Goal: Task Accomplishment & Management: Complete application form

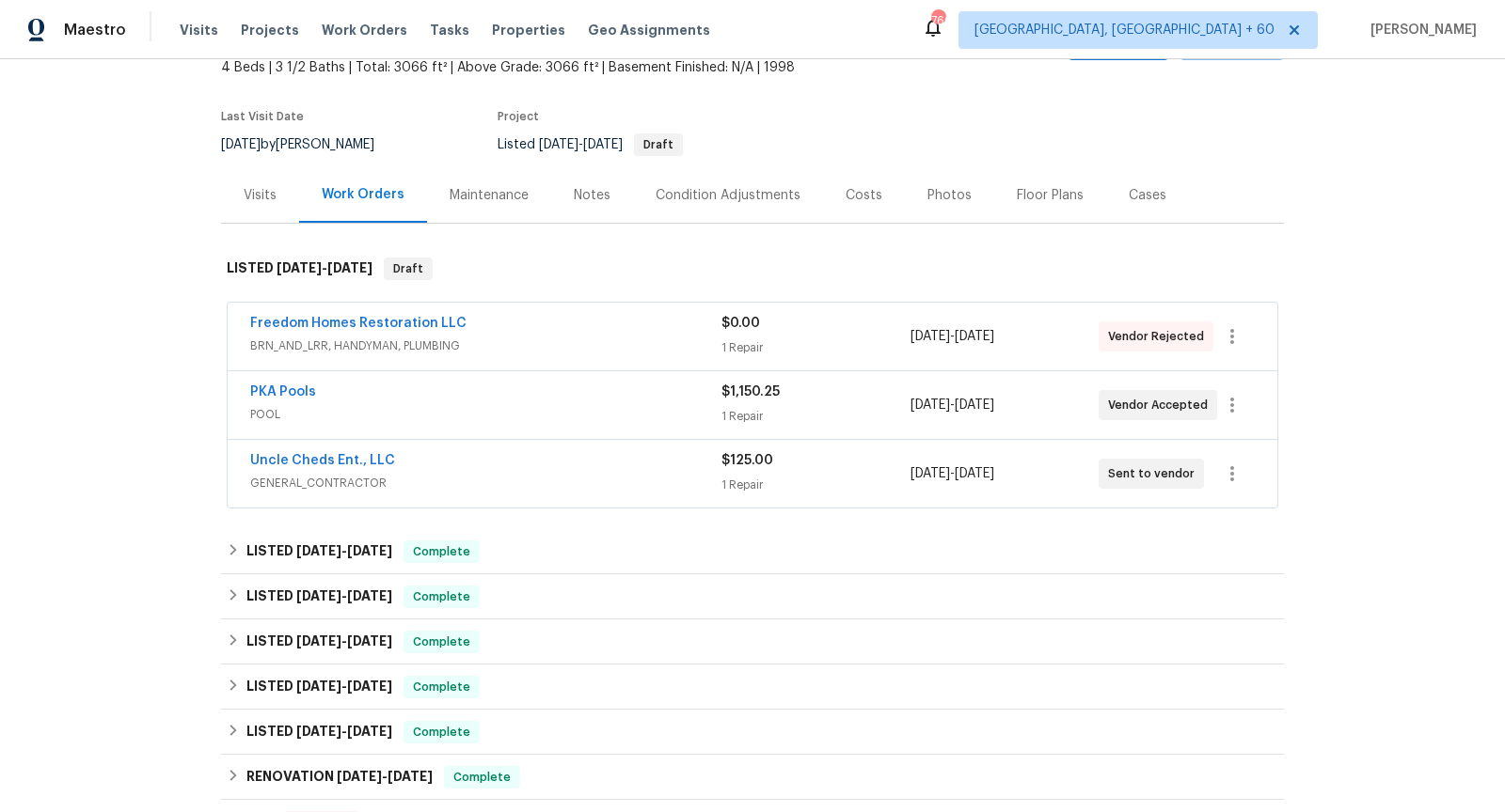
scroll to position [172, 0]
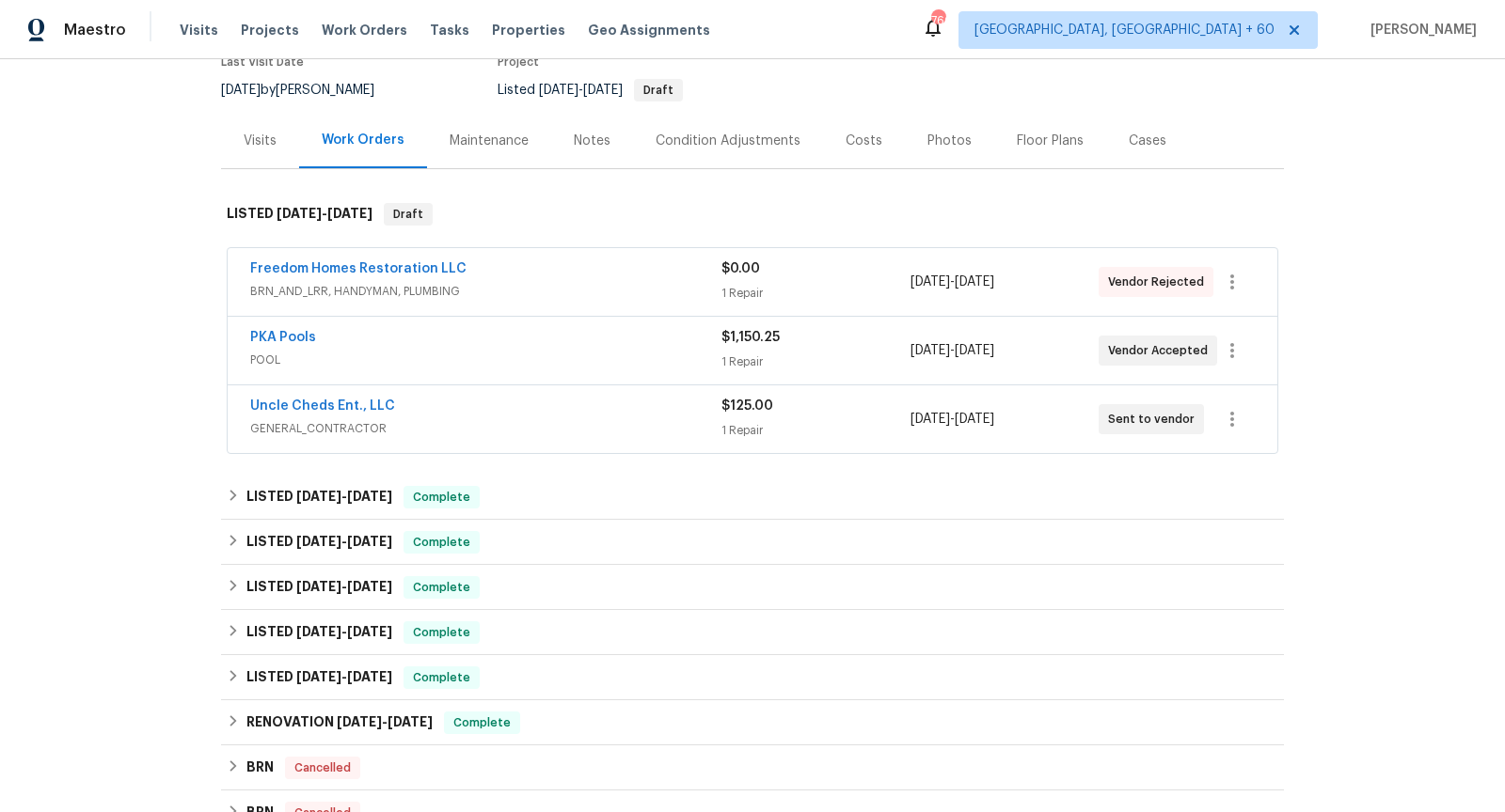
click at [563, 287] on span "BRN_AND_LRR, HANDYMAN, PLUMBING" at bounding box center [486, 291] width 471 height 18
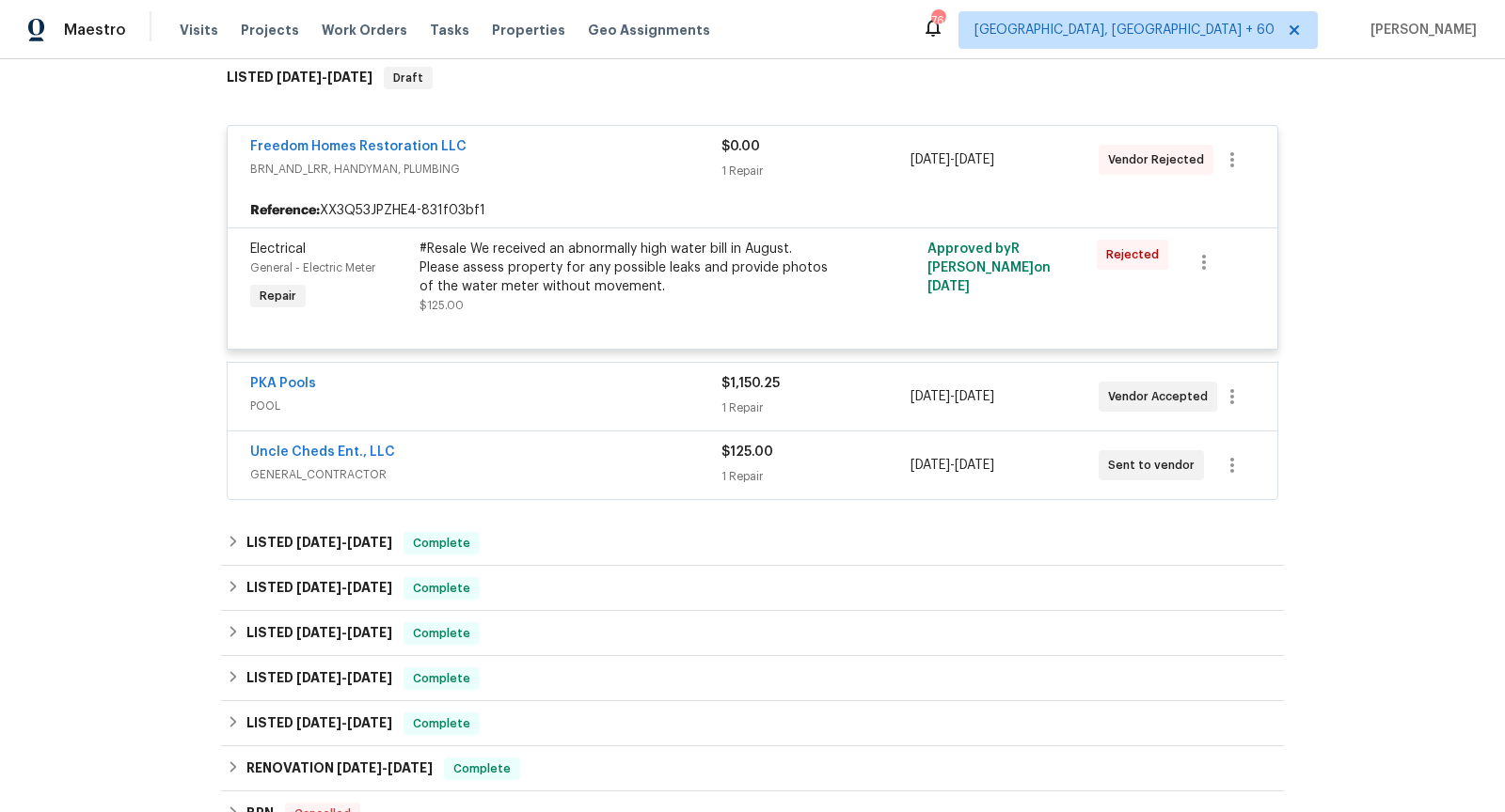
scroll to position [317, 0]
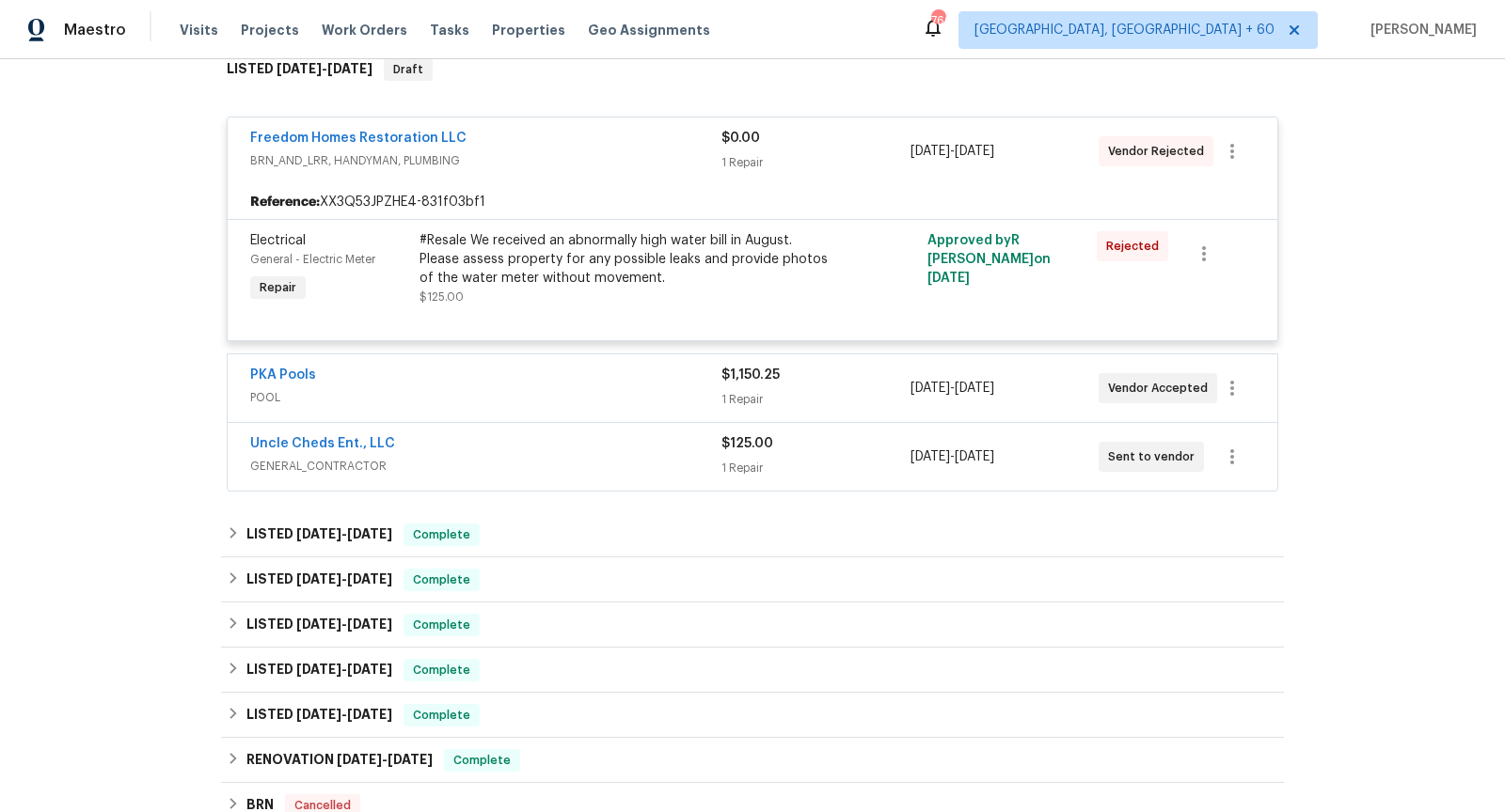
click at [535, 374] on div "PKA Pools" at bounding box center [486, 377] width 471 height 22
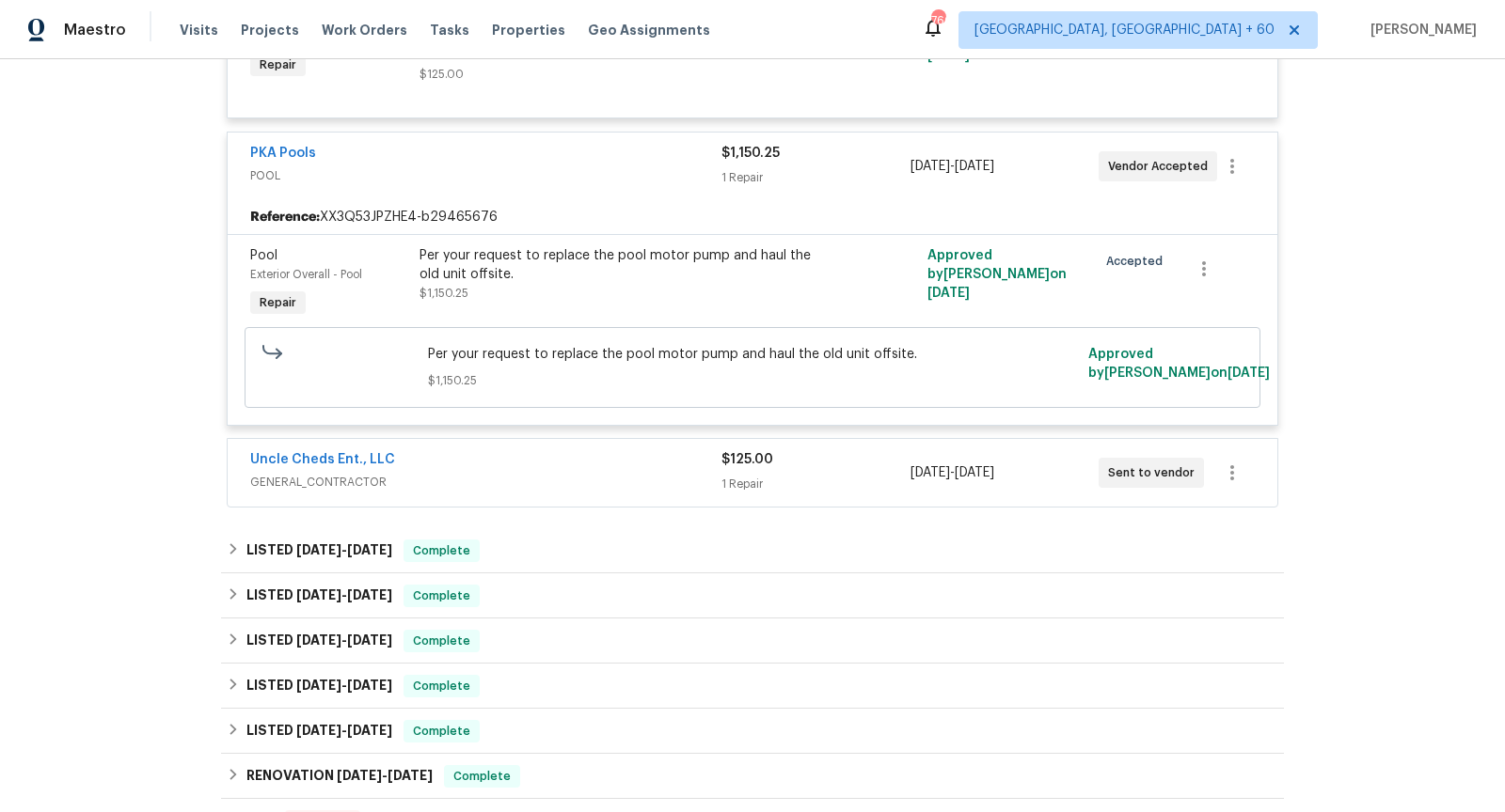
scroll to position [599, 0]
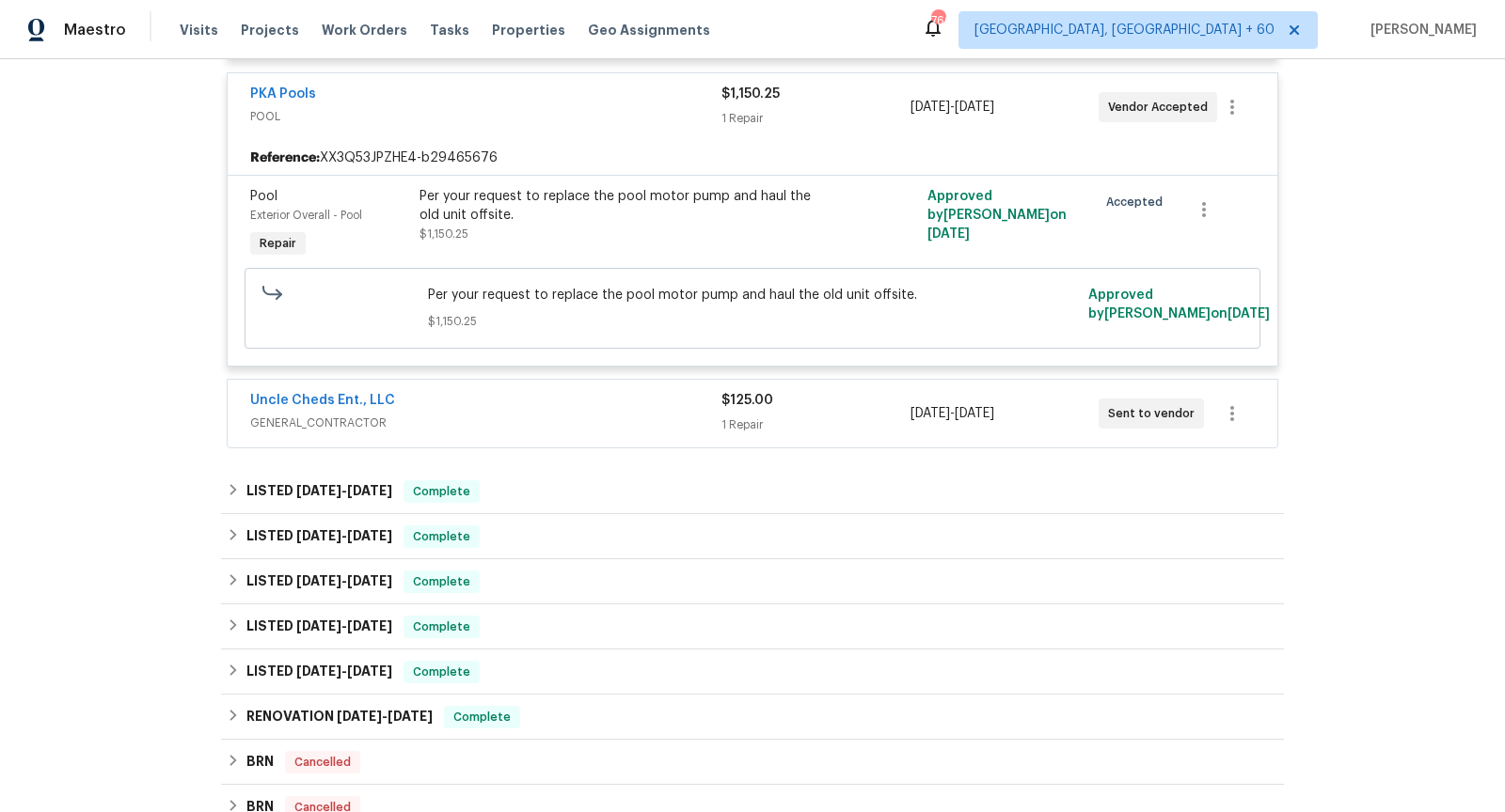
click at [538, 399] on div "Uncle Cheds Ent., LLC" at bounding box center [486, 402] width 471 height 22
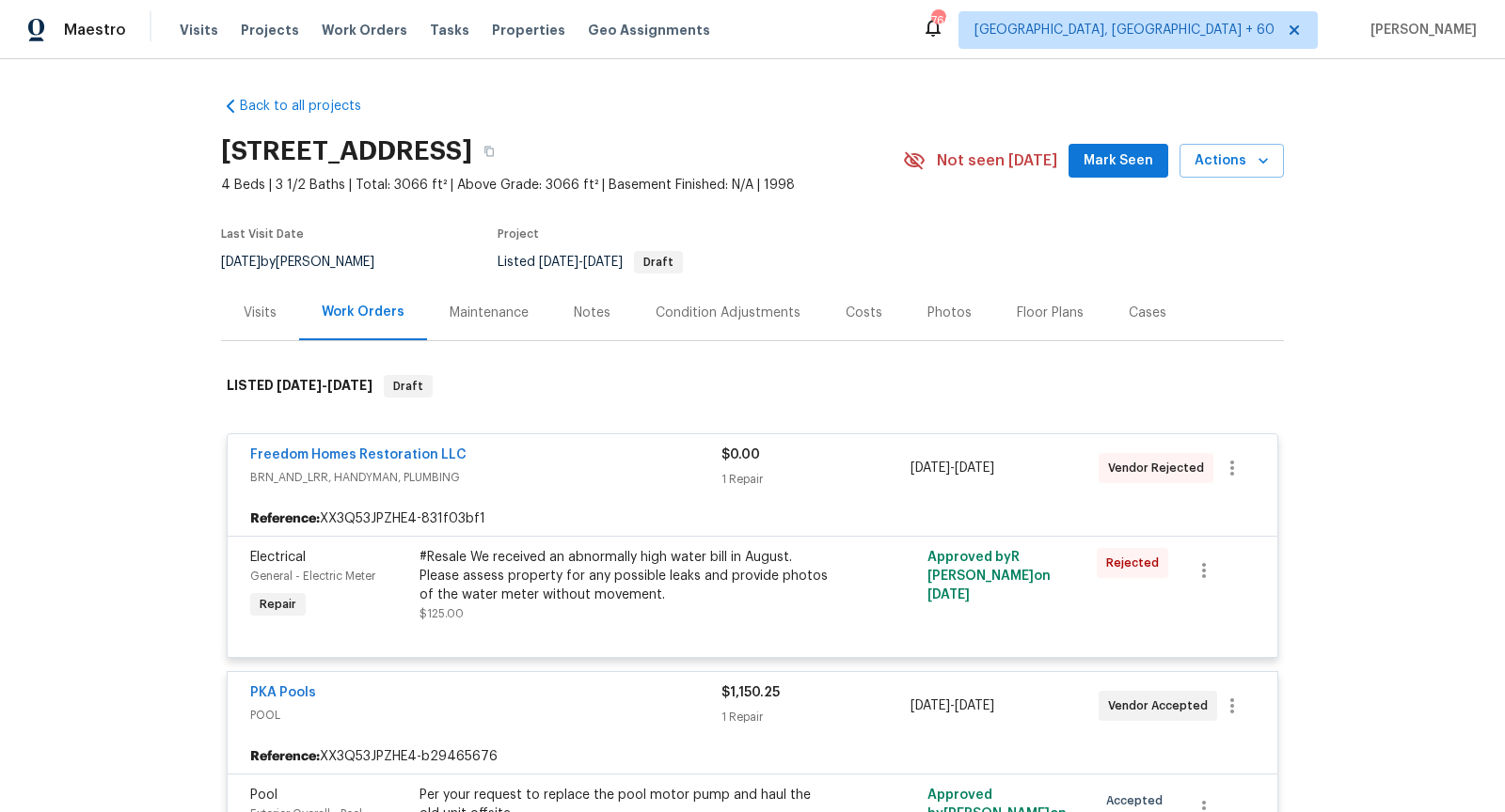
scroll to position [1068, 0]
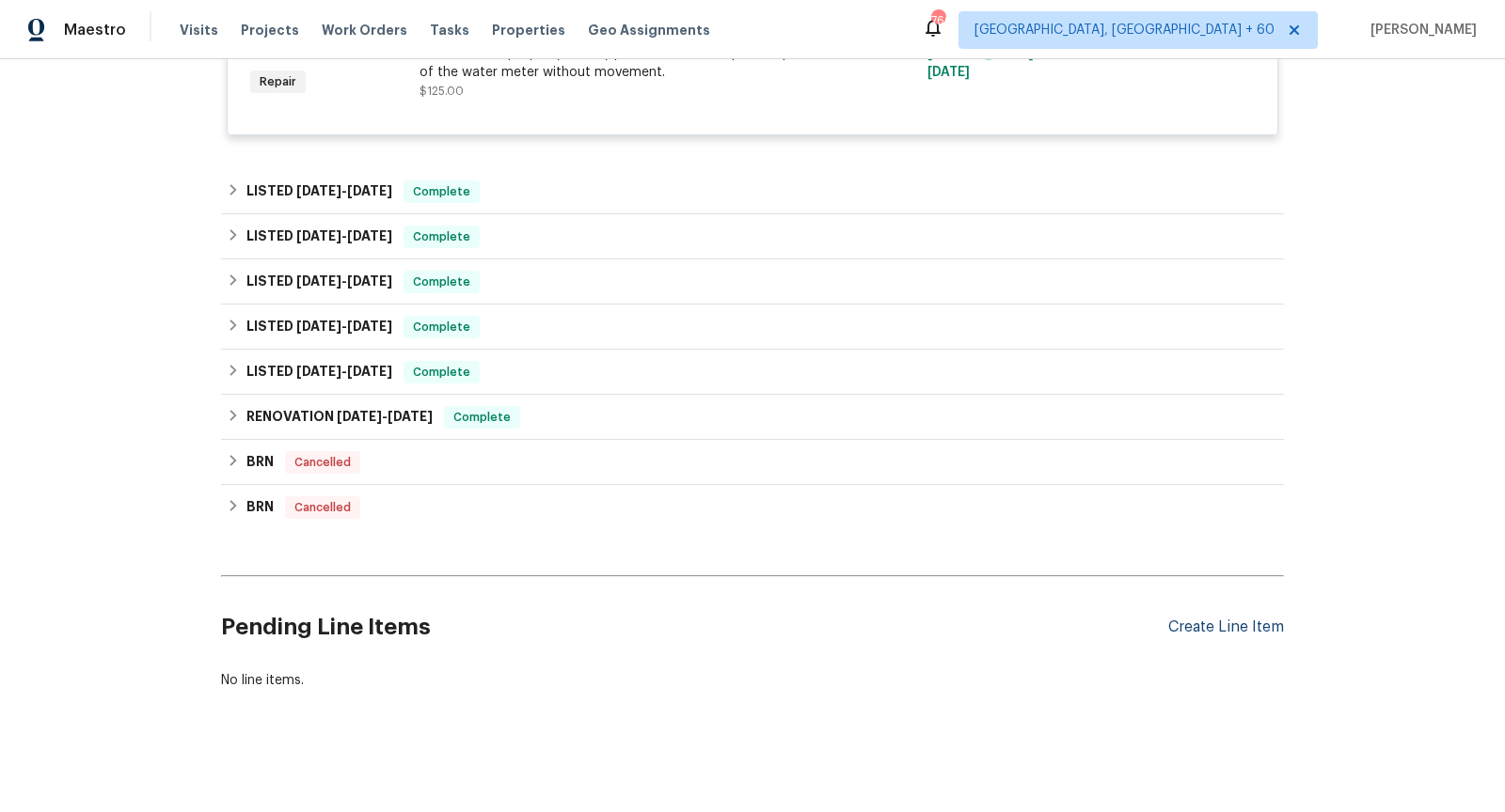
click at [1228, 623] on div "Create Line Item" at bounding box center [1226, 628] width 116 height 17
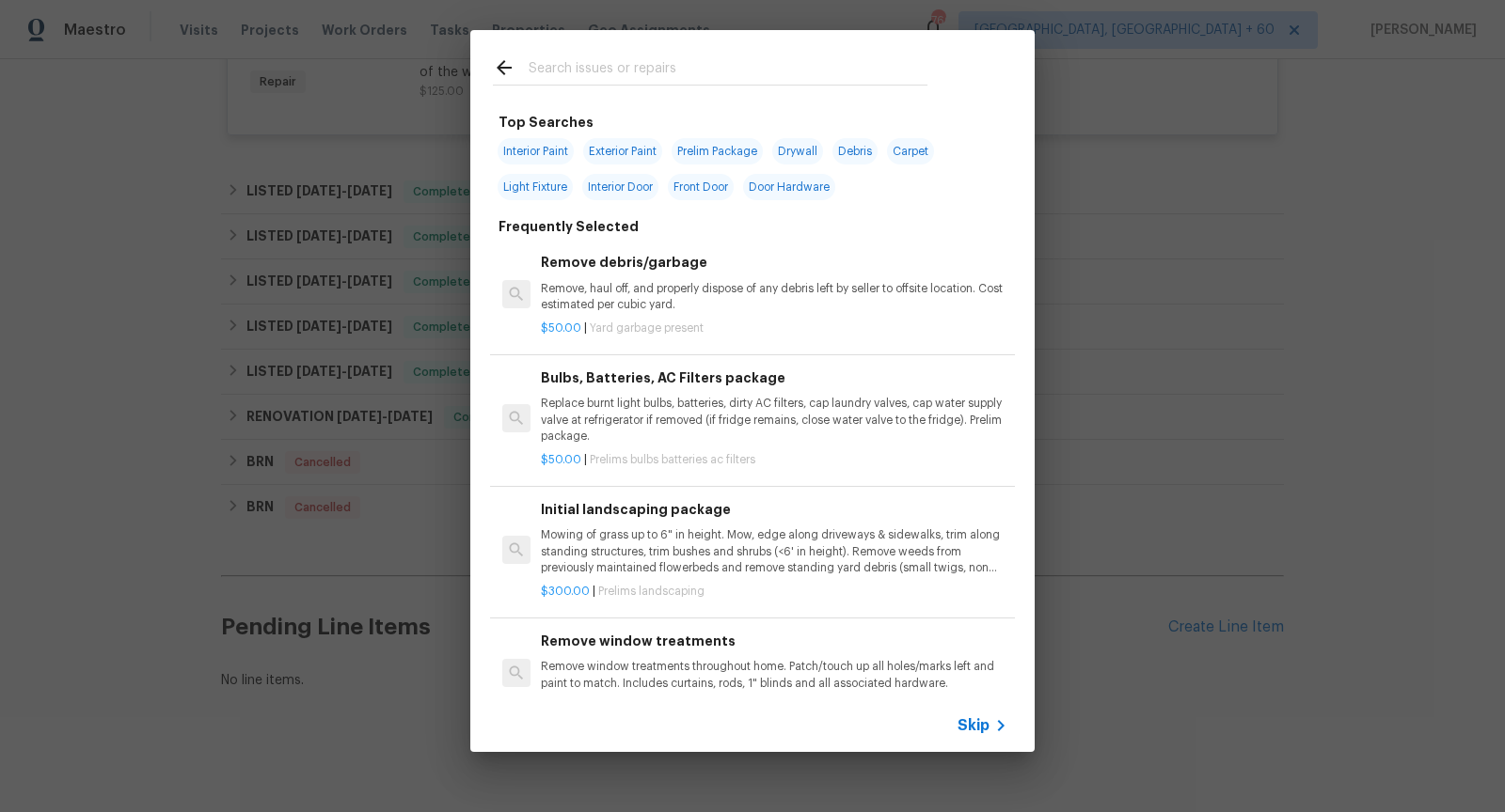
click at [958, 722] on span "Skip" at bounding box center [973, 725] width 32 height 18
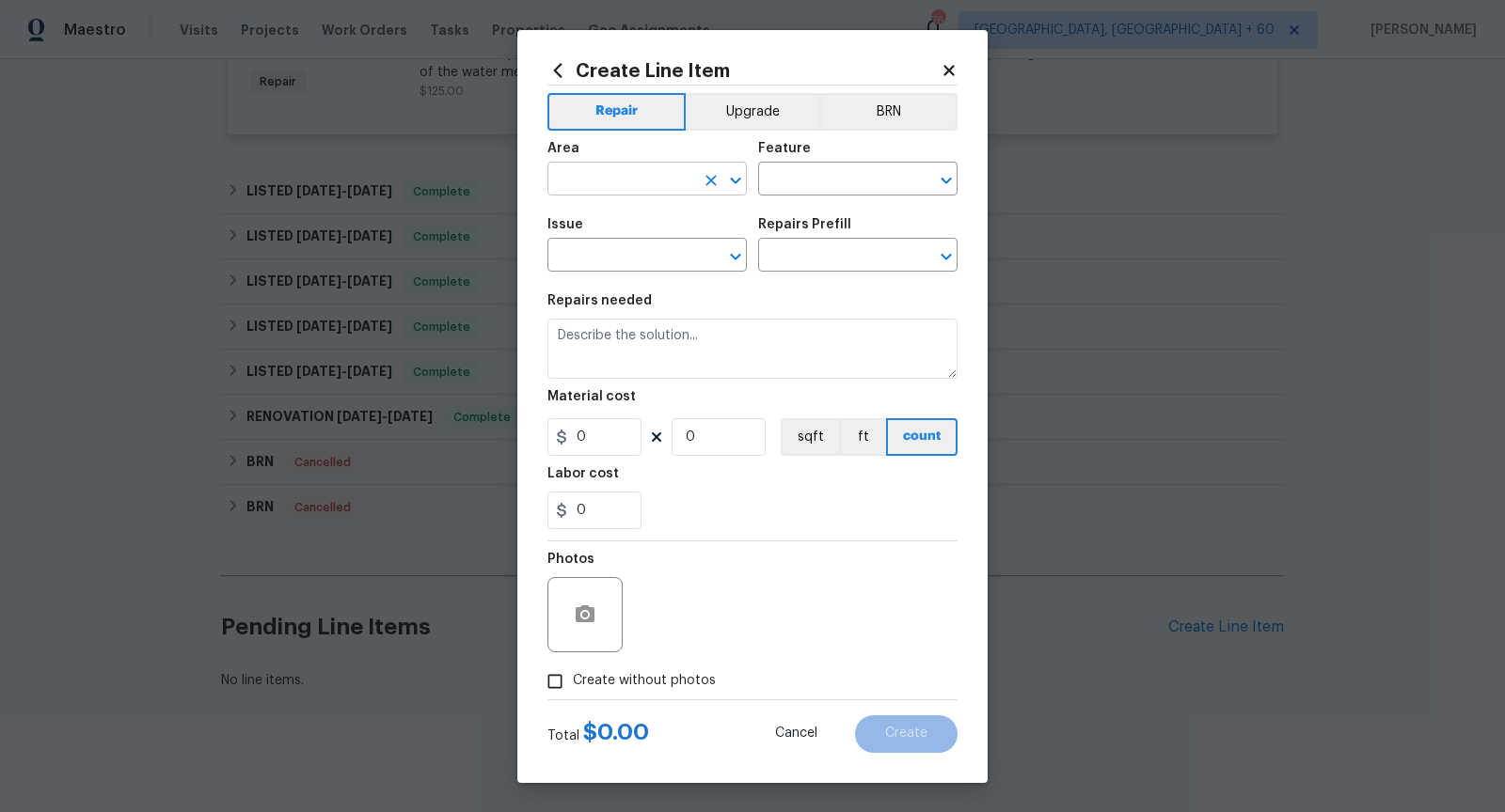
click at [740, 180] on icon "Open" at bounding box center [734, 181] width 11 height 7
click at [708, 266] on li "Exterior Overall" at bounding box center [647, 253] width 199 height 31
click at [943, 170] on icon "Open" at bounding box center [946, 180] width 22 height 22
type input "Exterior Overall"
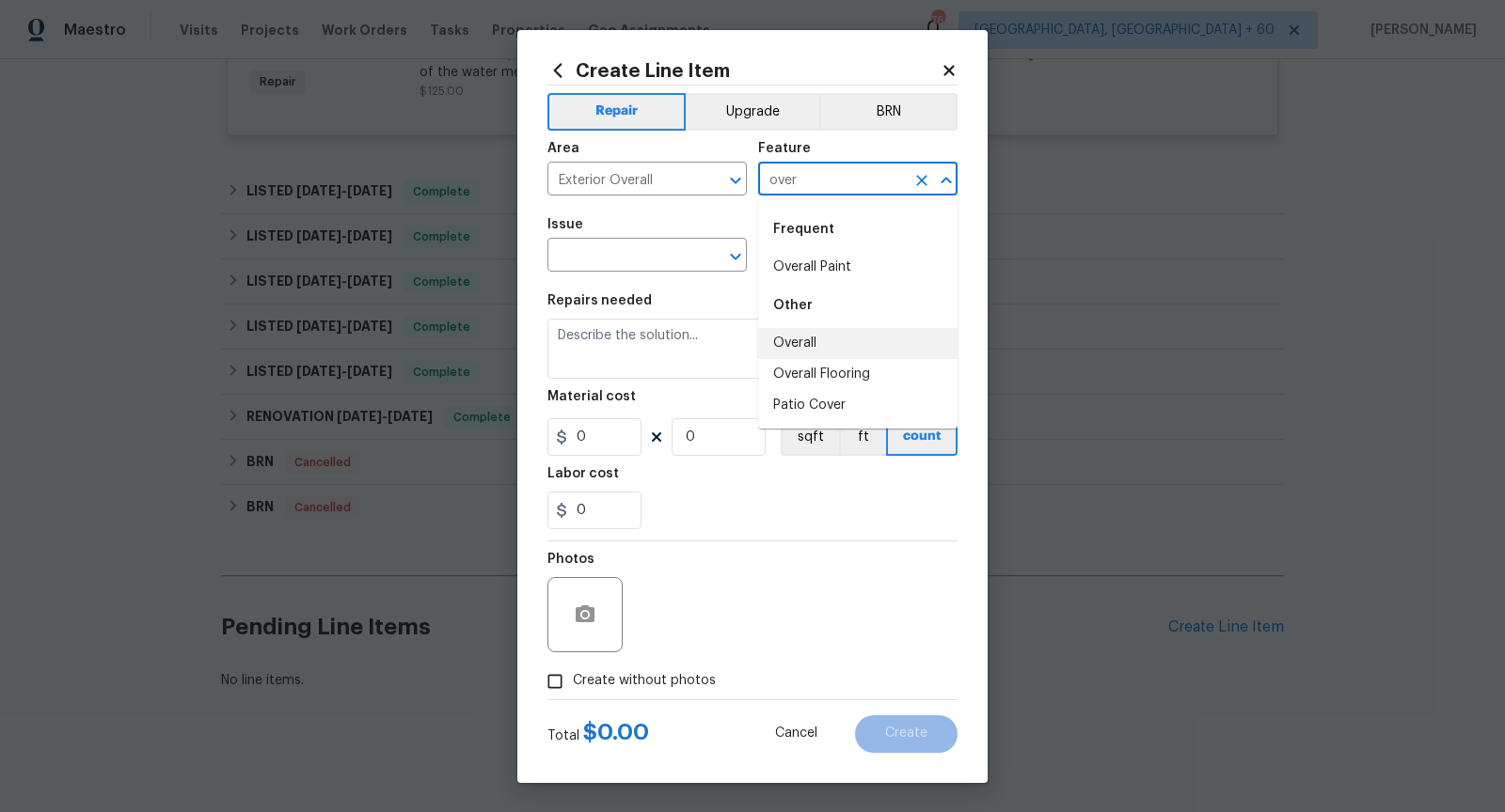
click at [856, 335] on li "Overall" at bounding box center [858, 344] width 199 height 31
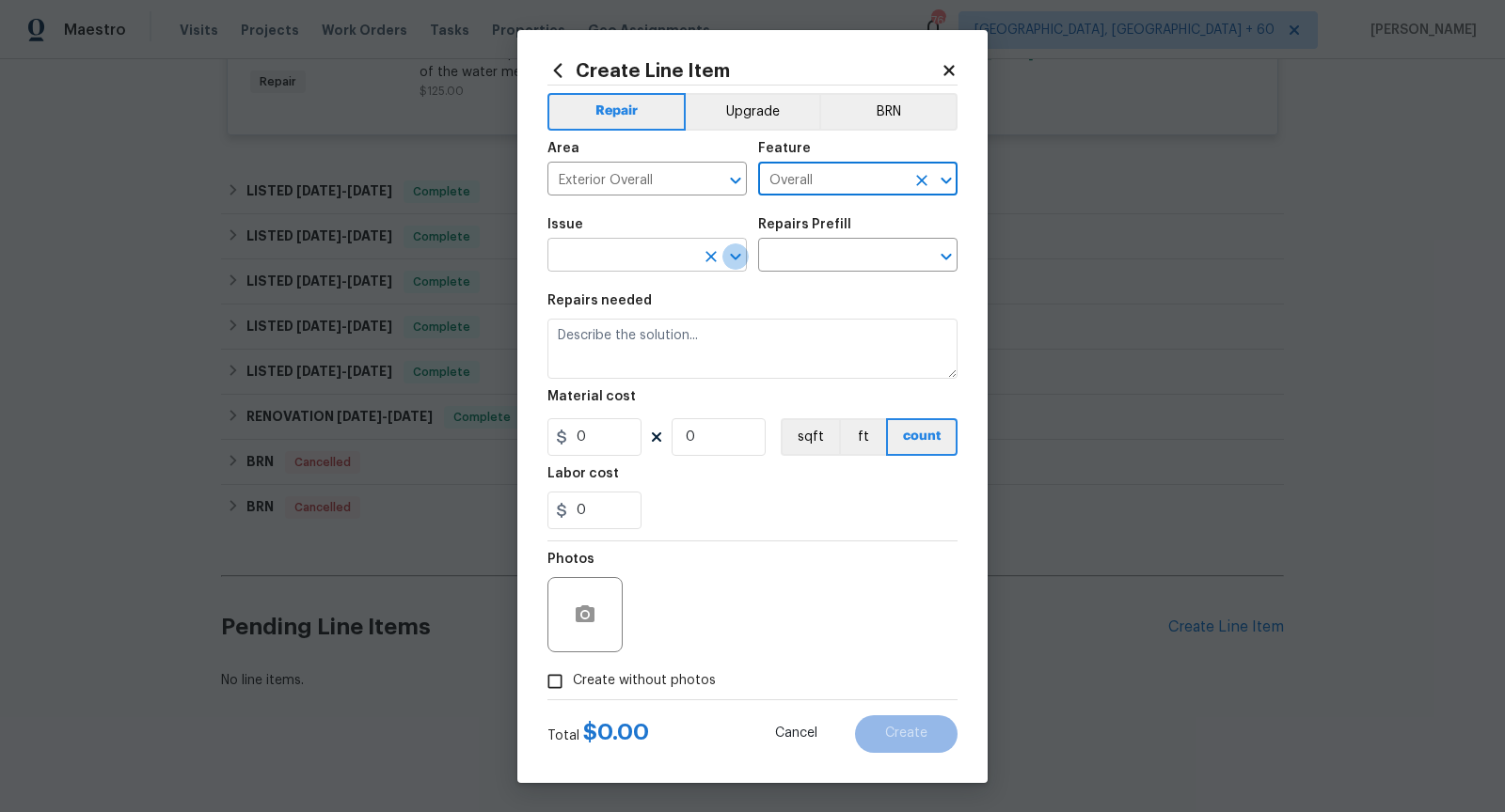
click at [737, 264] on icon "Open" at bounding box center [735, 256] width 22 height 22
type input "Overall"
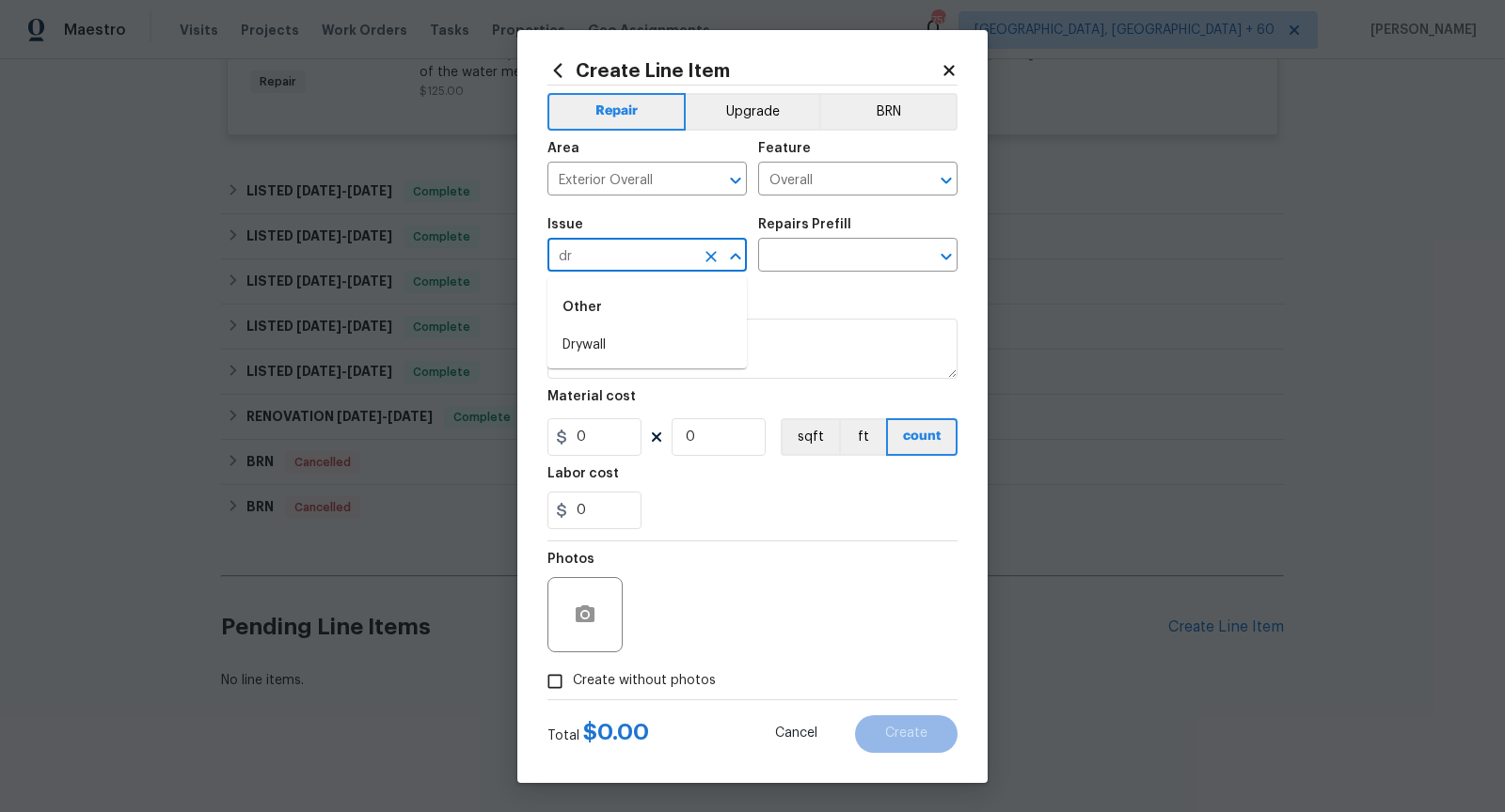
type input "d"
click at [669, 341] on li "Pressure Washing" at bounding box center [647, 346] width 199 height 31
click at [943, 261] on icon "Open" at bounding box center [946, 256] width 22 height 22
type input "Pressure Washing"
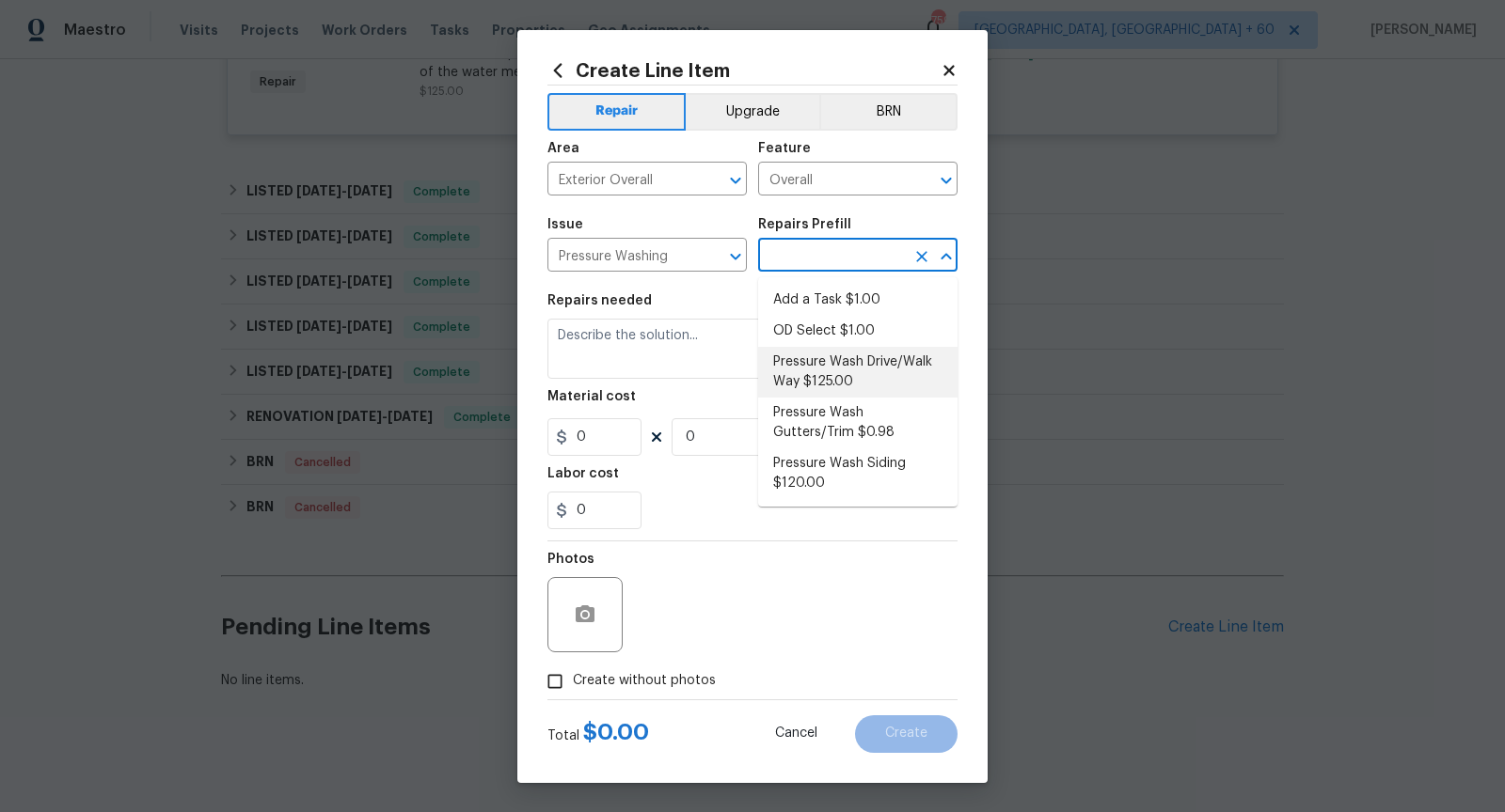
click at [852, 373] on li "Pressure Wash Drive/Walk Way $125.00" at bounding box center [858, 372] width 199 height 51
type input "Siding"
type input "Pressure Wash Drive/Walk Way $125.00"
type textarea "Pressure wash the driveways/walkways as directed by the PM. Ensure that all deb…"
type input "125"
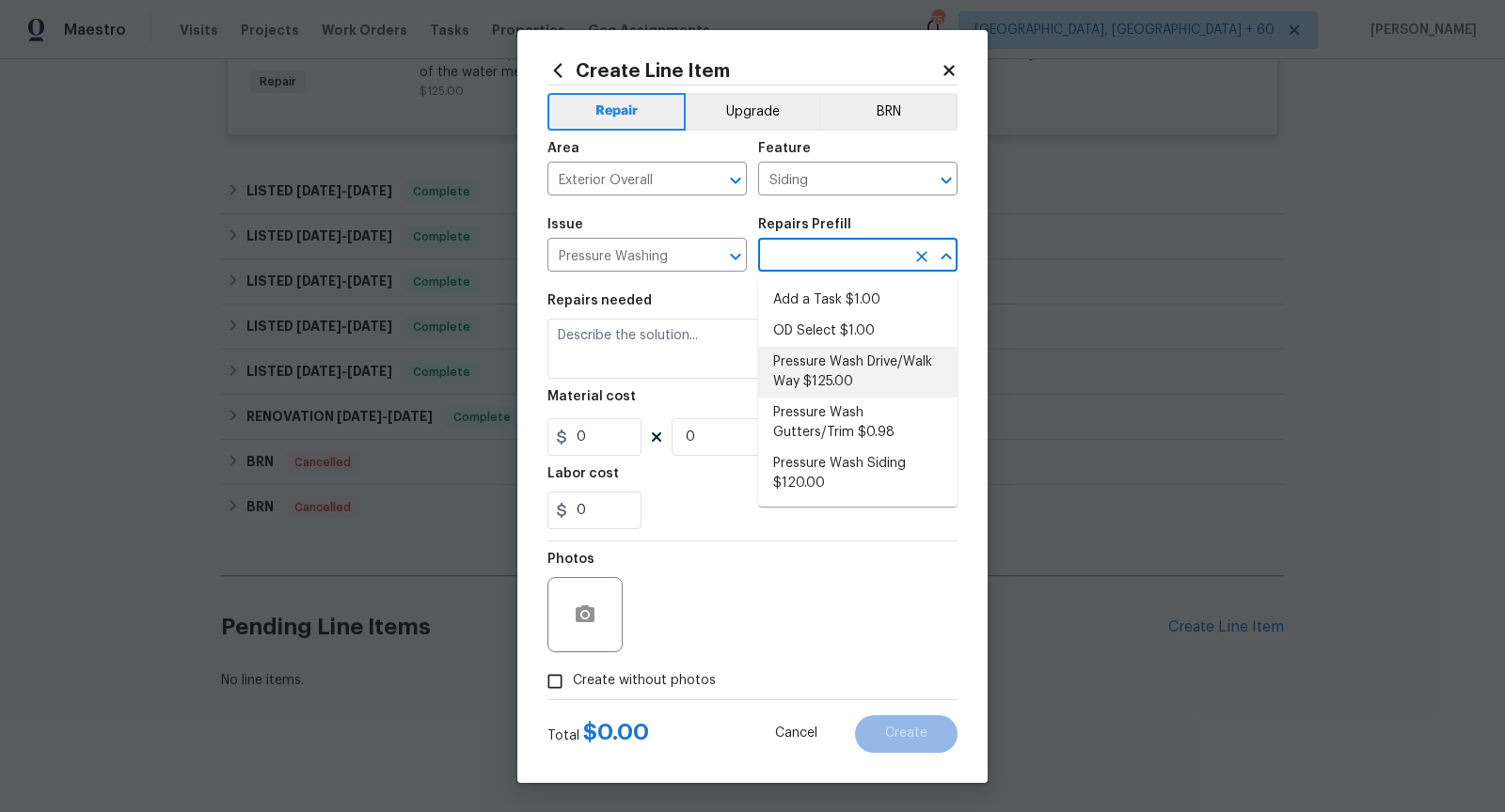
type input "1"
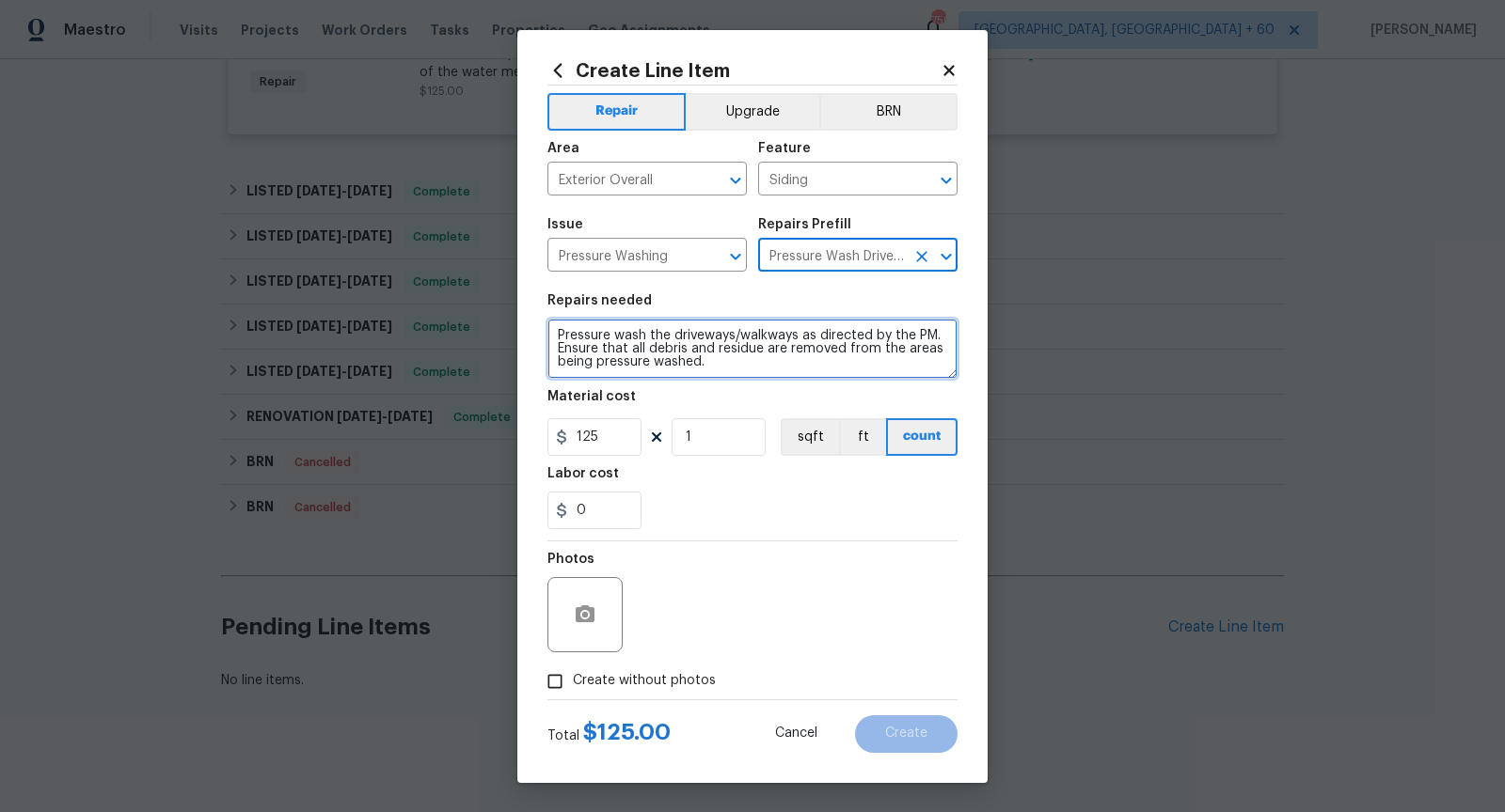
click at [751, 369] on textarea "Pressure wash the driveways/walkways as directed by the PM. Ensure that all deb…" at bounding box center [752, 349] width 410 height 60
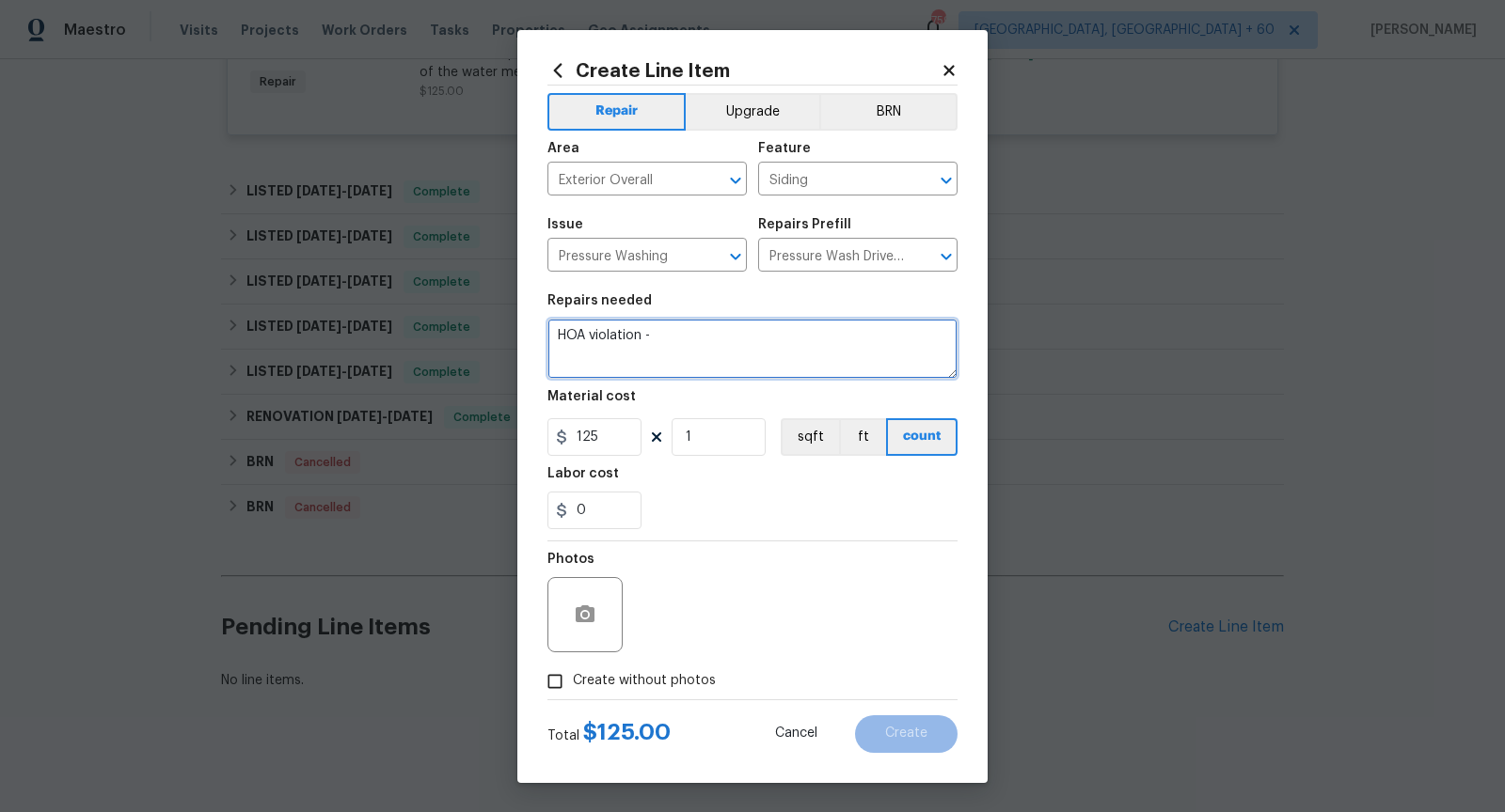
paste textarea "Driveway and sidewalk mildew and stained"
type textarea "HOA violation - Driveway and sidewalk mildew and stained, needs to be addressed"
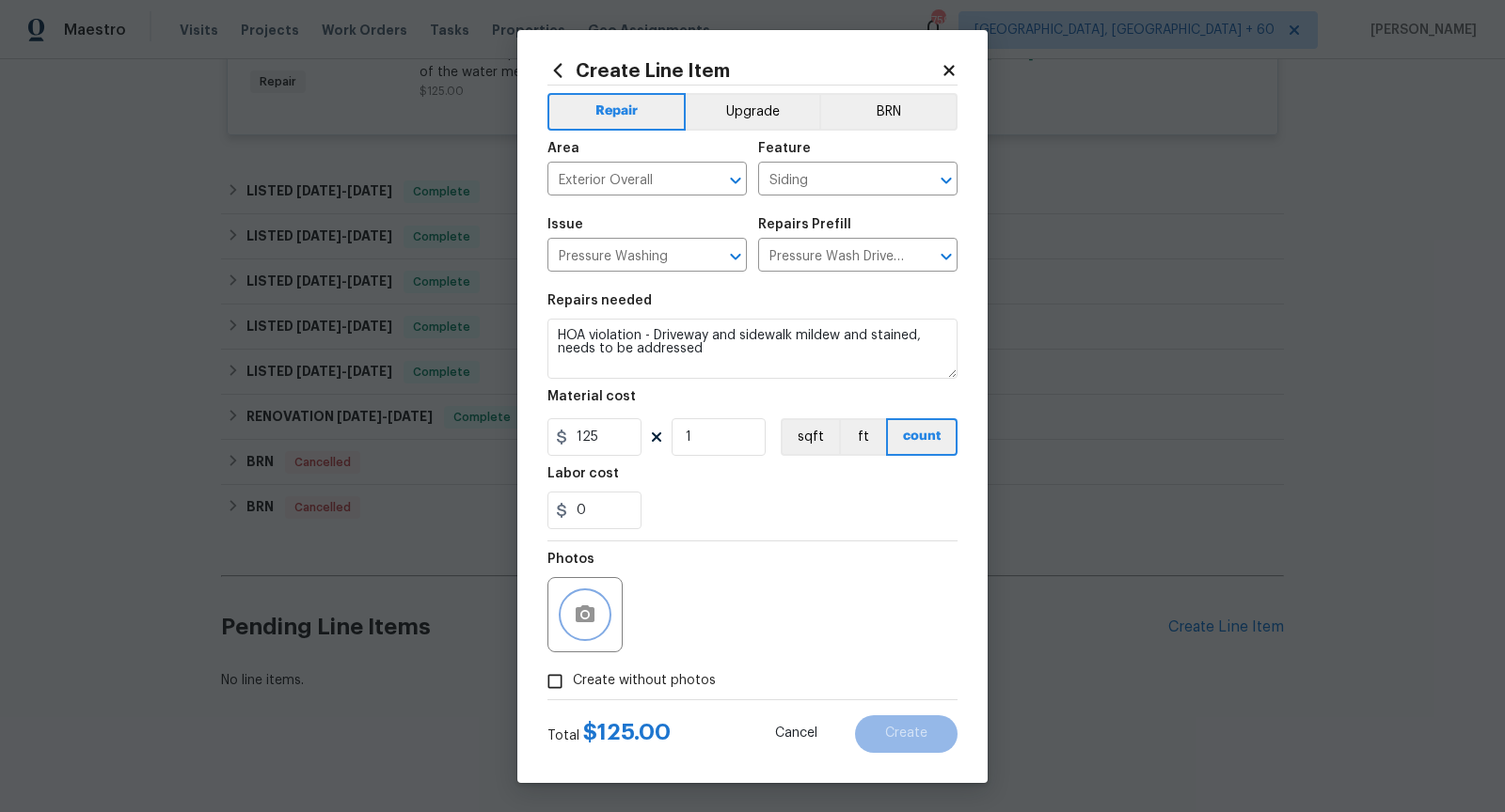
click at [586, 617] on circle "button" at bounding box center [585, 614] width 6 height 6
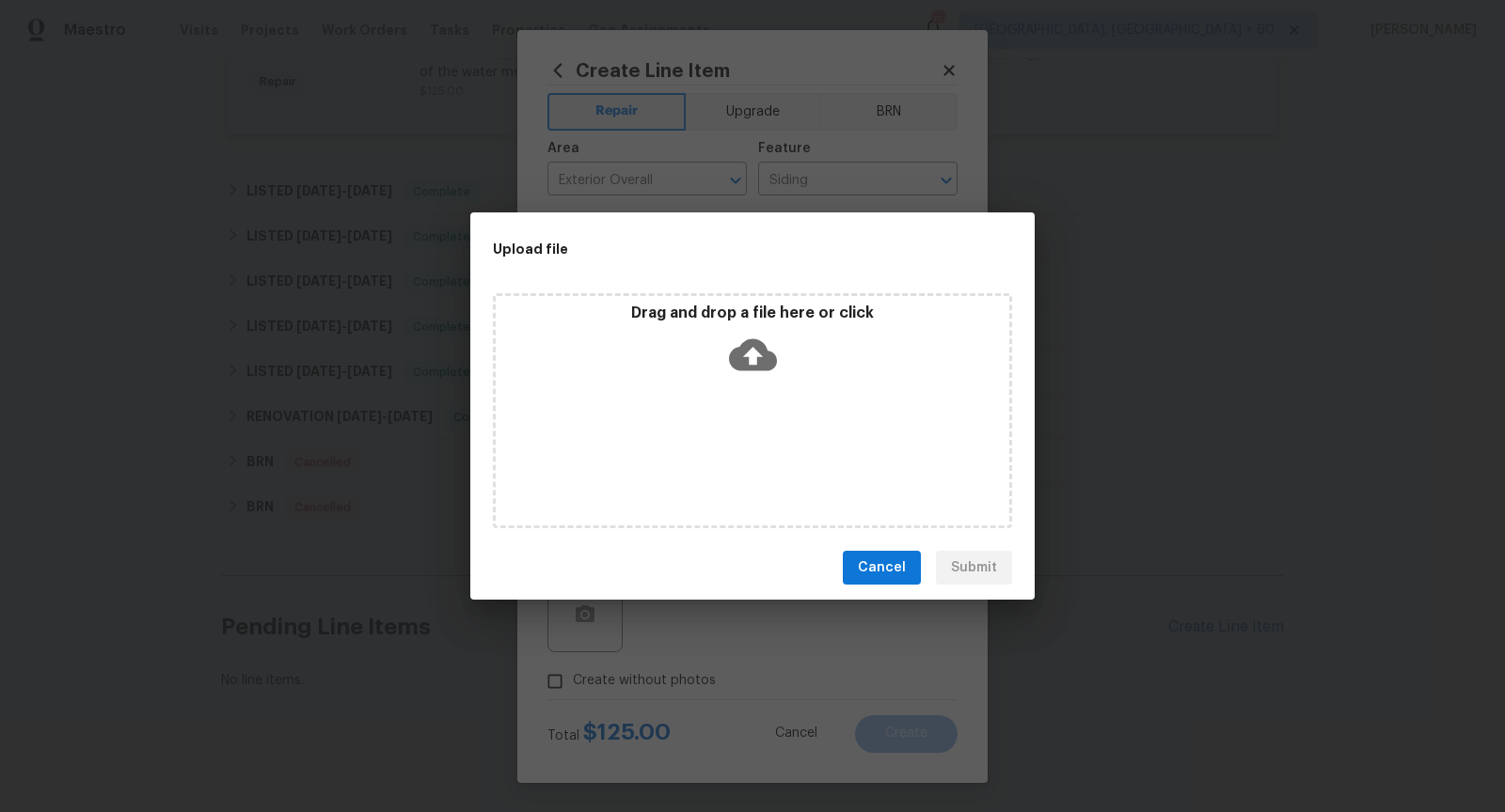
click at [756, 359] on icon at bounding box center [753, 354] width 48 height 32
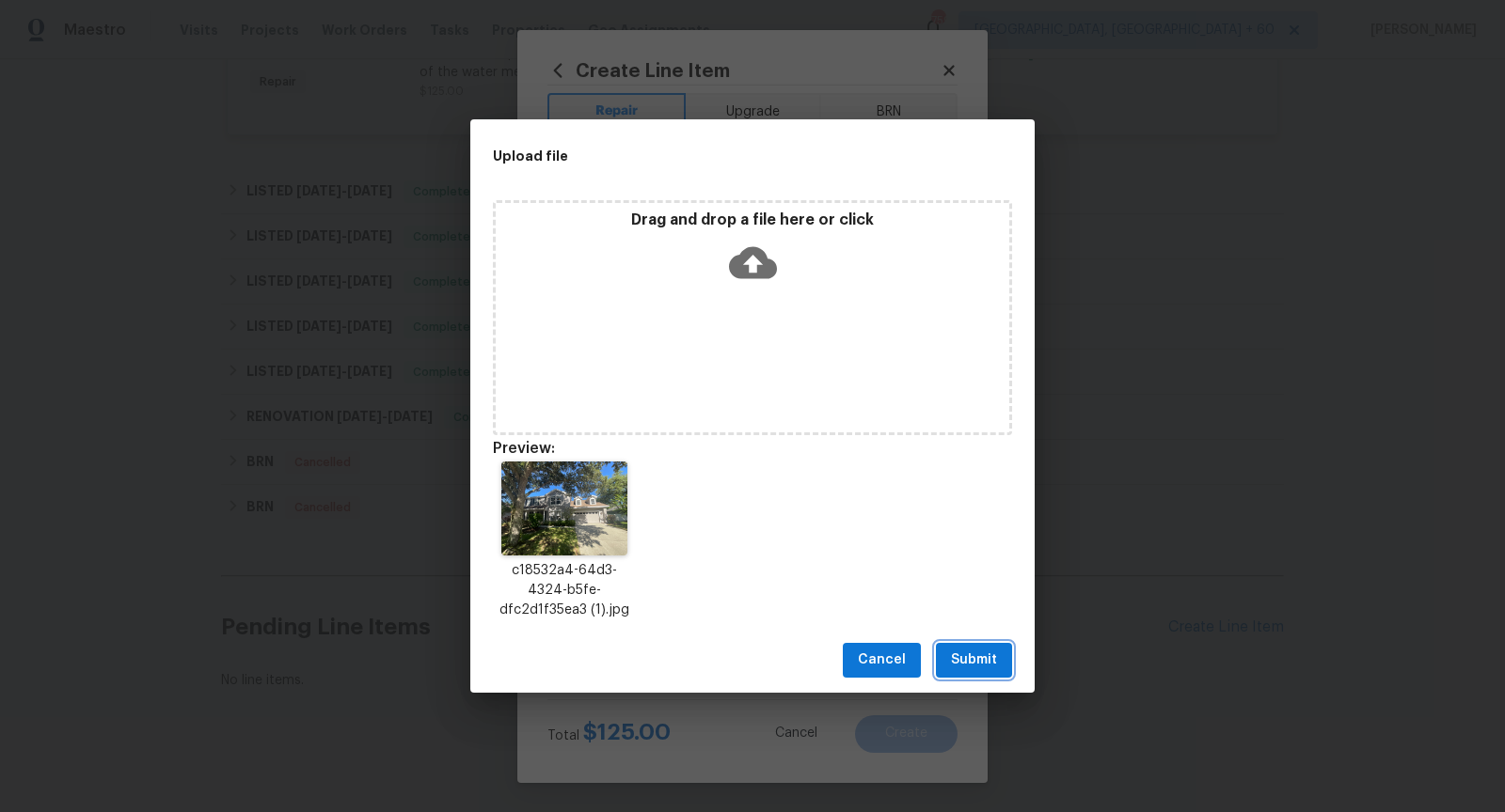
click at [986, 651] on span "Submit" at bounding box center [974, 660] width 46 height 23
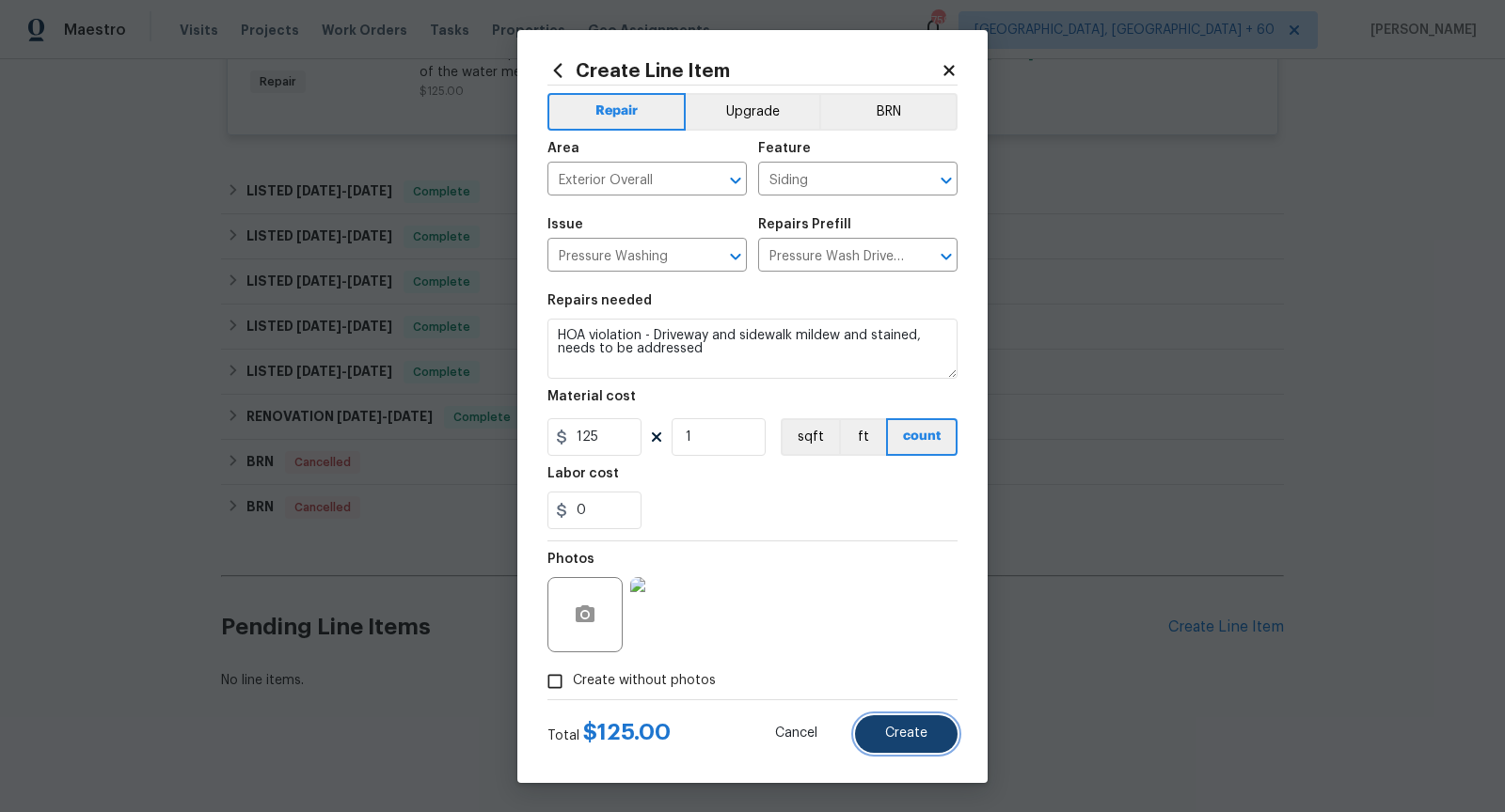
click at [893, 734] on span "Create" at bounding box center [906, 734] width 43 height 14
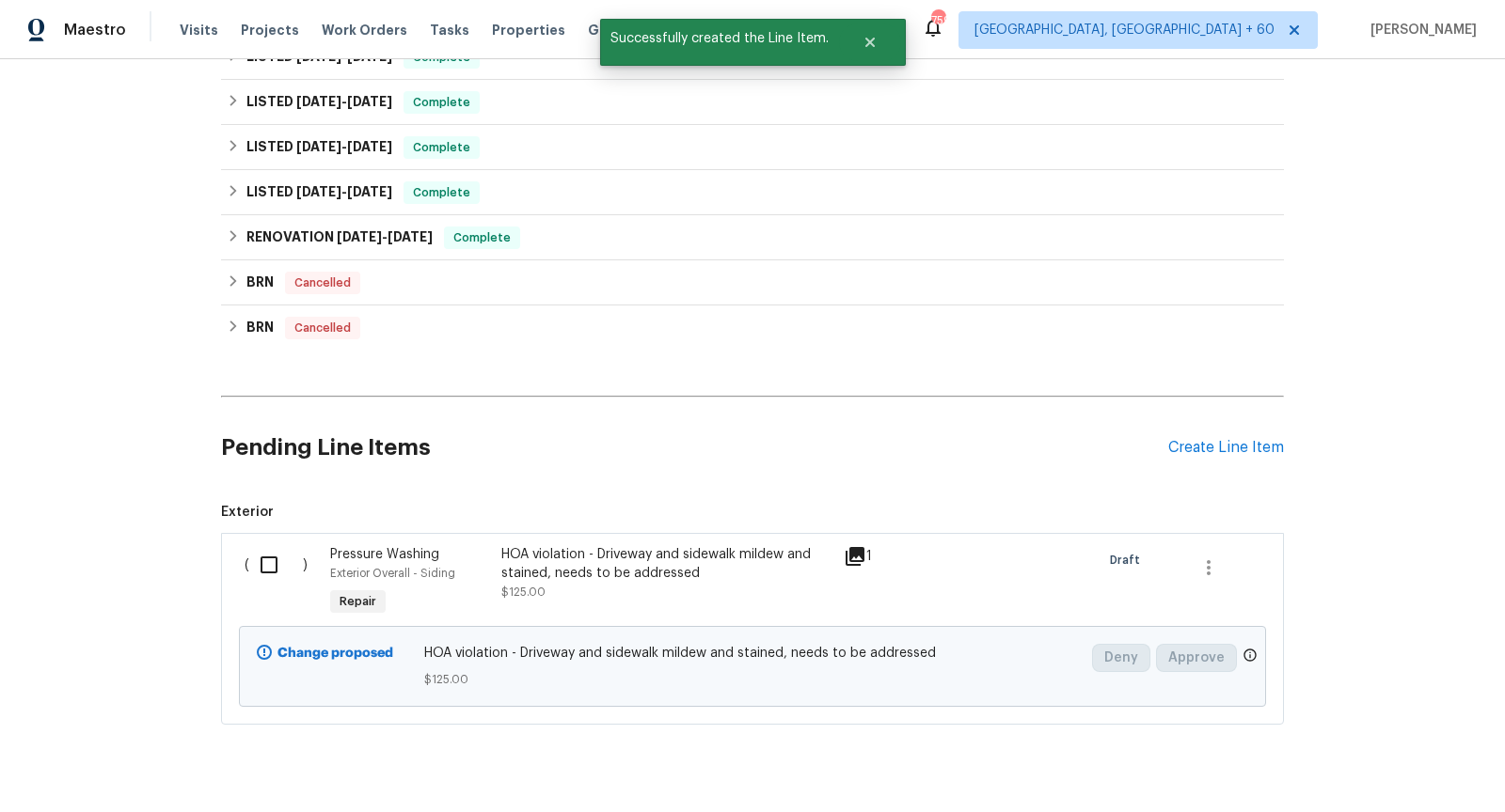
scroll to position [1281, 0]
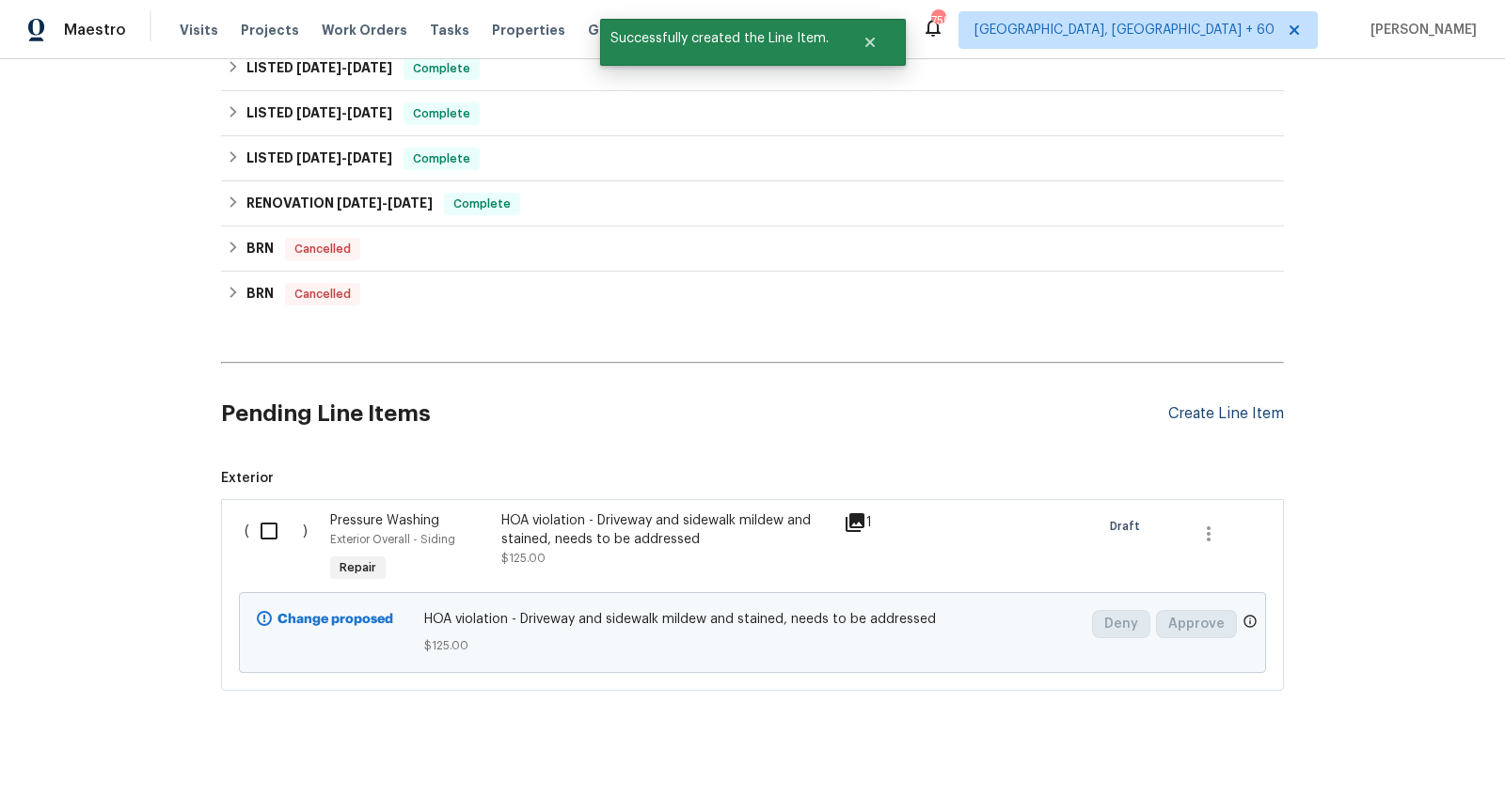
click at [1220, 413] on div "Create Line Item" at bounding box center [1226, 414] width 116 height 17
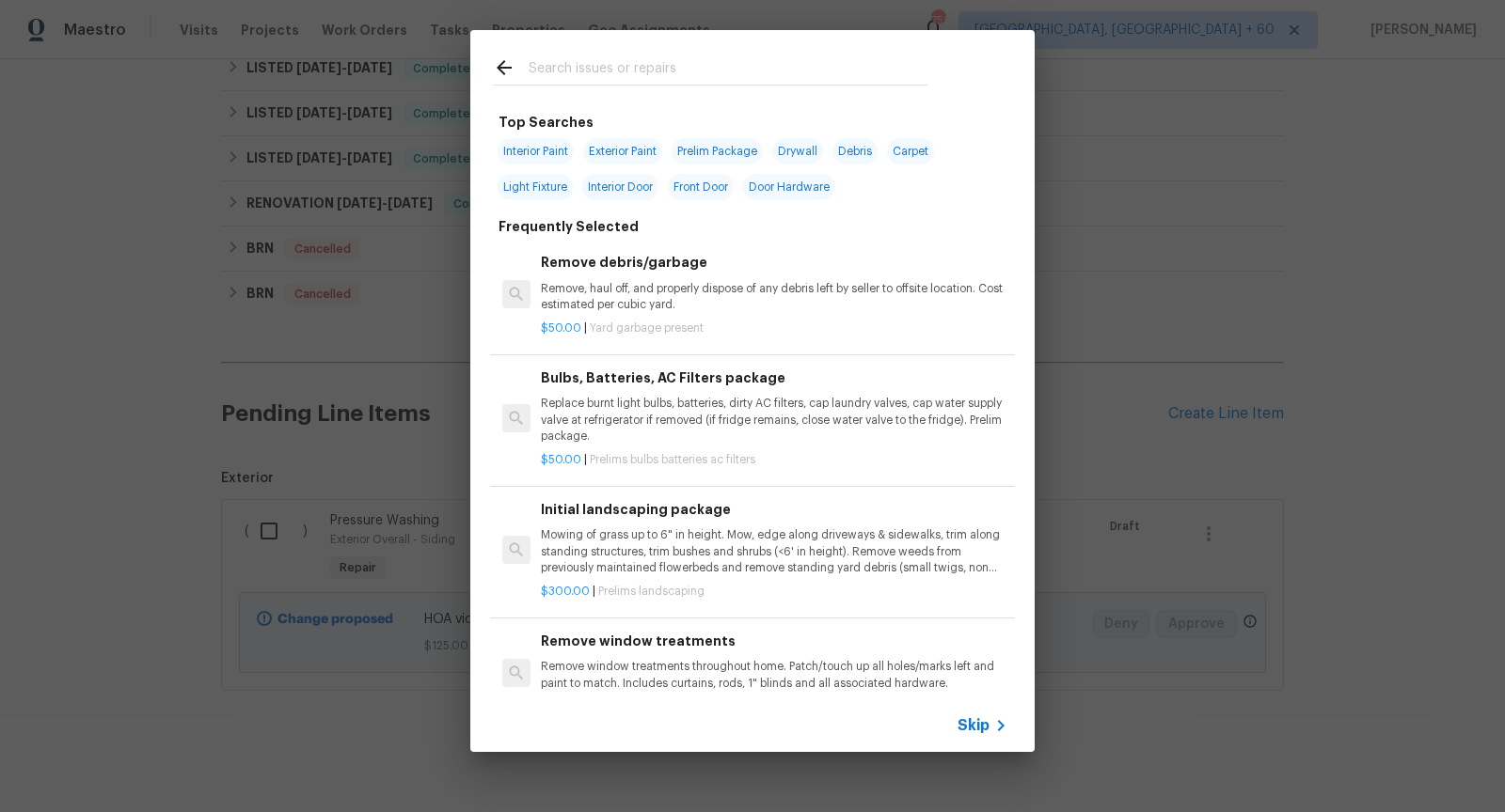
click at [978, 719] on span "Skip" at bounding box center [973, 725] width 32 height 18
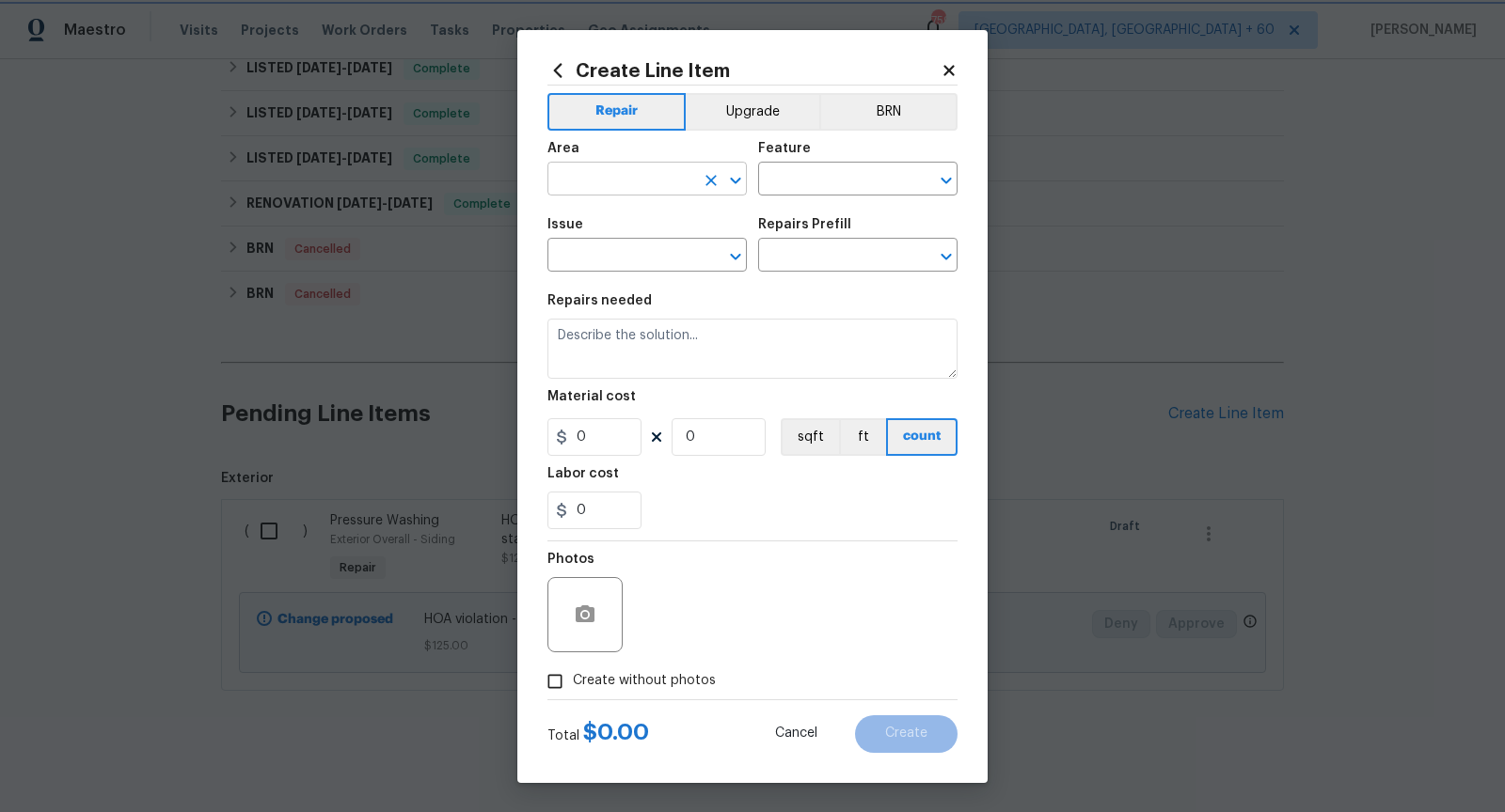
click at [742, 177] on icon "Open" at bounding box center [735, 180] width 22 height 22
click at [686, 248] on li "Exterior Overall" at bounding box center [647, 253] width 199 height 31
click at [949, 176] on icon "Open" at bounding box center [946, 180] width 22 height 22
type input "Exterior Overall"
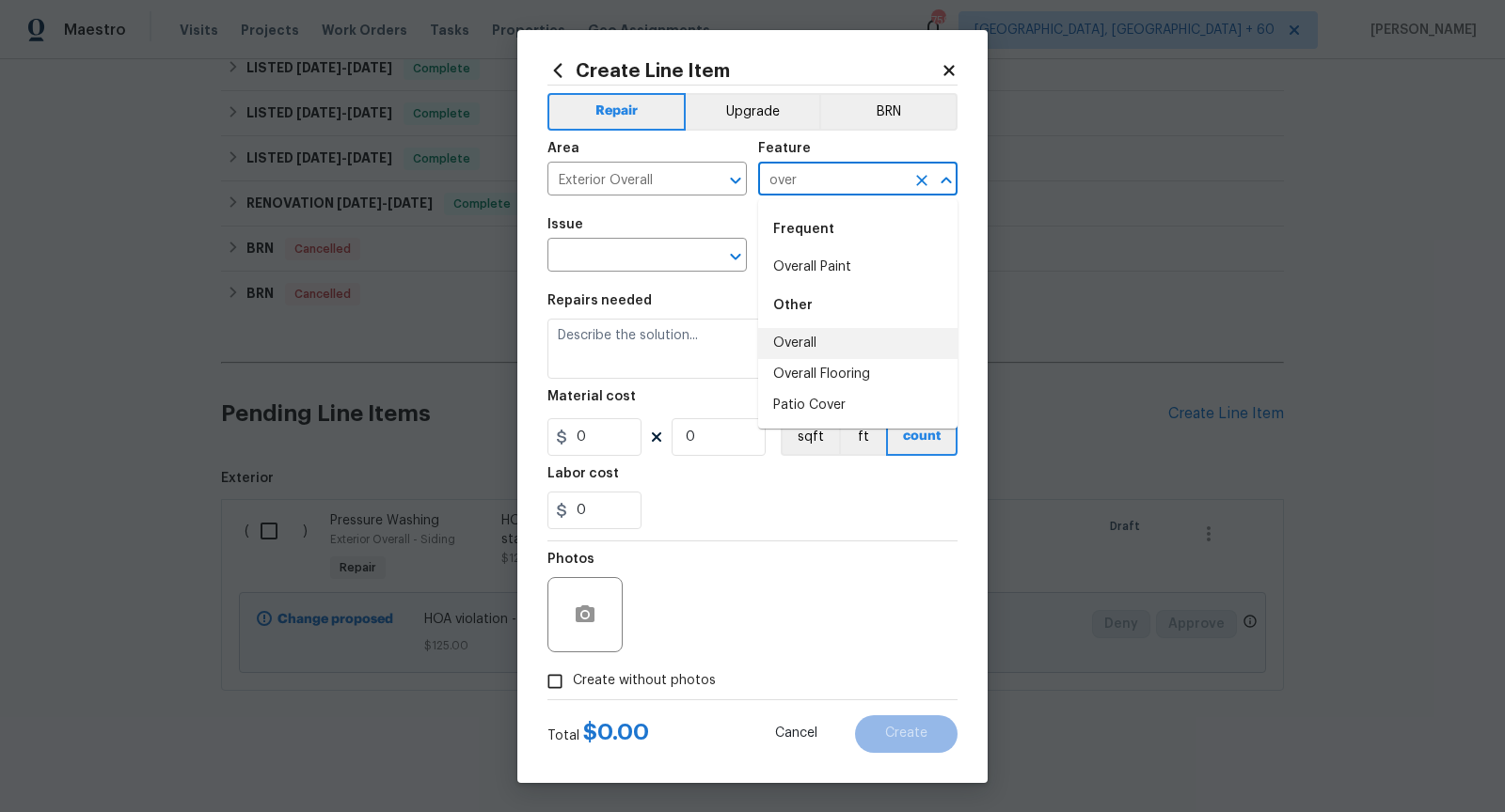
click at [894, 334] on li "Overall" at bounding box center [858, 344] width 199 height 31
click at [741, 263] on icon "Open" at bounding box center [735, 256] width 22 height 22
type input "Overall"
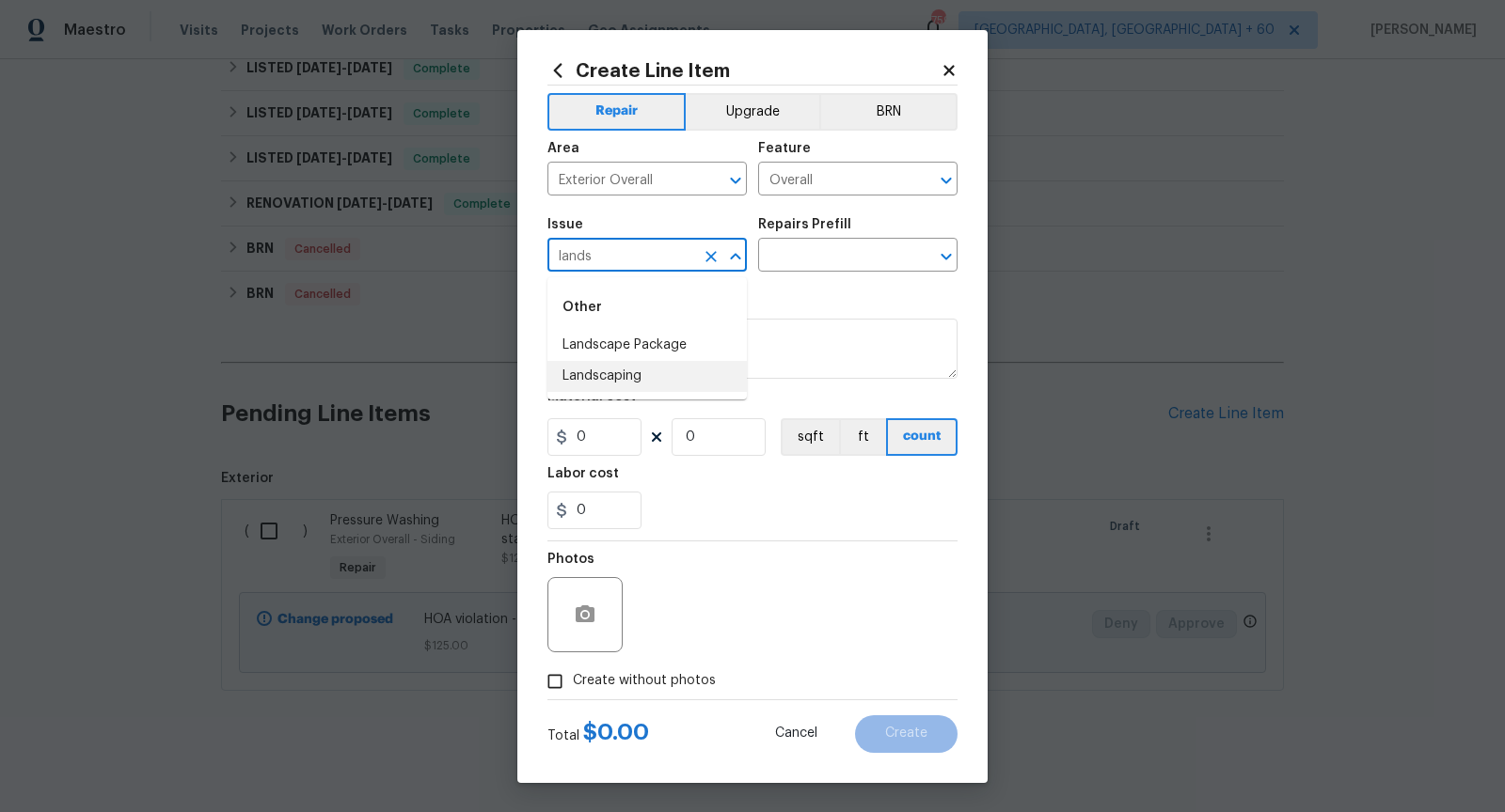
click at [667, 370] on li "Landscaping" at bounding box center [647, 377] width 199 height 31
click at [951, 257] on icon "Open" at bounding box center [946, 257] width 11 height 7
type input "Landscaping"
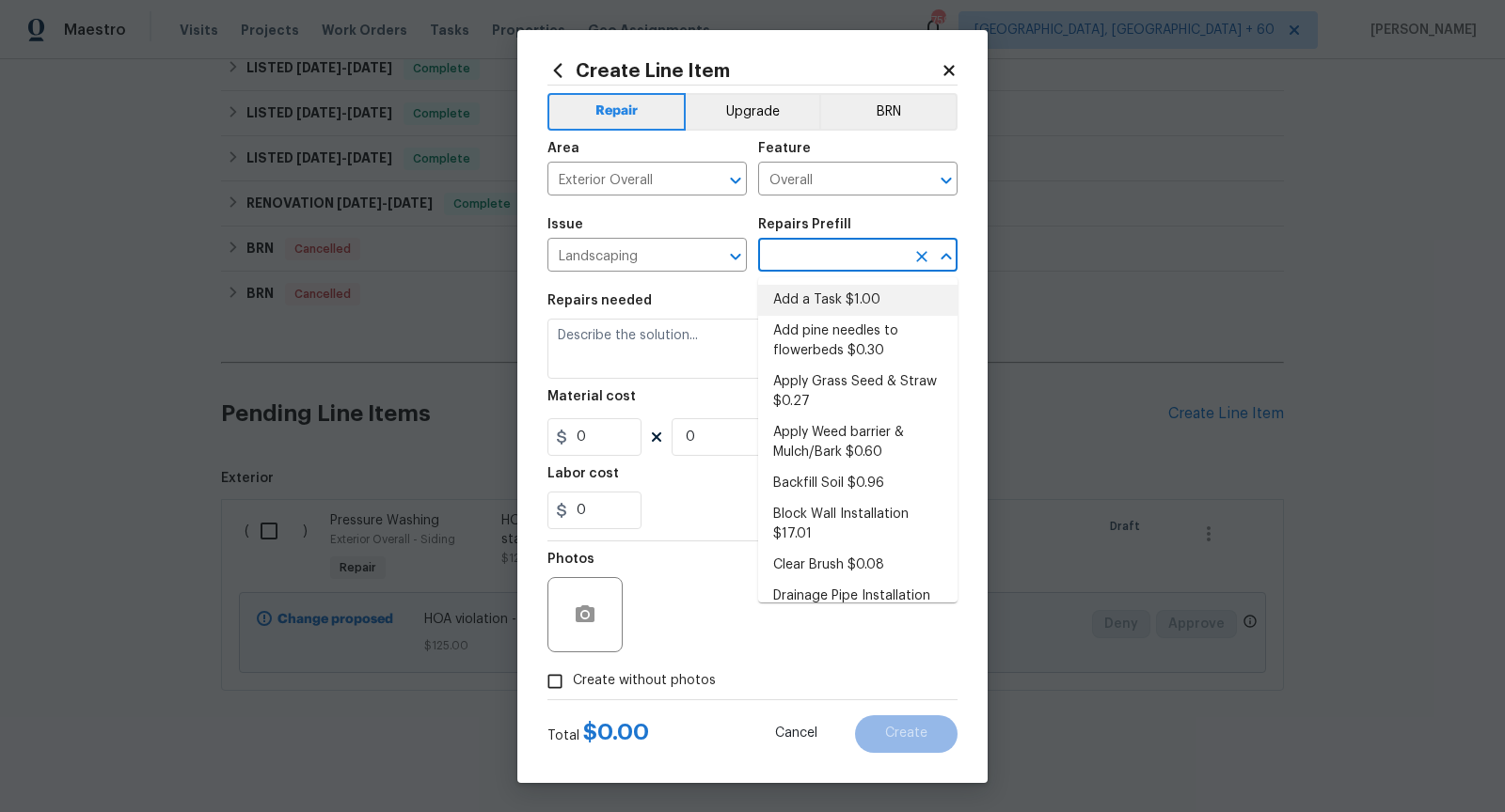
click at [839, 300] on li "Add a Task $1.00" at bounding box center [858, 300] width 199 height 31
type input "Add a Task $1.00"
type textarea "HPM to detail"
type input "1"
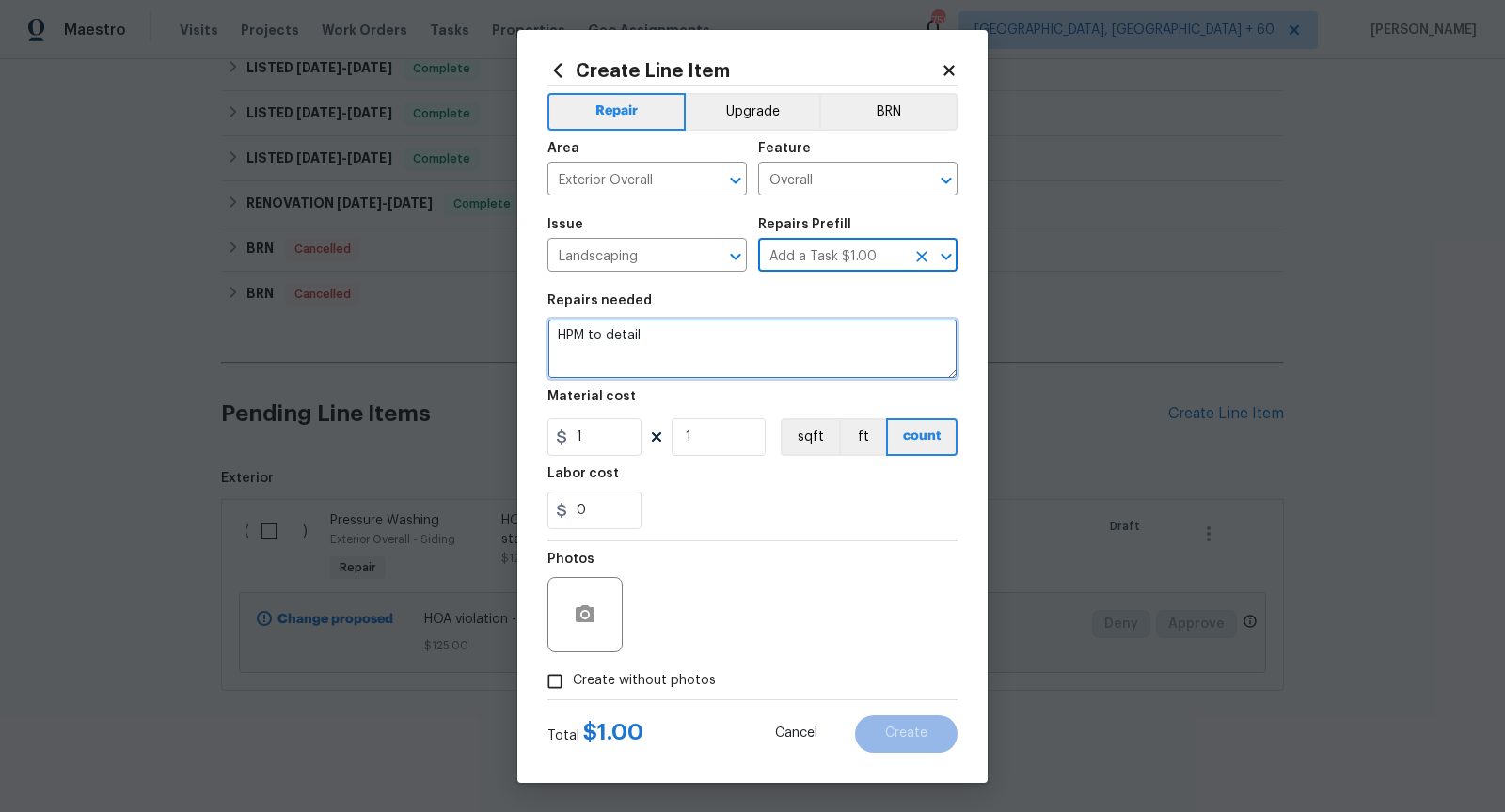
click at [726, 336] on textarea "HPM to detail" at bounding box center [752, 349] width 410 height 60
paste textarea "Plants beds require maintenance - $160 trees need pruning - $175 excessive grow…"
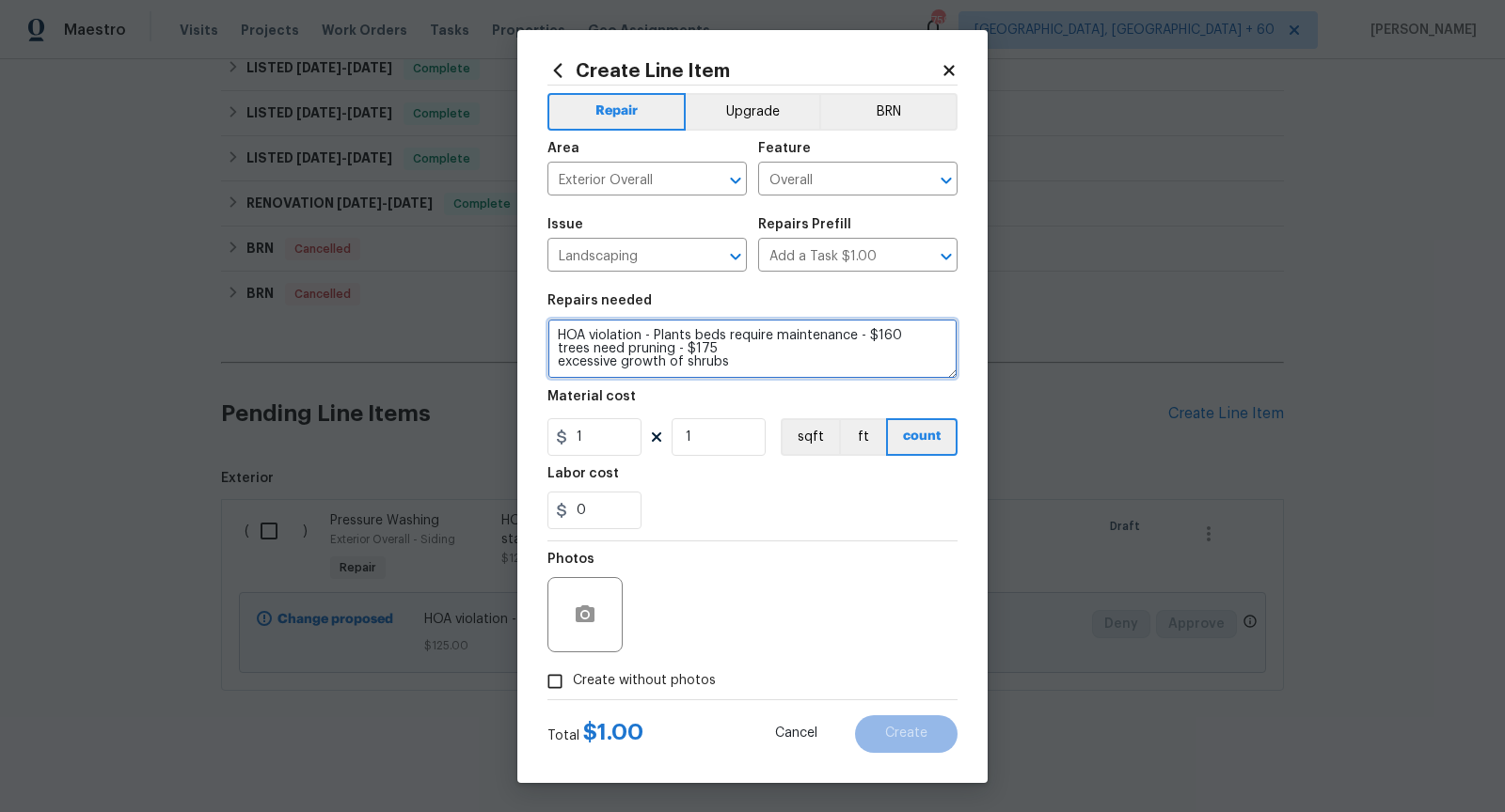
drag, startPoint x: 859, startPoint y: 336, endPoint x: 894, endPoint y: 338, distance: 35.1
click at [894, 338] on textarea "HOA violation - Plants beds require maintenance - $160 trees need pruning - $17…" at bounding box center [752, 349] width 410 height 60
drag, startPoint x: 653, startPoint y: 337, endPoint x: 746, endPoint y: 362, distance: 96.3
click at [746, 362] on textarea "HOA violation - Plants beds require maintenance trees needpruning excessive gro…" at bounding box center [752, 349] width 410 height 60
paste textarea "Plants beds require maintenance - $160 trees need pruning - $175 excessive grow…"
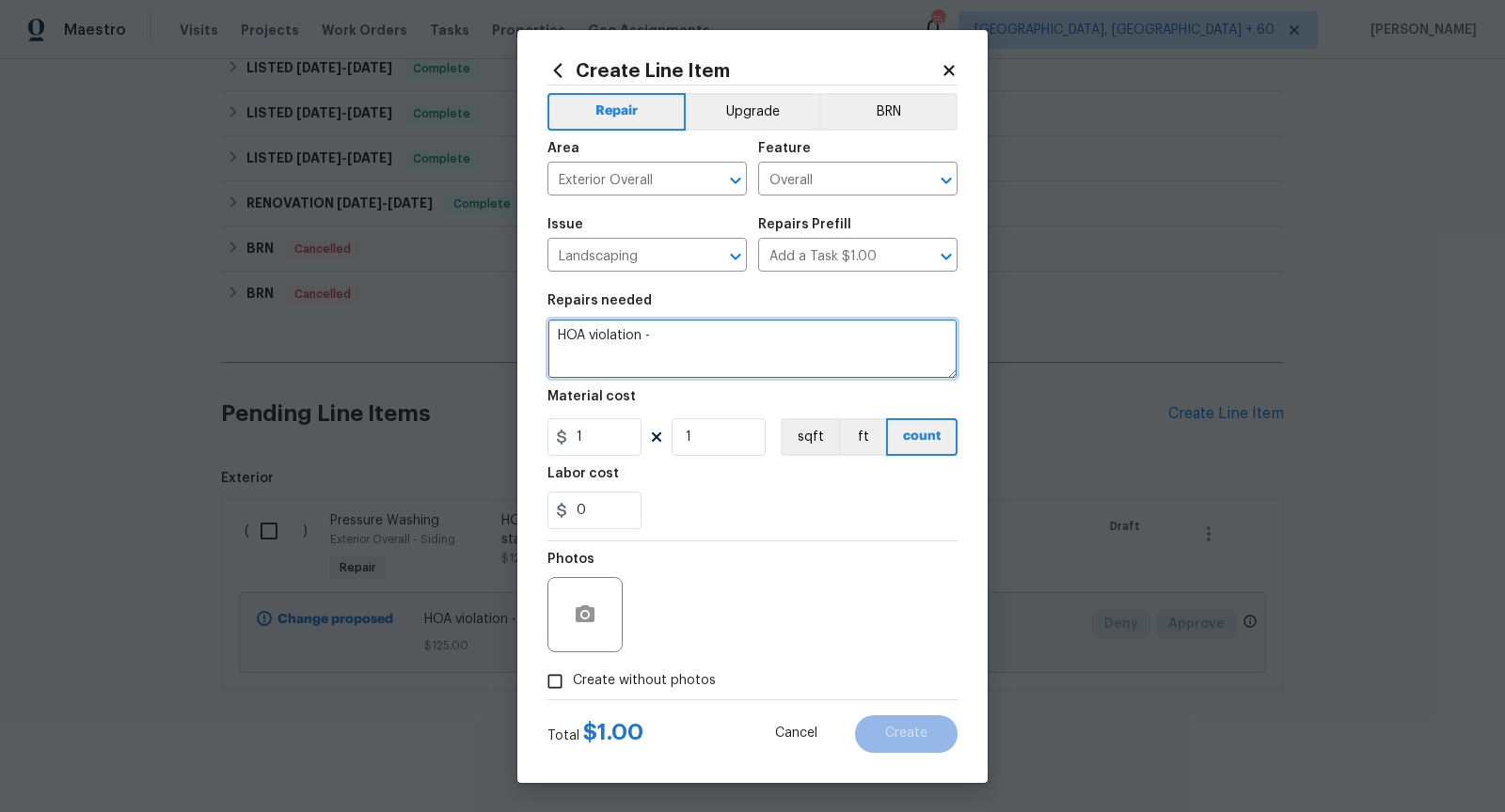
paste textarea "Plants beds require maintenance"
paste textarea "trees need pruning"
paste textarea "excessive growth of shrub"
type textarea "HOA violation - Plants beds require maintenance, trees need pruning, excessive …"
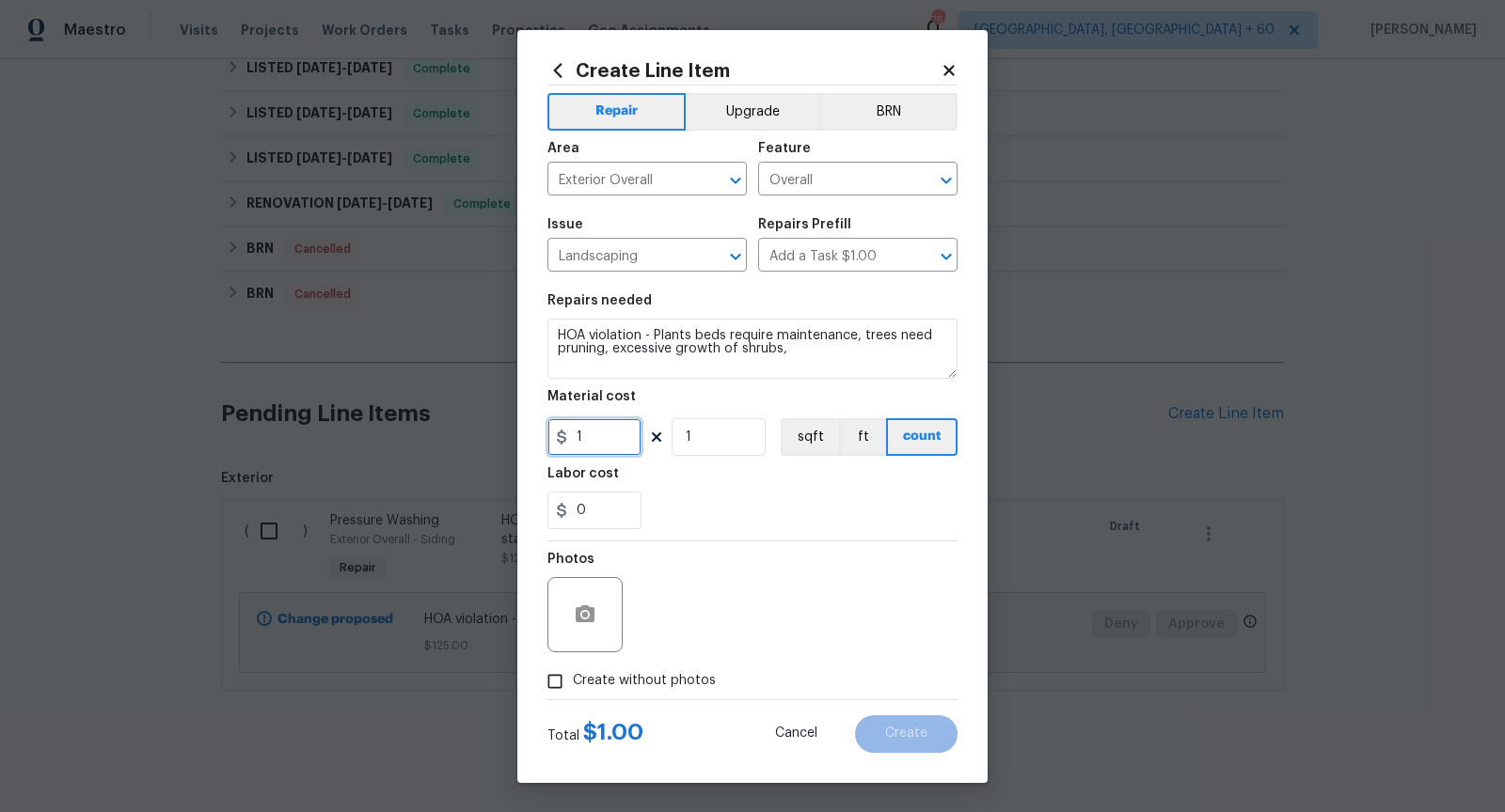
click at [608, 439] on input "1" at bounding box center [594, 436] width 94 height 38
type input "0"
click at [894, 511] on div "0" at bounding box center [752, 510] width 410 height 38
click at [772, 607] on div "Photos" at bounding box center [752, 602] width 410 height 123
click at [554, 679] on input "Create without photos" at bounding box center [554, 681] width 36 height 36
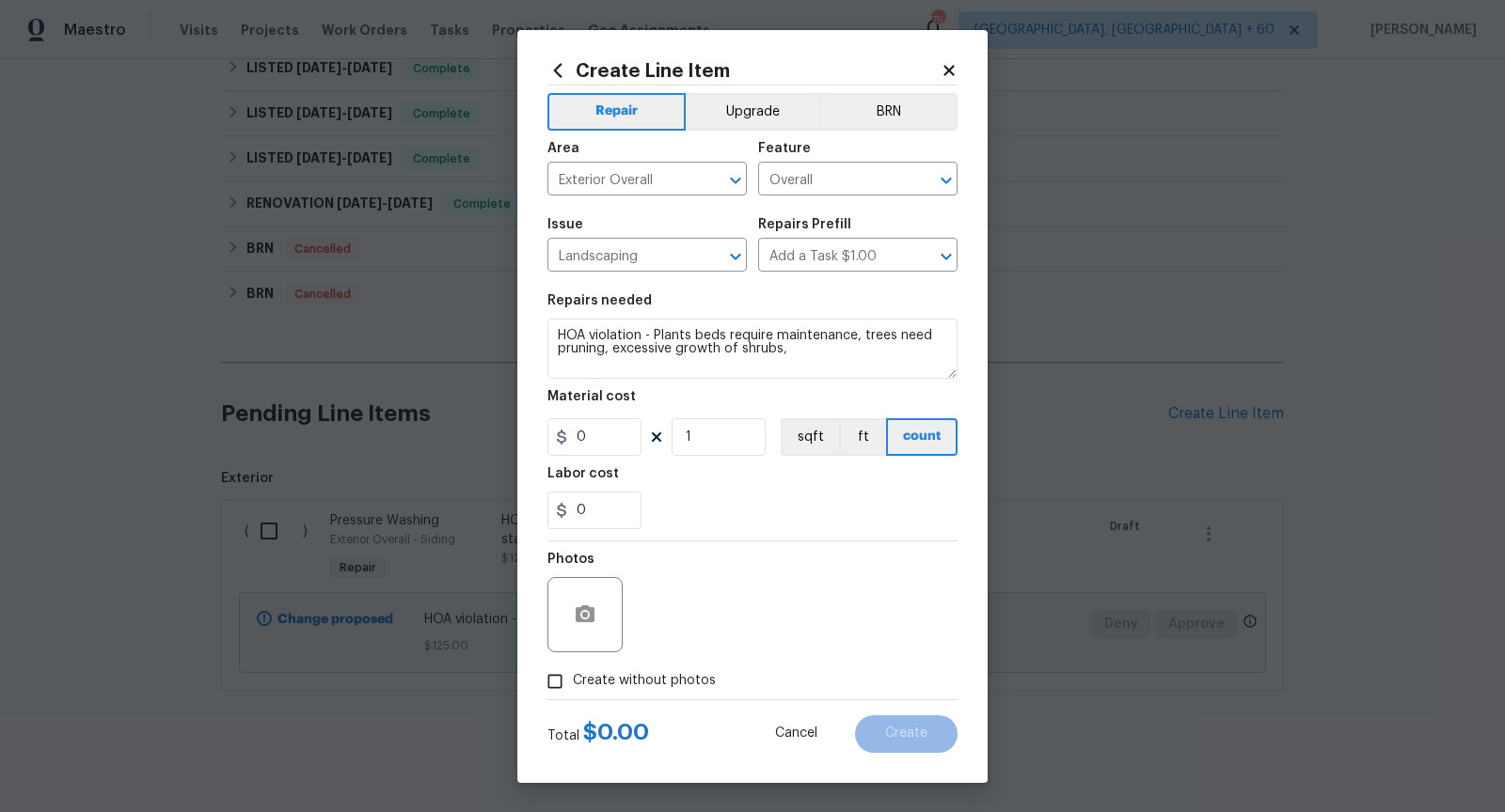
checkbox input "true"
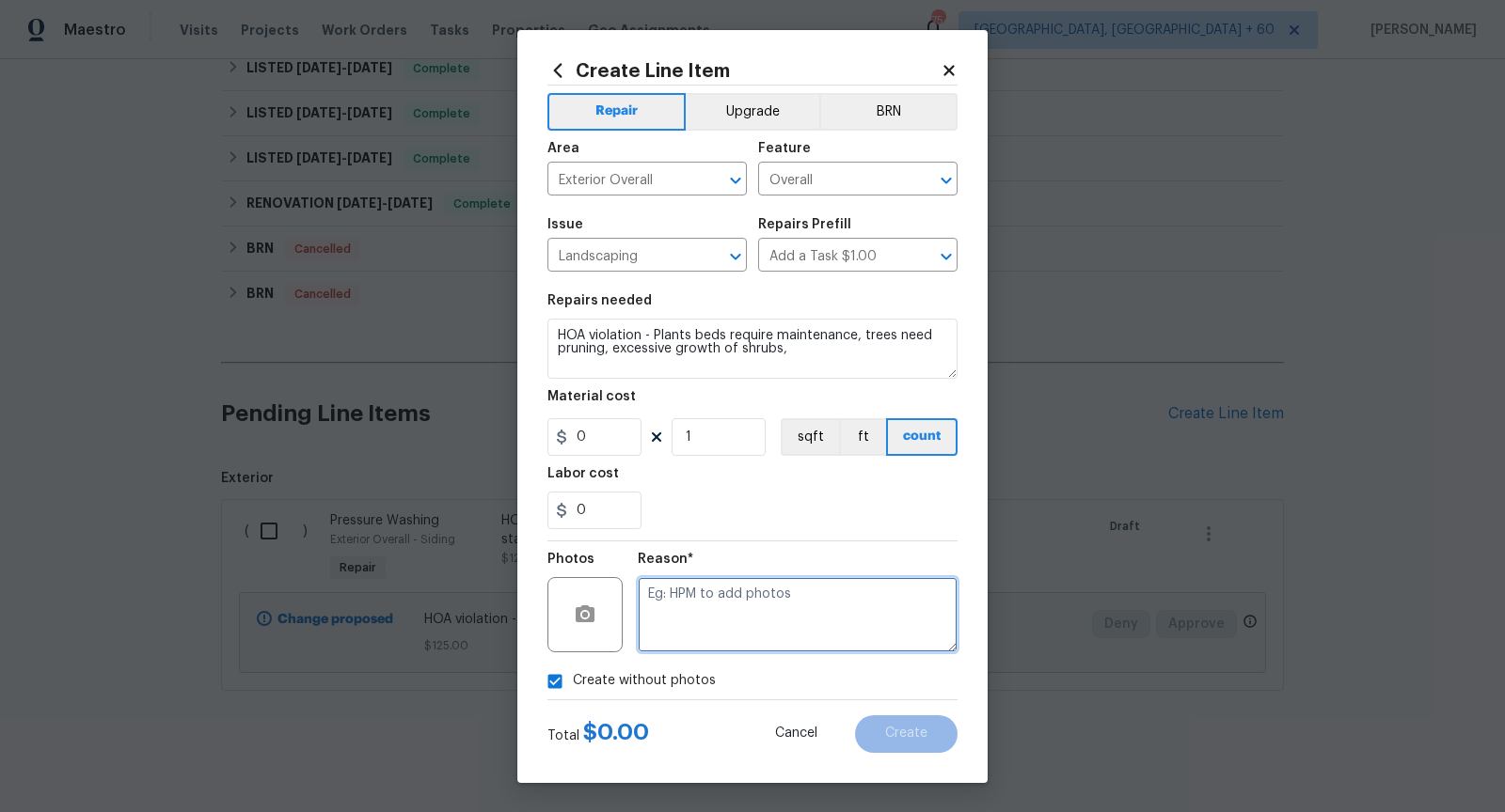
click at [708, 640] on textarea at bounding box center [797, 615] width 320 height 75
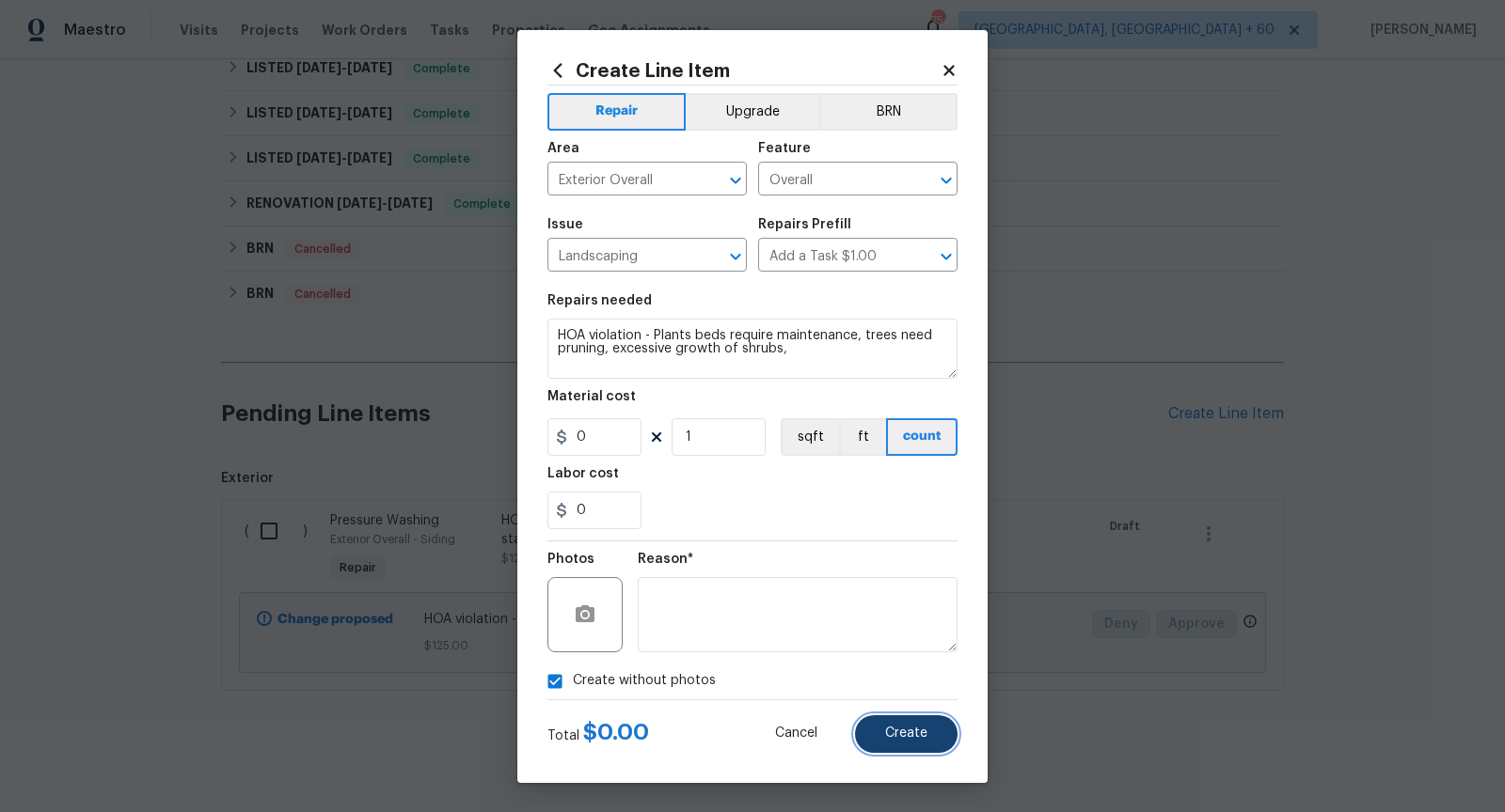
click at [922, 729] on span "Create" at bounding box center [906, 734] width 43 height 14
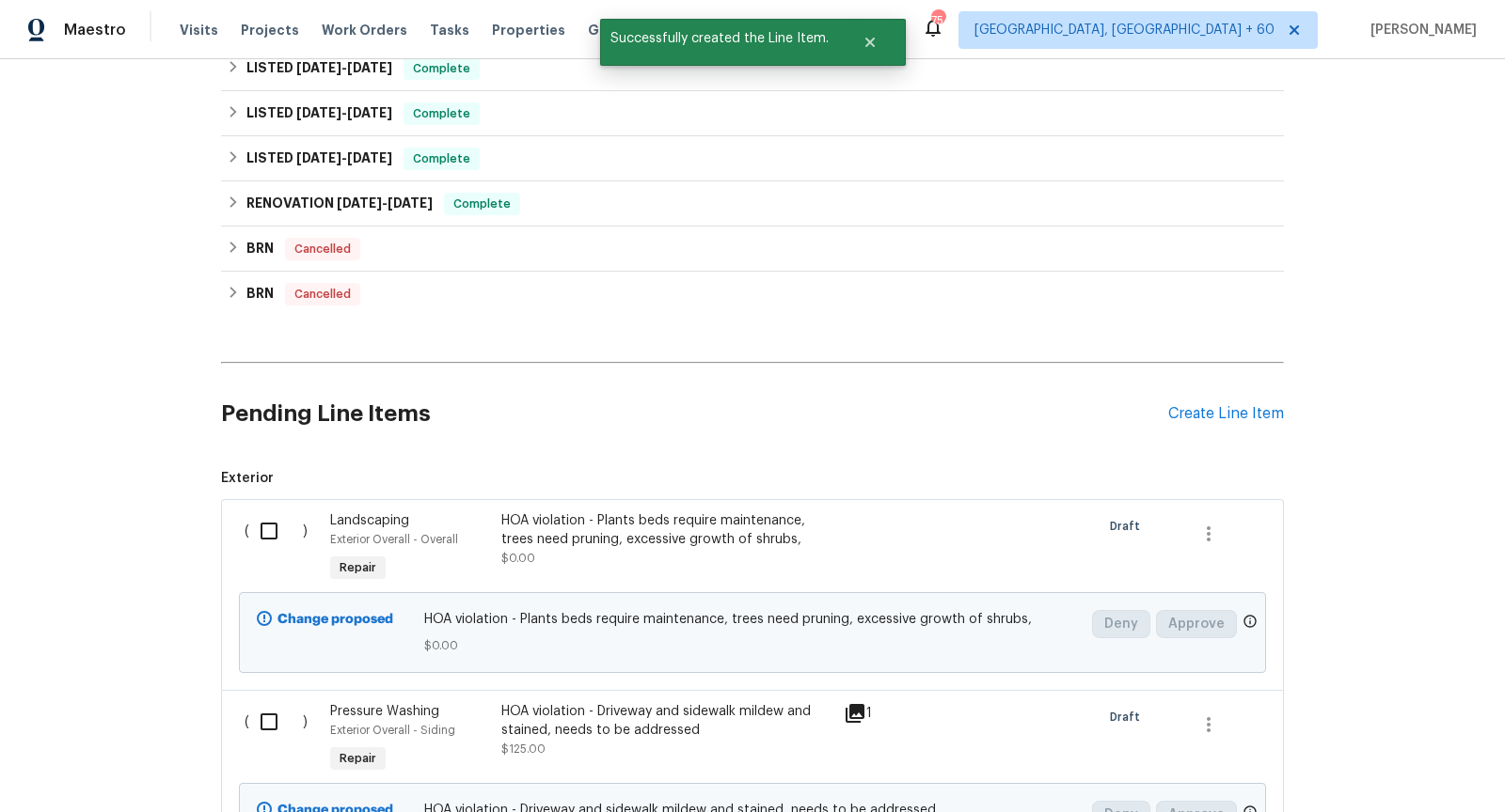
scroll to position [1471, 0]
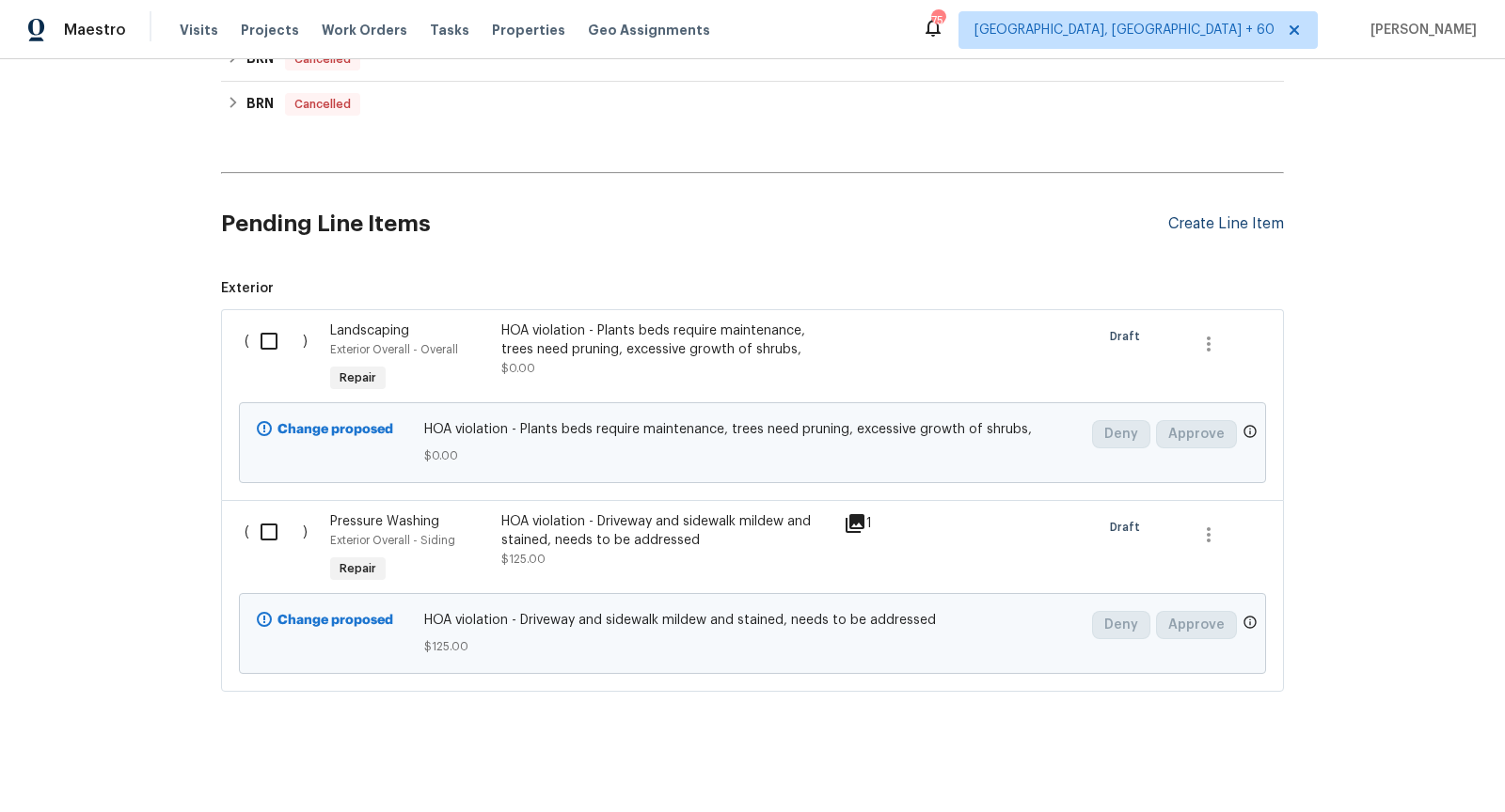
click at [1218, 219] on div "Create Line Item" at bounding box center [1226, 224] width 116 height 17
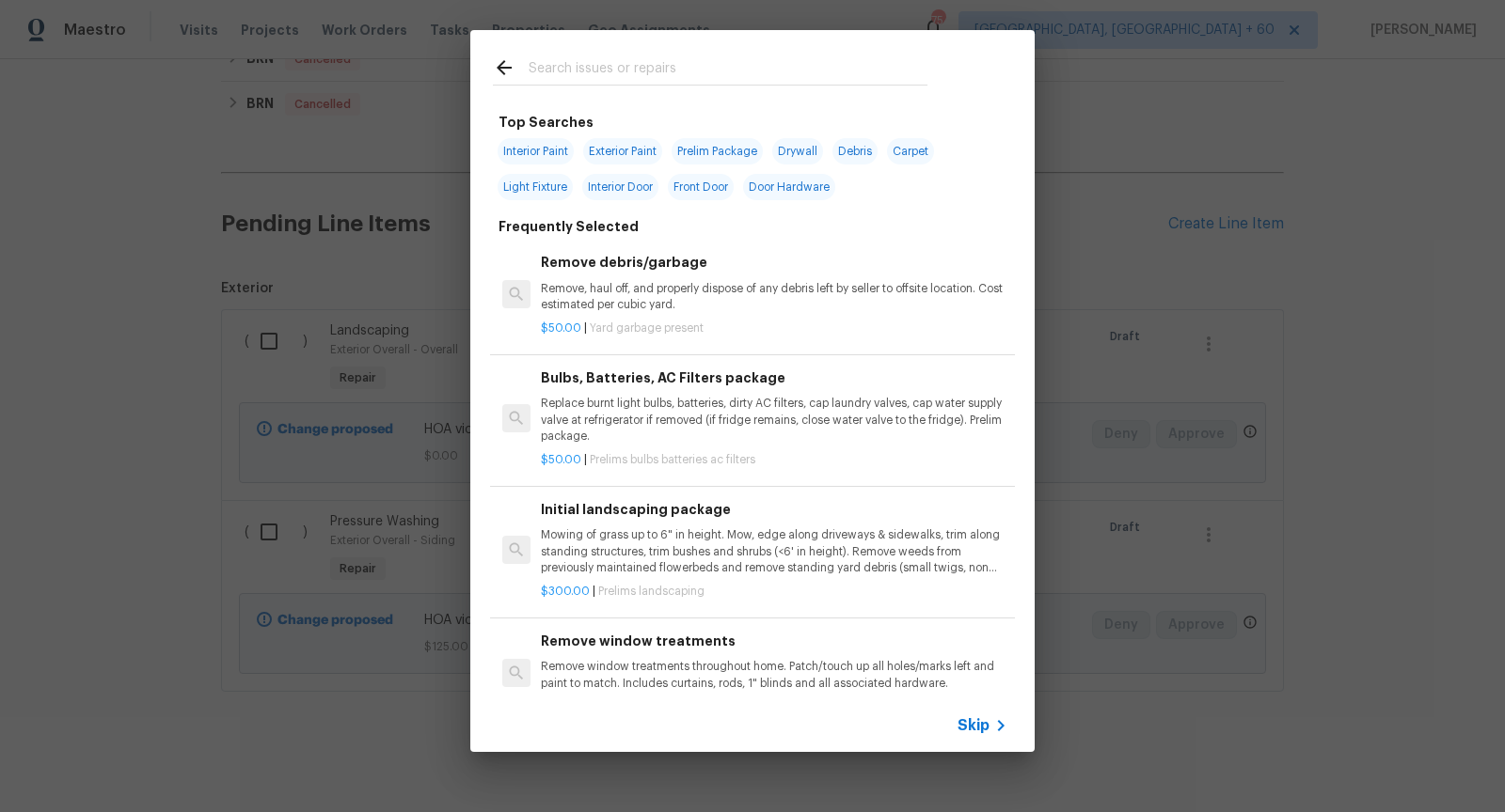
click at [970, 721] on span "Skip" at bounding box center [973, 725] width 32 height 18
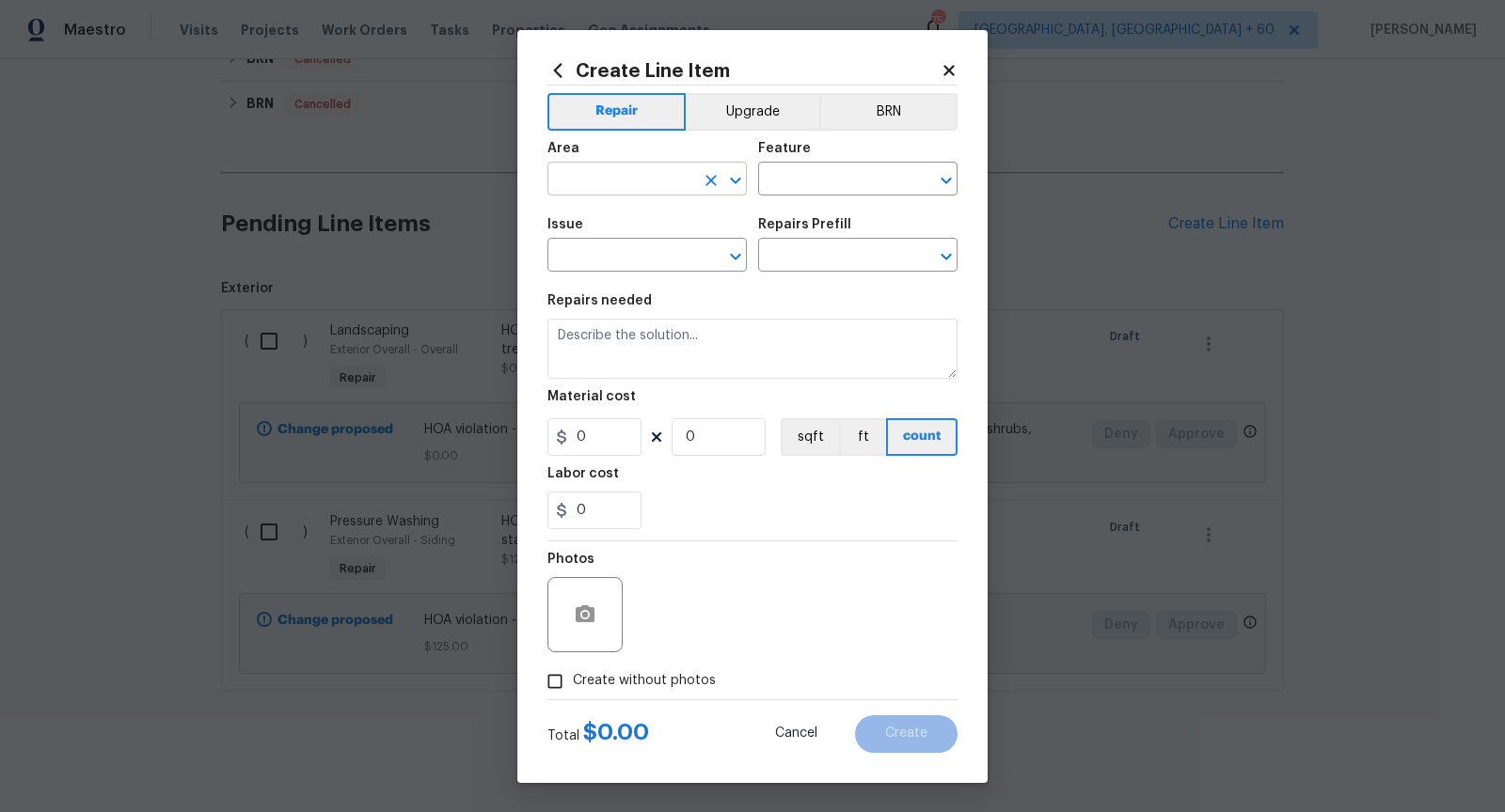
click at [733, 181] on icon "Open" at bounding box center [734, 181] width 11 height 7
click at [661, 260] on li "Exterior Overall" at bounding box center [647, 253] width 199 height 31
click at [951, 179] on icon "Open" at bounding box center [946, 181] width 11 height 7
type input "Exterior Overall"
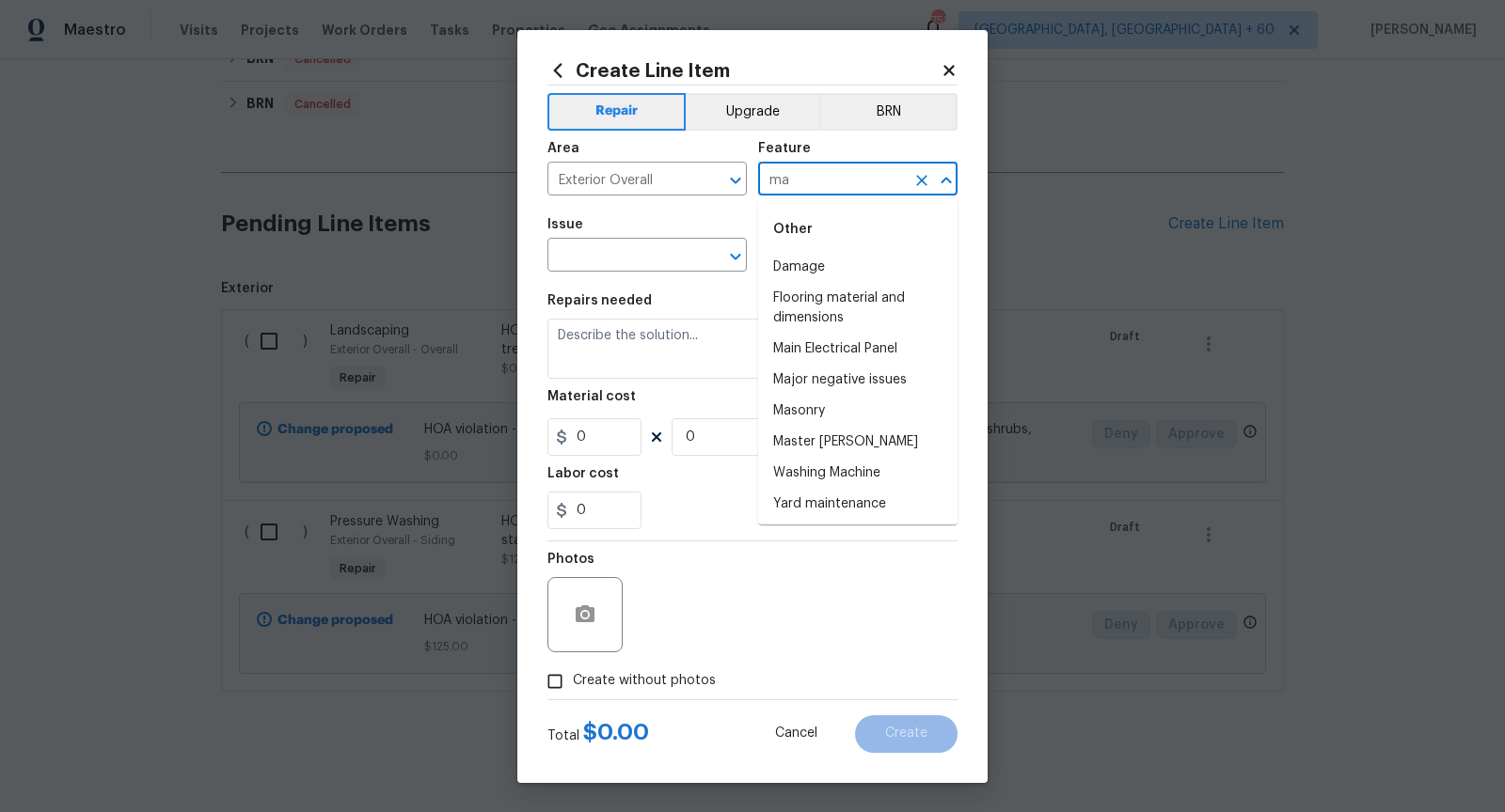
type input "m"
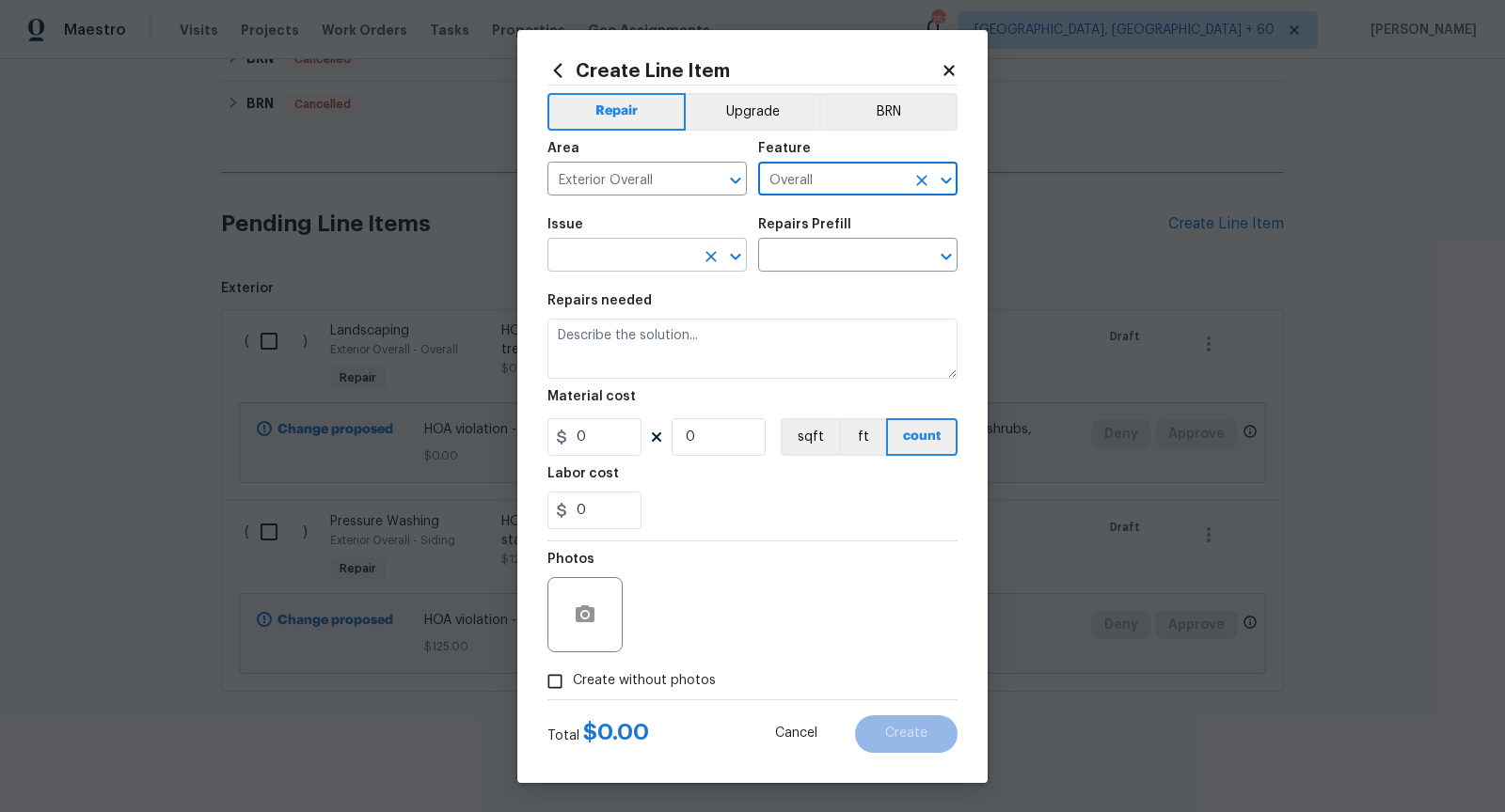
click at [744, 259] on icon "Open" at bounding box center [735, 256] width 22 height 22
type input "Overall"
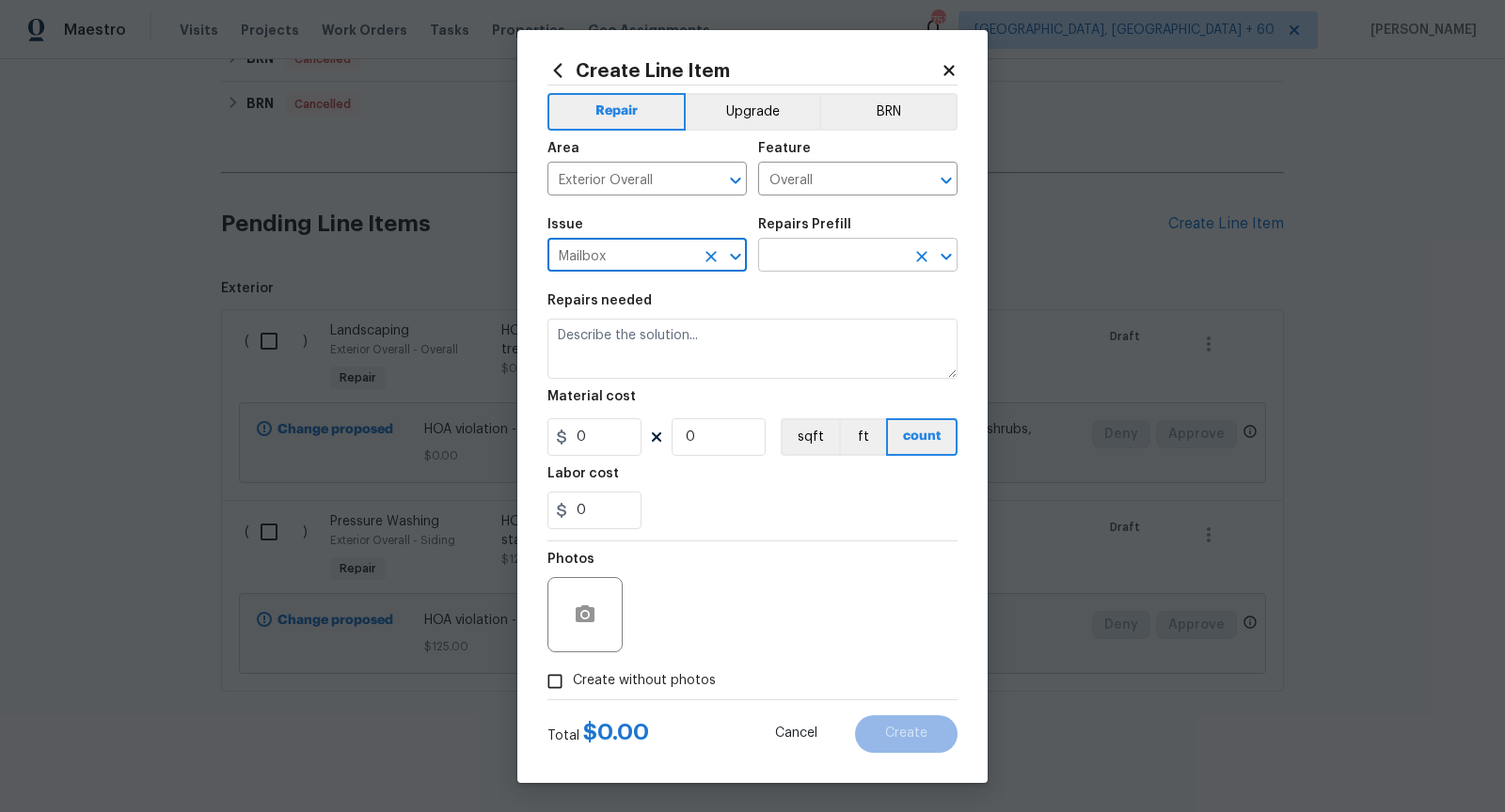
click at [951, 258] on icon "Open" at bounding box center [946, 256] width 22 height 22
type input "Mailbox"
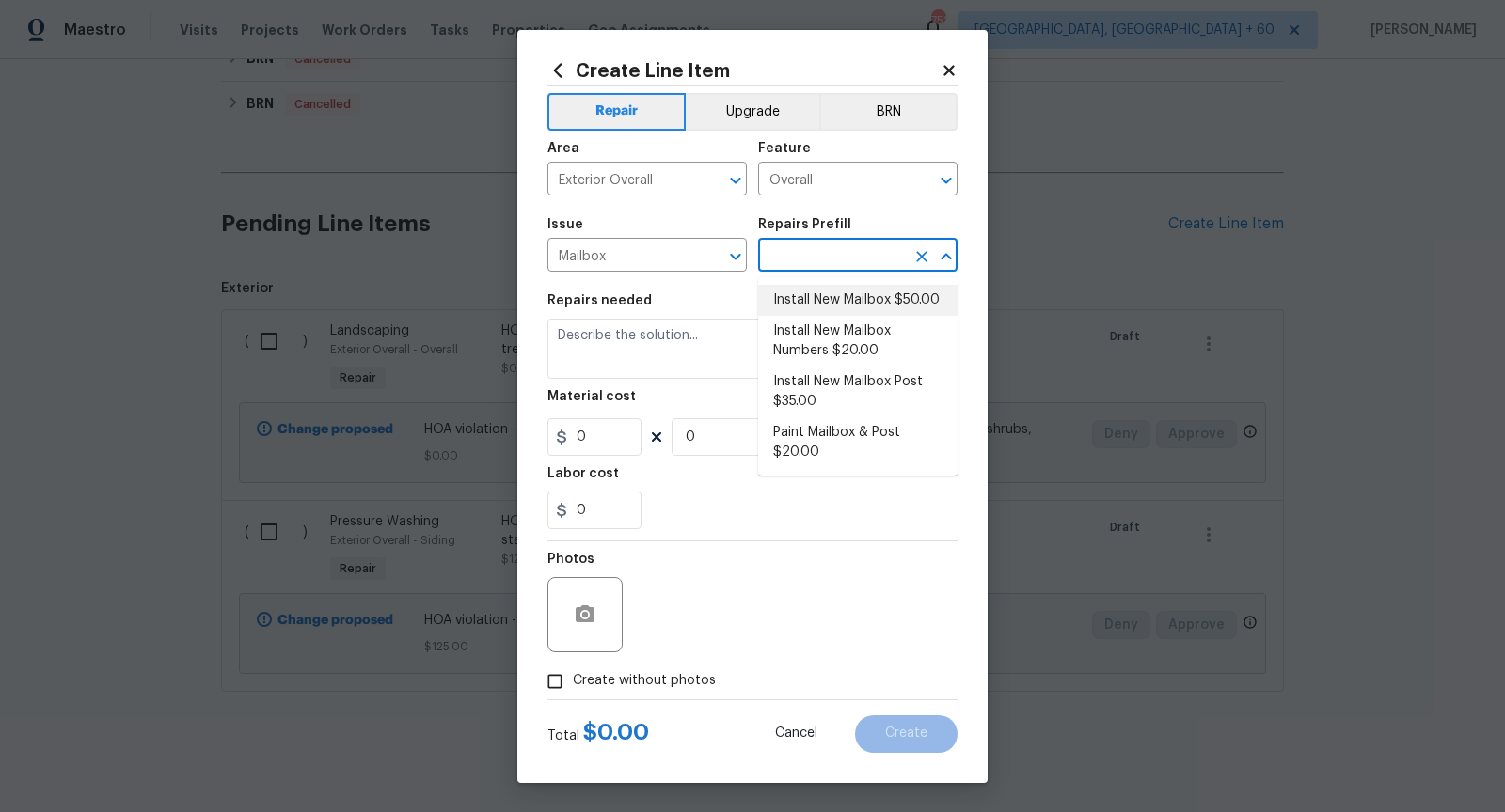
click at [843, 307] on li "Install New Mailbox $50.00" at bounding box center [858, 300] width 199 height 31
type input "Install New Mailbox $50.00"
type textarea "Remove the existing mailbox from the post and prep the area for a new mailbox. …"
type input "1"
type input "50"
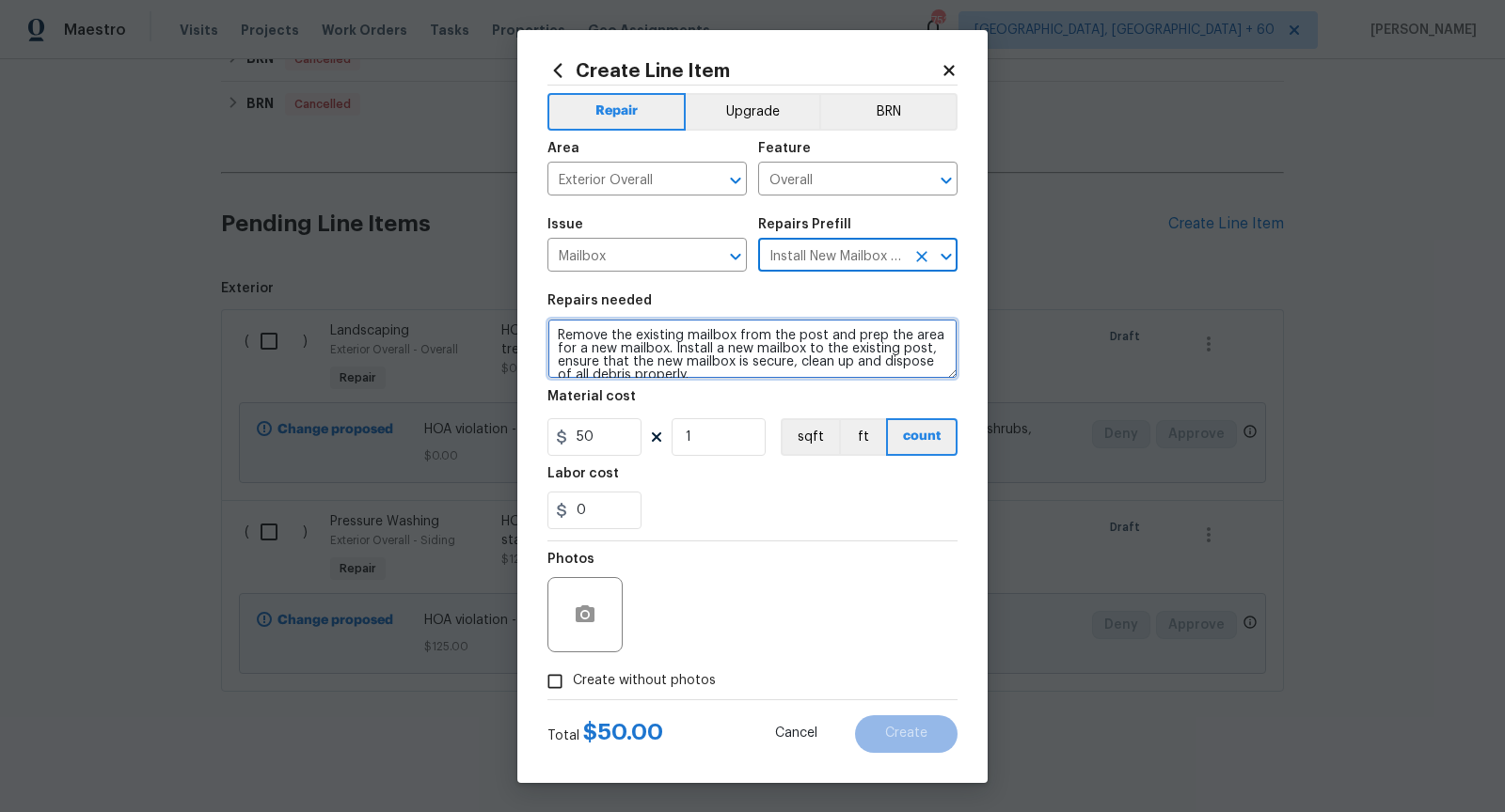
click at [708, 357] on textarea "Remove the existing mailbox from the post and prep the area for a new mailbox. …" at bounding box center [752, 349] width 410 height 60
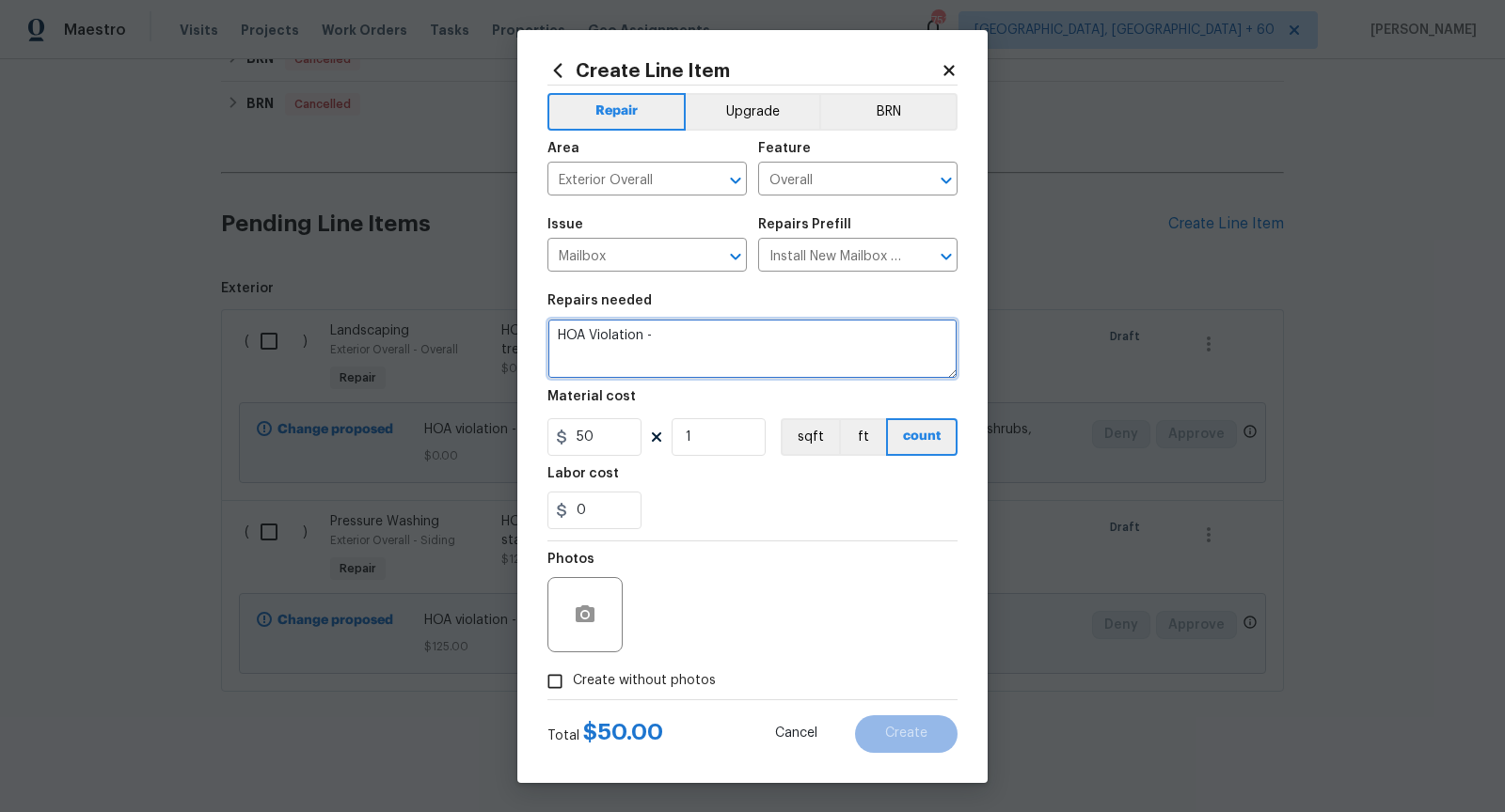
paste textarea "mailbox structure requires maintenance"
type textarea "HOA Violation - mailbox structure requires maintenance"
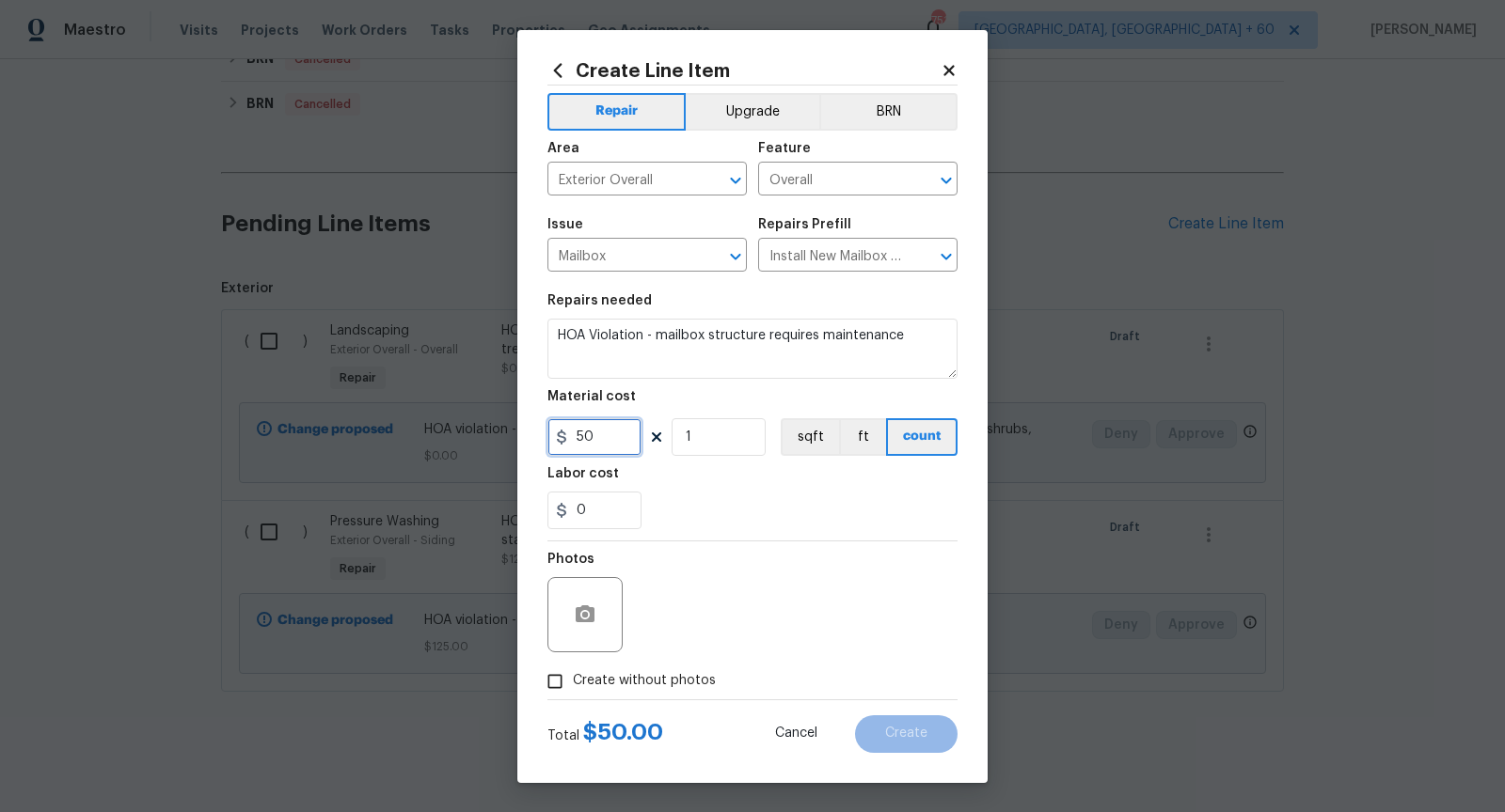
click at [606, 435] on input "50" at bounding box center [594, 436] width 94 height 38
type input "0"
click at [711, 511] on div "0" at bounding box center [752, 510] width 410 height 38
click at [549, 682] on input "Create without photos" at bounding box center [554, 681] width 36 height 36
checkbox input "true"
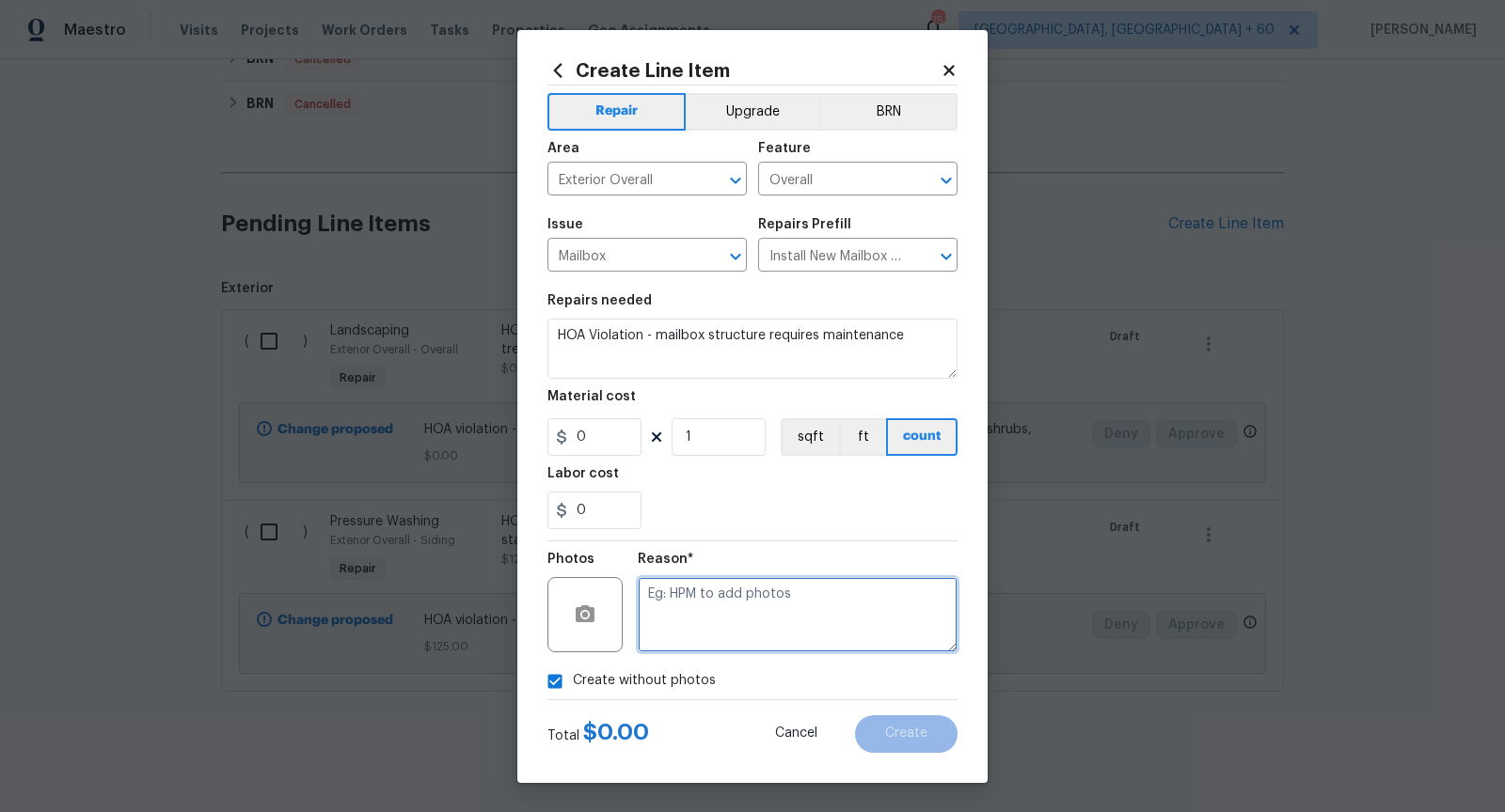
click at [659, 632] on textarea at bounding box center [797, 615] width 320 height 75
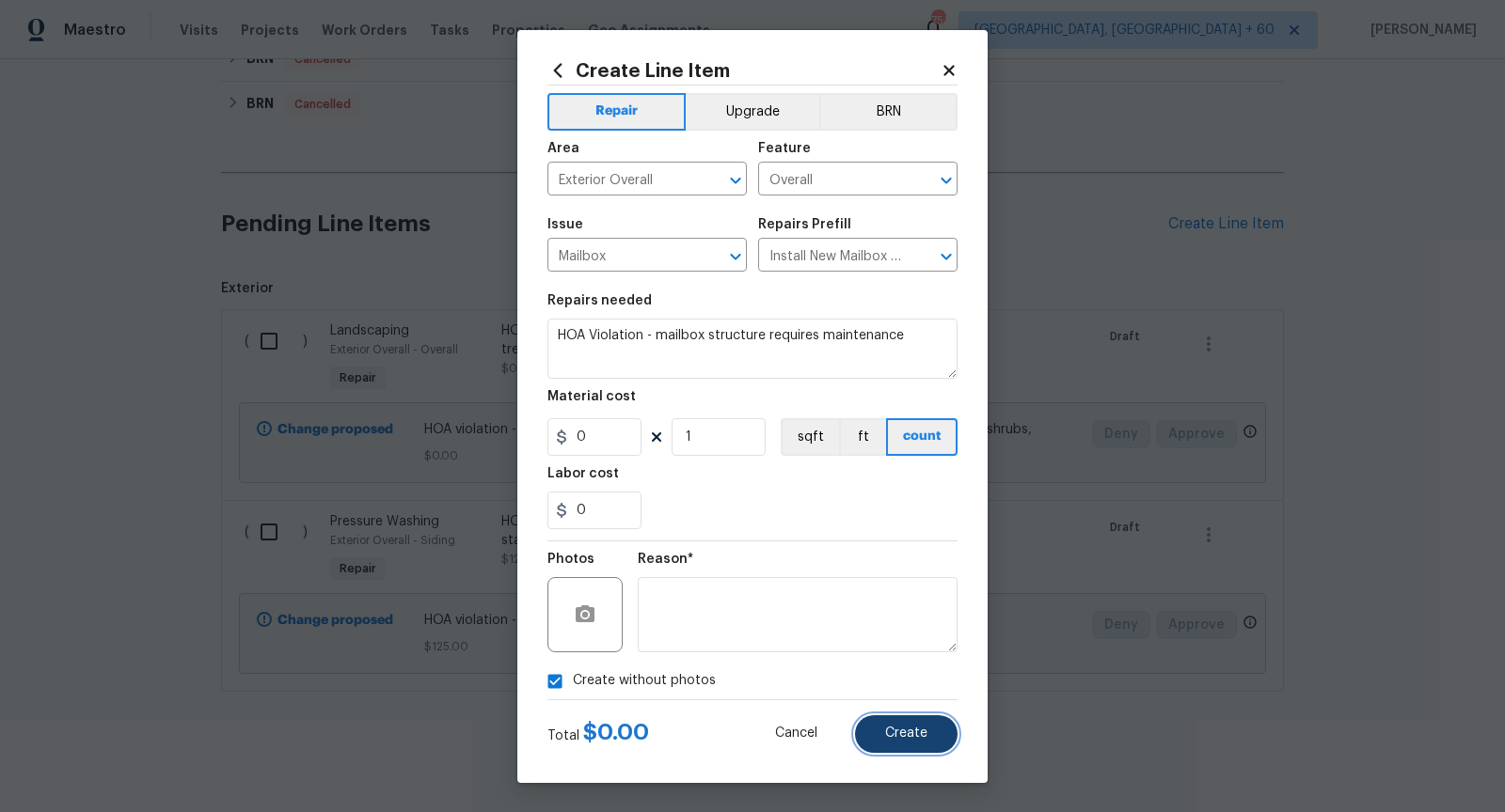
click at [903, 739] on span "Create" at bounding box center [906, 734] width 43 height 14
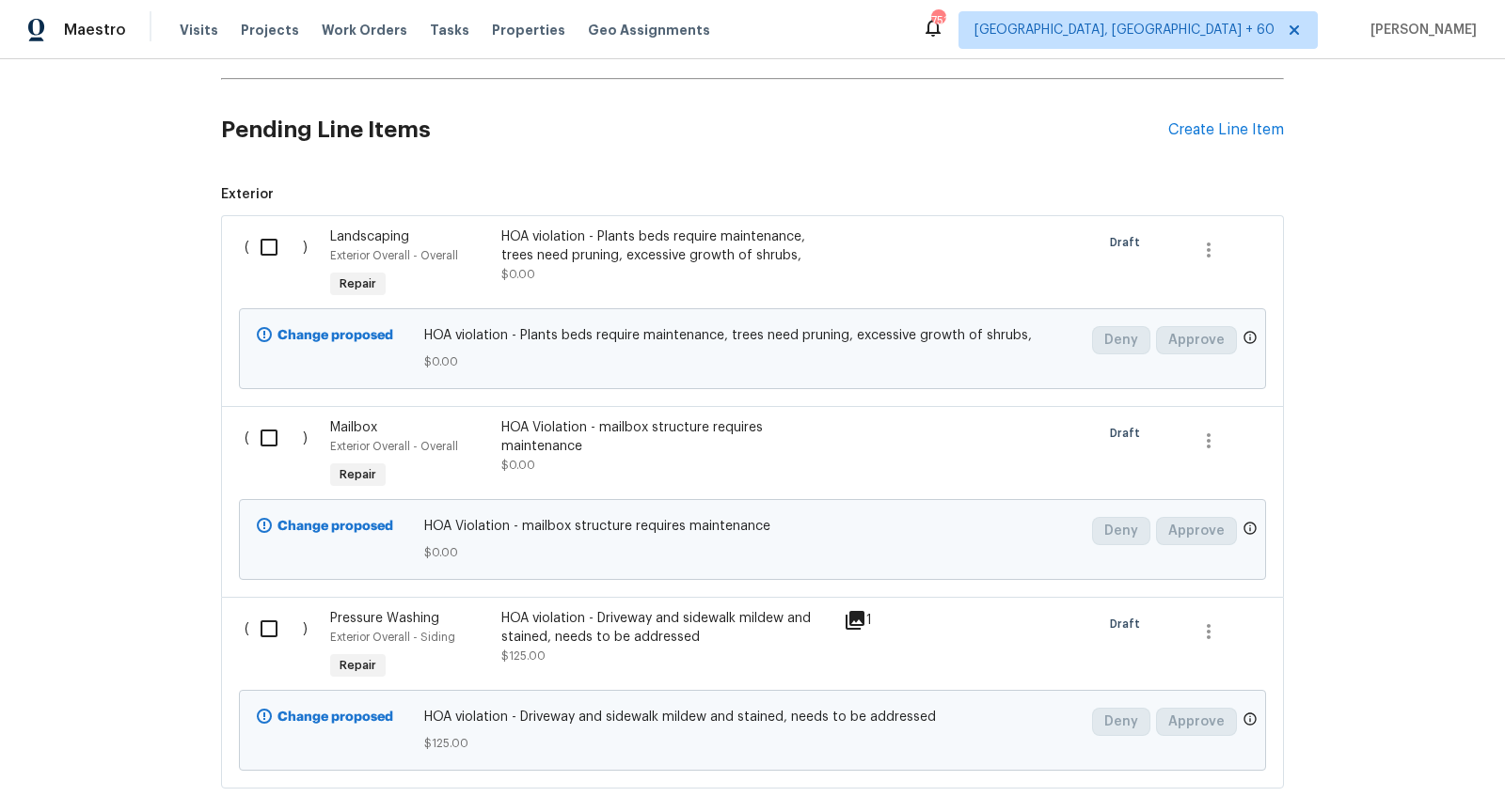
scroll to position [1661, 0]
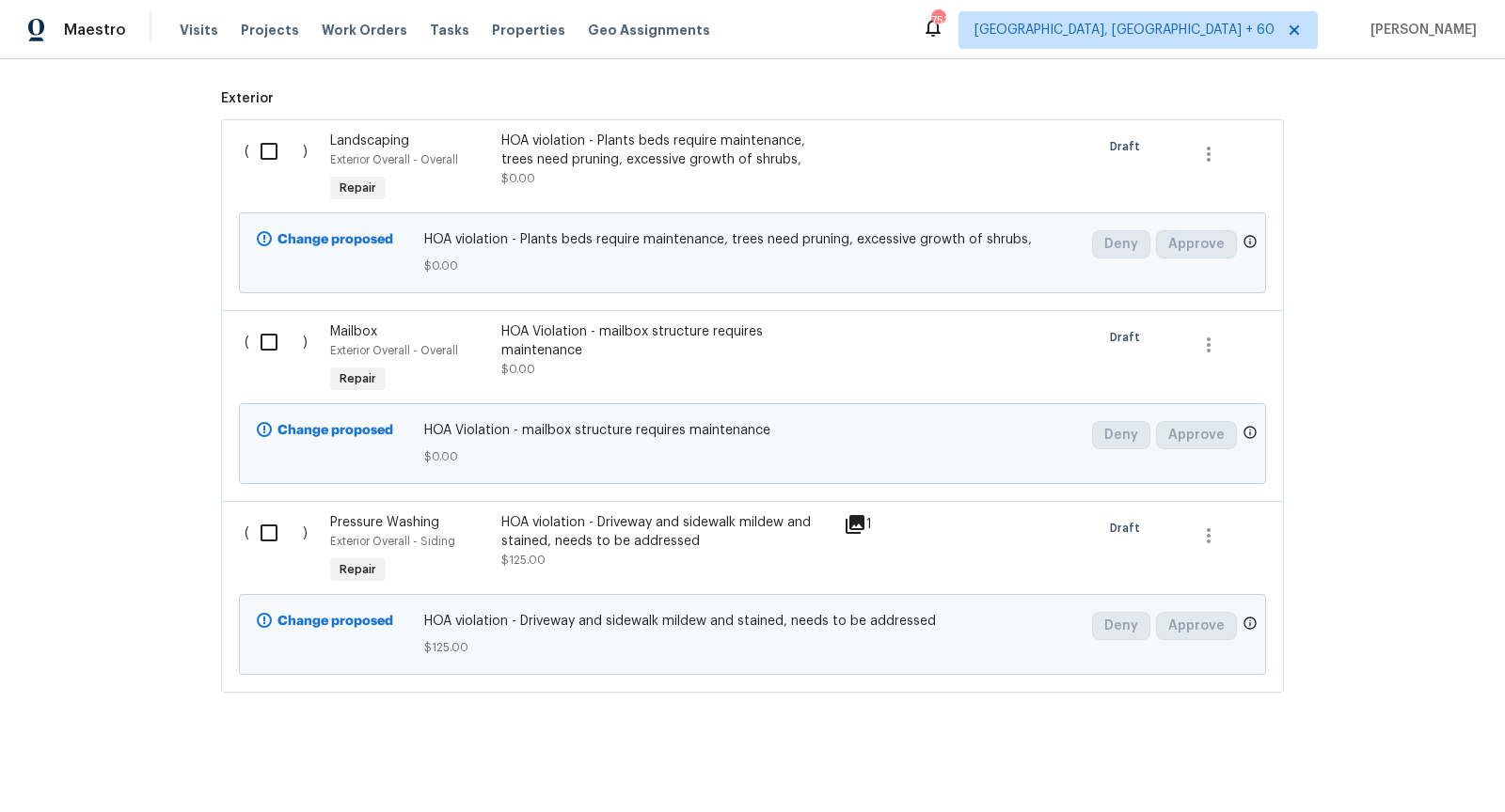
click at [262, 140] on input "checkbox" at bounding box center [275, 151] width 53 height 40
checkbox input "true"
click at [266, 334] on input "checkbox" at bounding box center [275, 342] width 53 height 40
checkbox input "true"
click at [262, 523] on input "checkbox" at bounding box center [275, 533] width 53 height 40
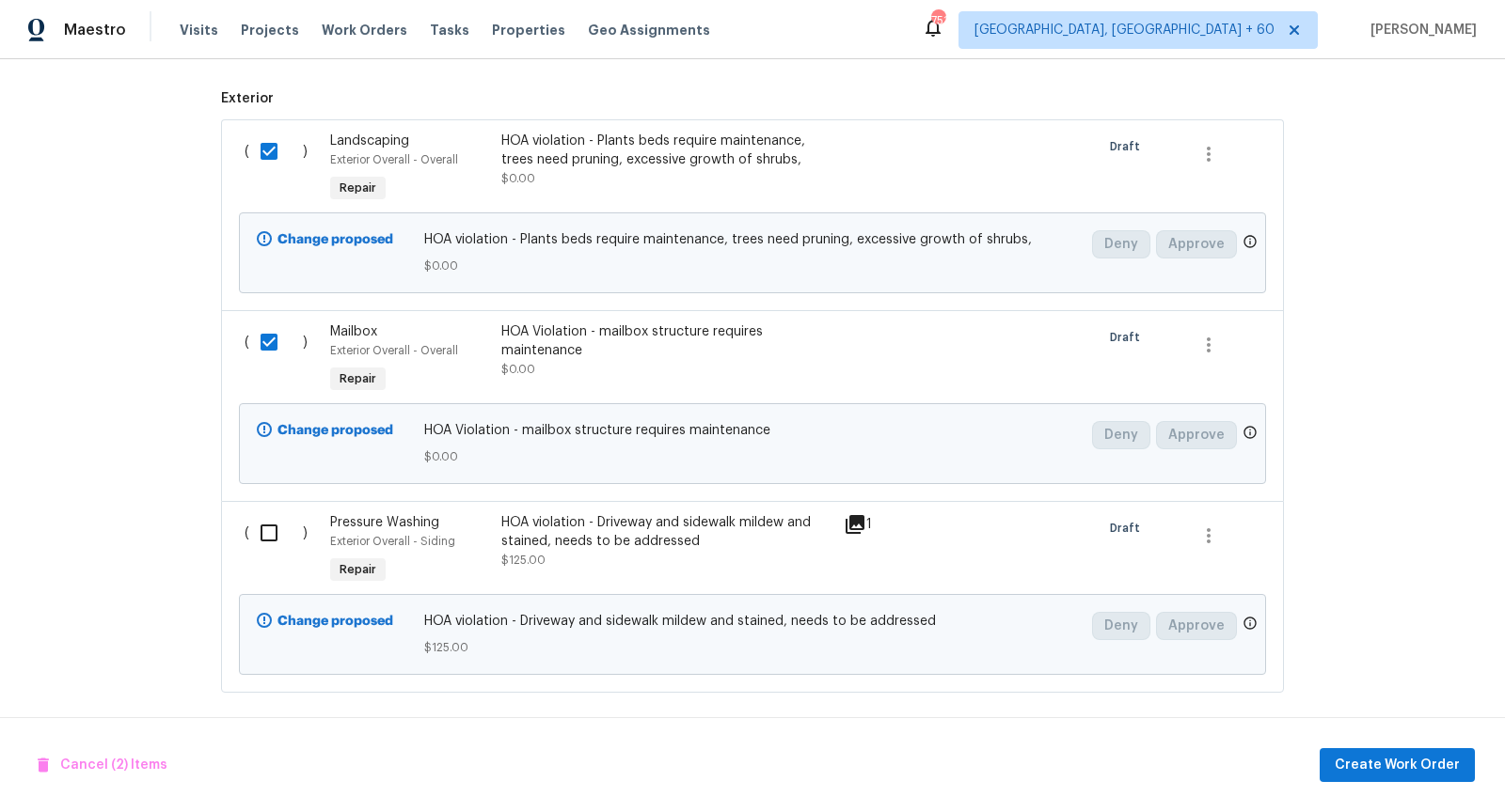
checkbox input "true"
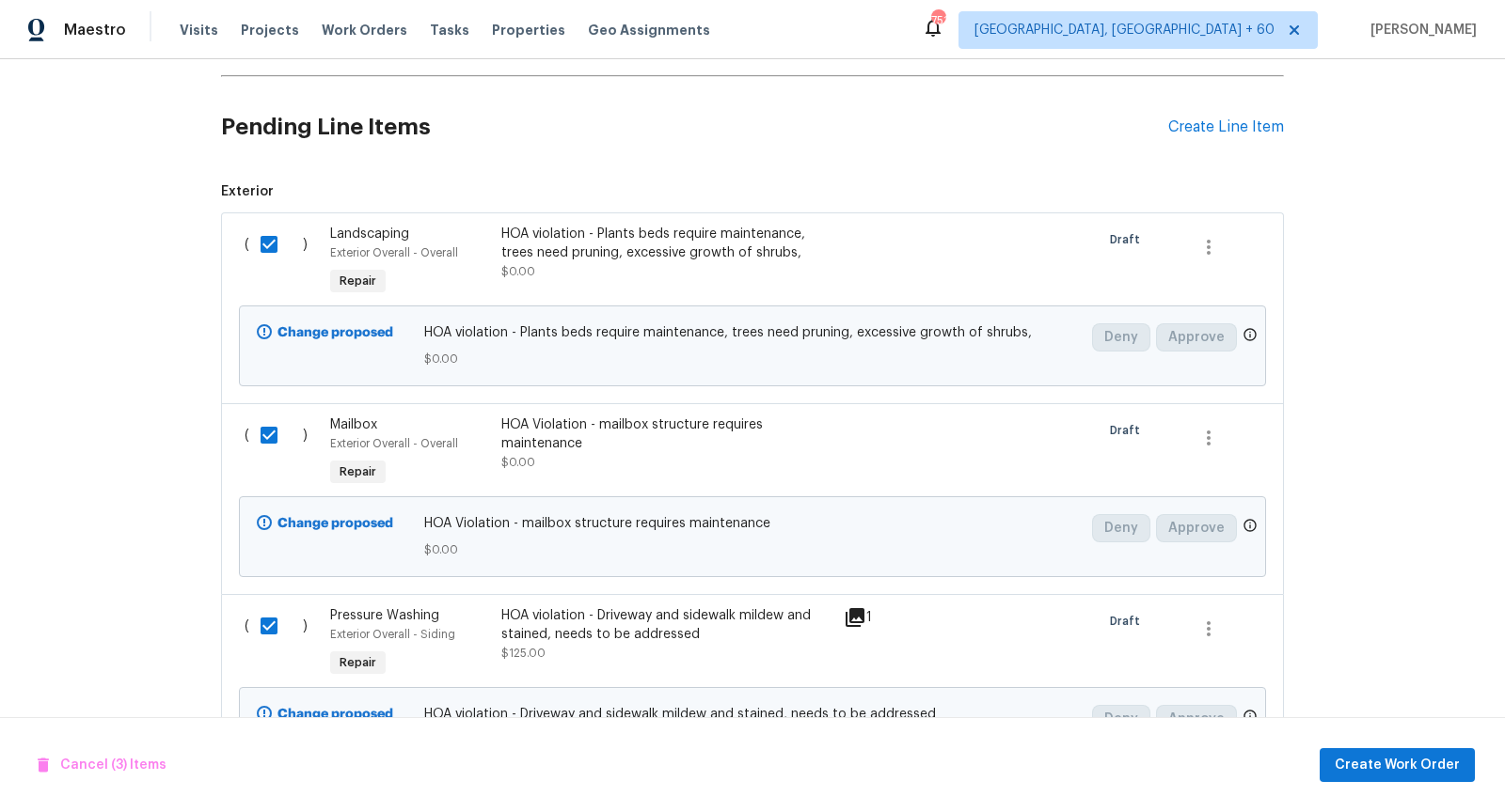
scroll to position [1574, 0]
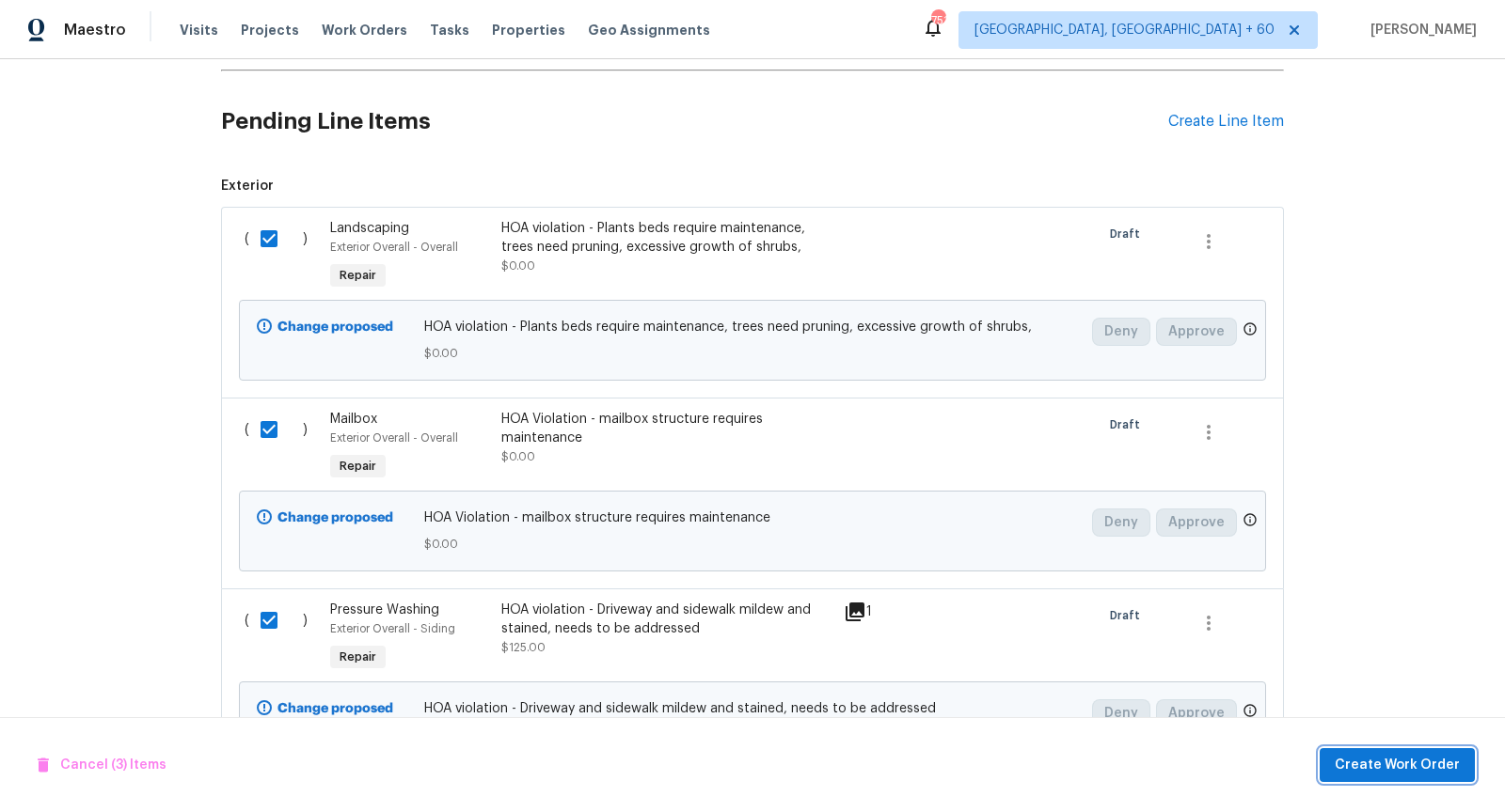
click at [1378, 759] on span "Create Work Order" at bounding box center [1396, 766] width 125 height 23
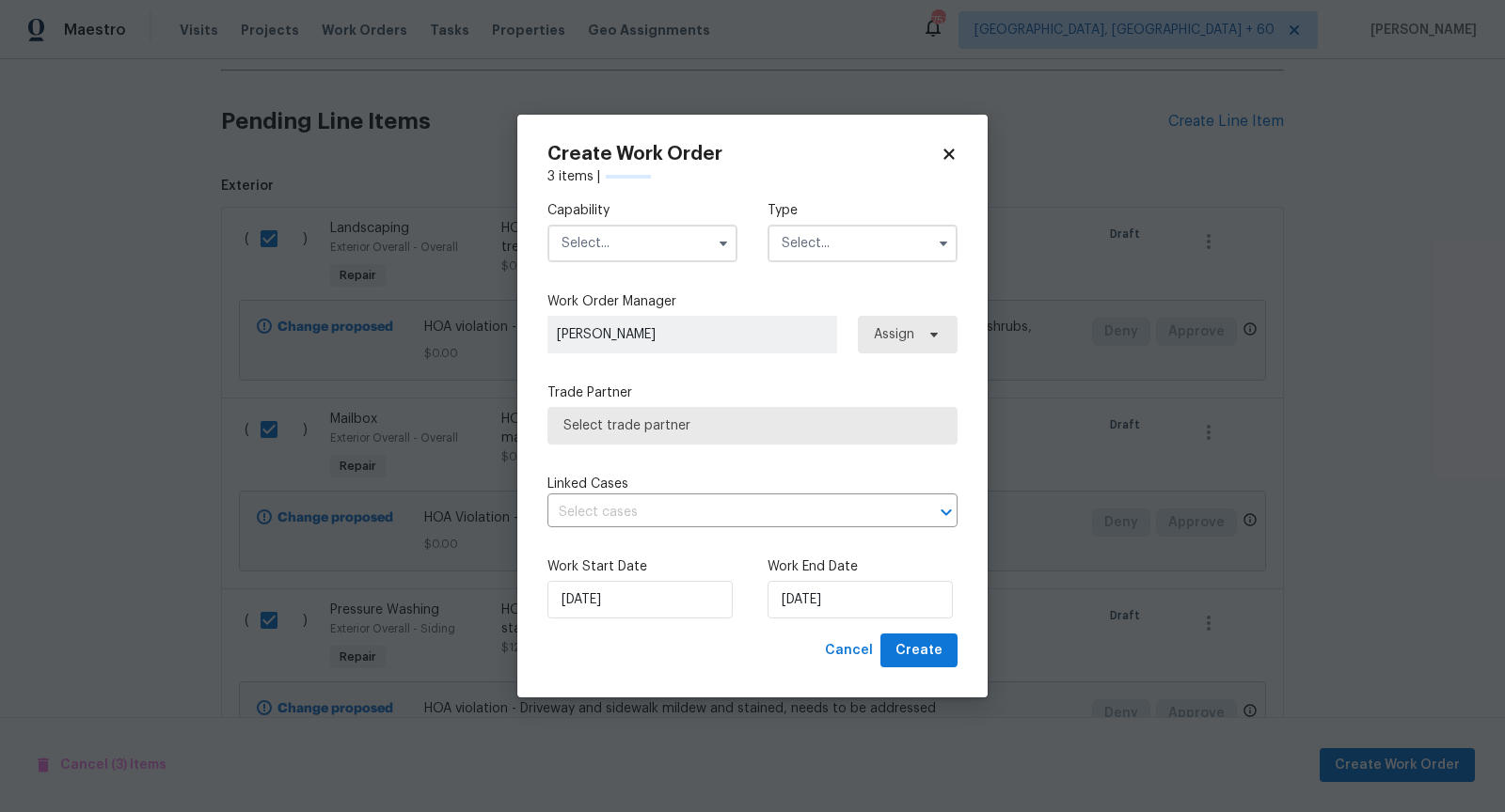
checkbox input "false"
click at [723, 246] on icon "button" at bounding box center [724, 243] width 15 height 15
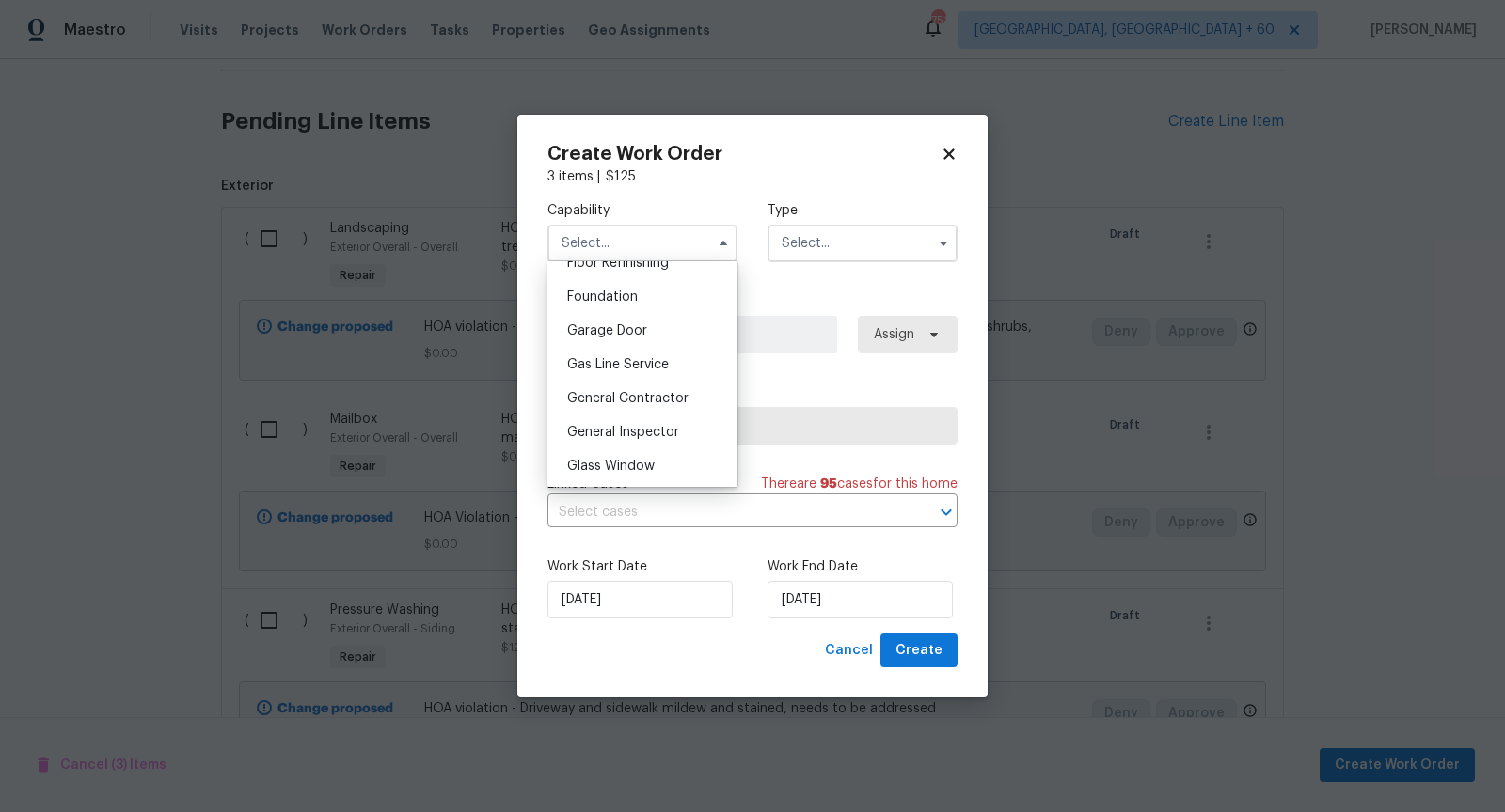
scroll to position [793, 0]
click at [658, 394] on span "General Contractor" at bounding box center [628, 389] width 122 height 14
type input "General Contractor"
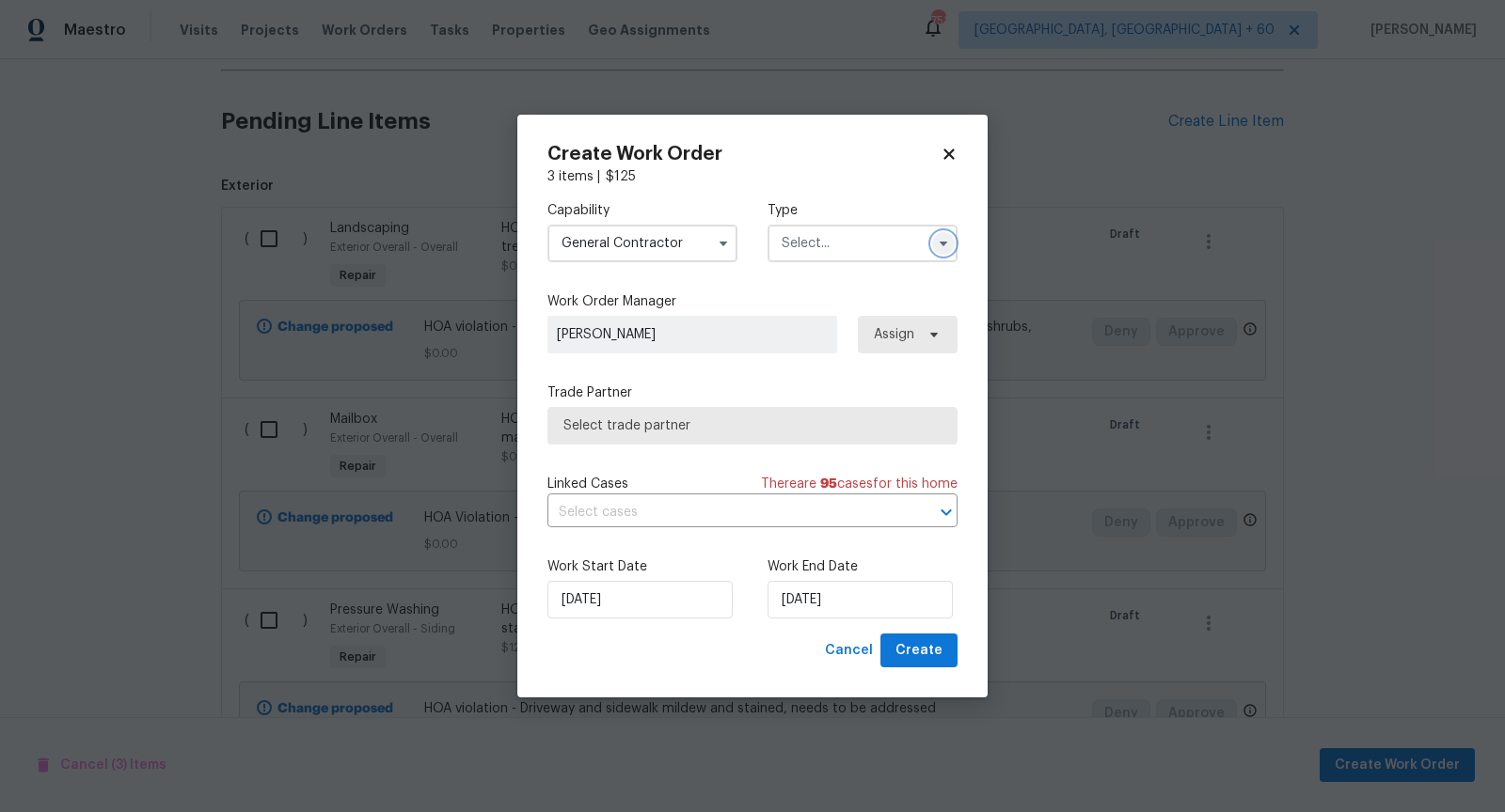
click at [948, 246] on icon "button" at bounding box center [944, 243] width 15 height 15
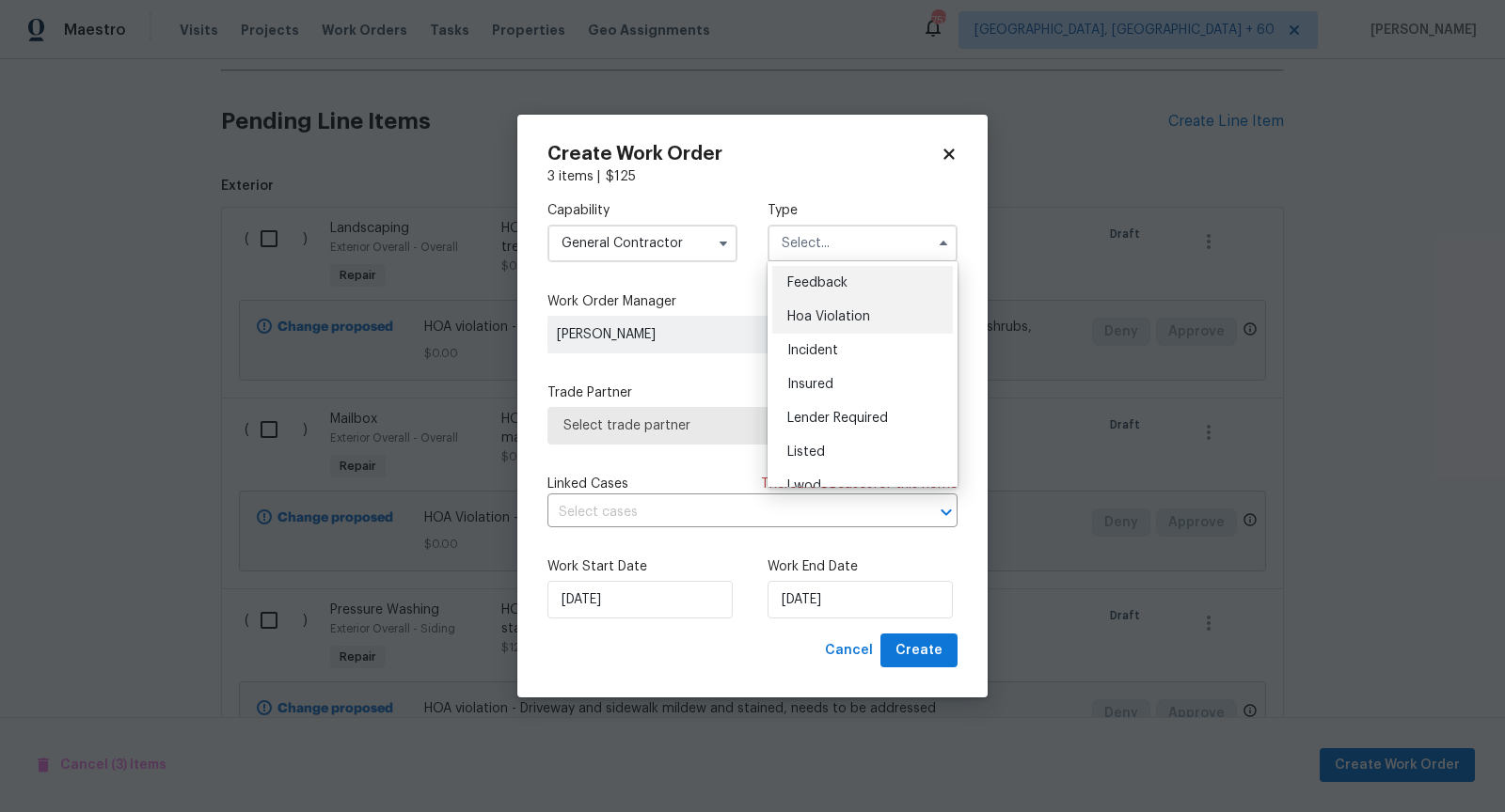
click at [848, 310] on span "Hoa Violation" at bounding box center [829, 317] width 83 height 14
type input "Hoa Violation"
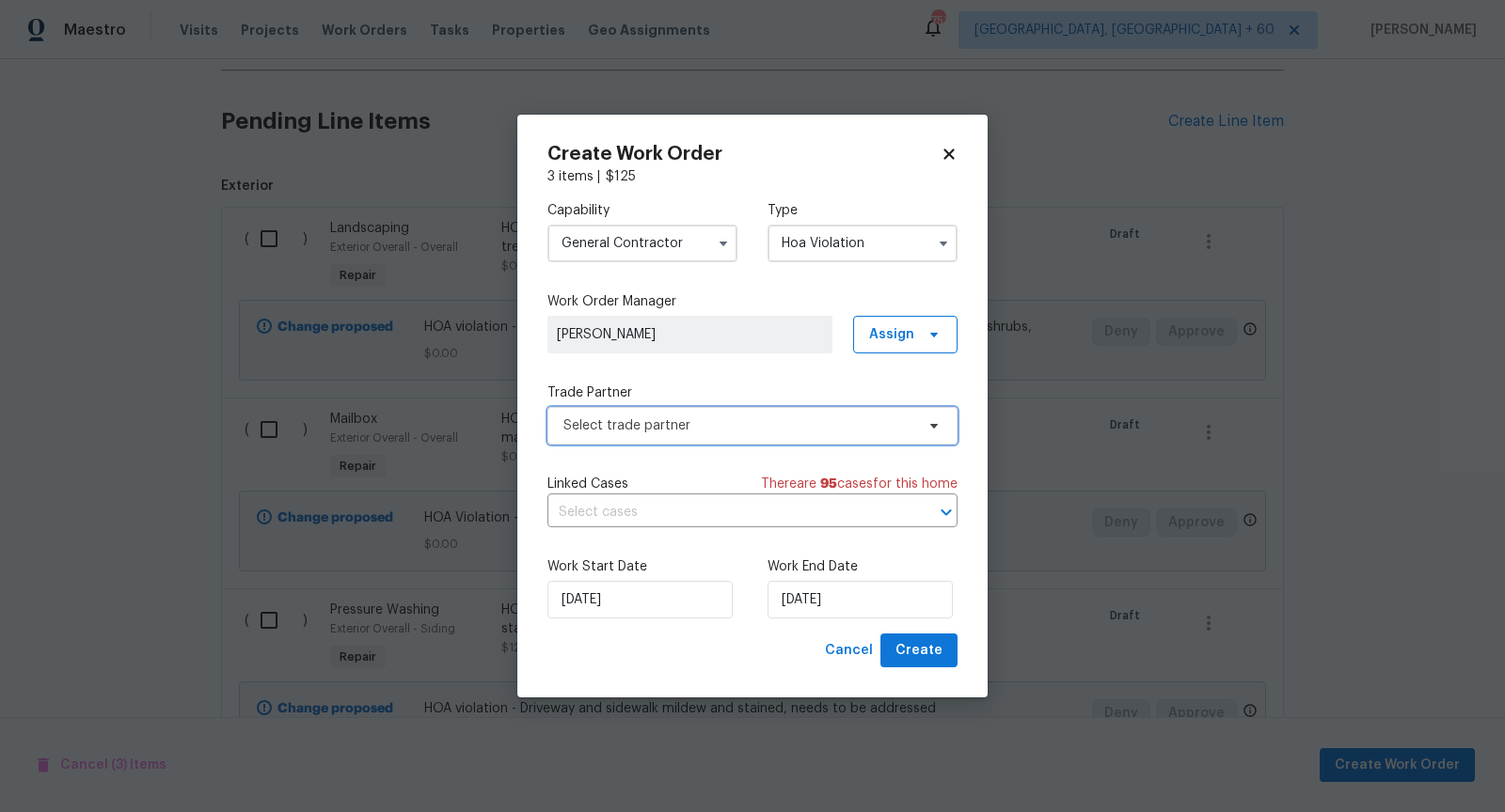
click at [809, 435] on span "Select trade partner" at bounding box center [752, 426] width 410 height 38
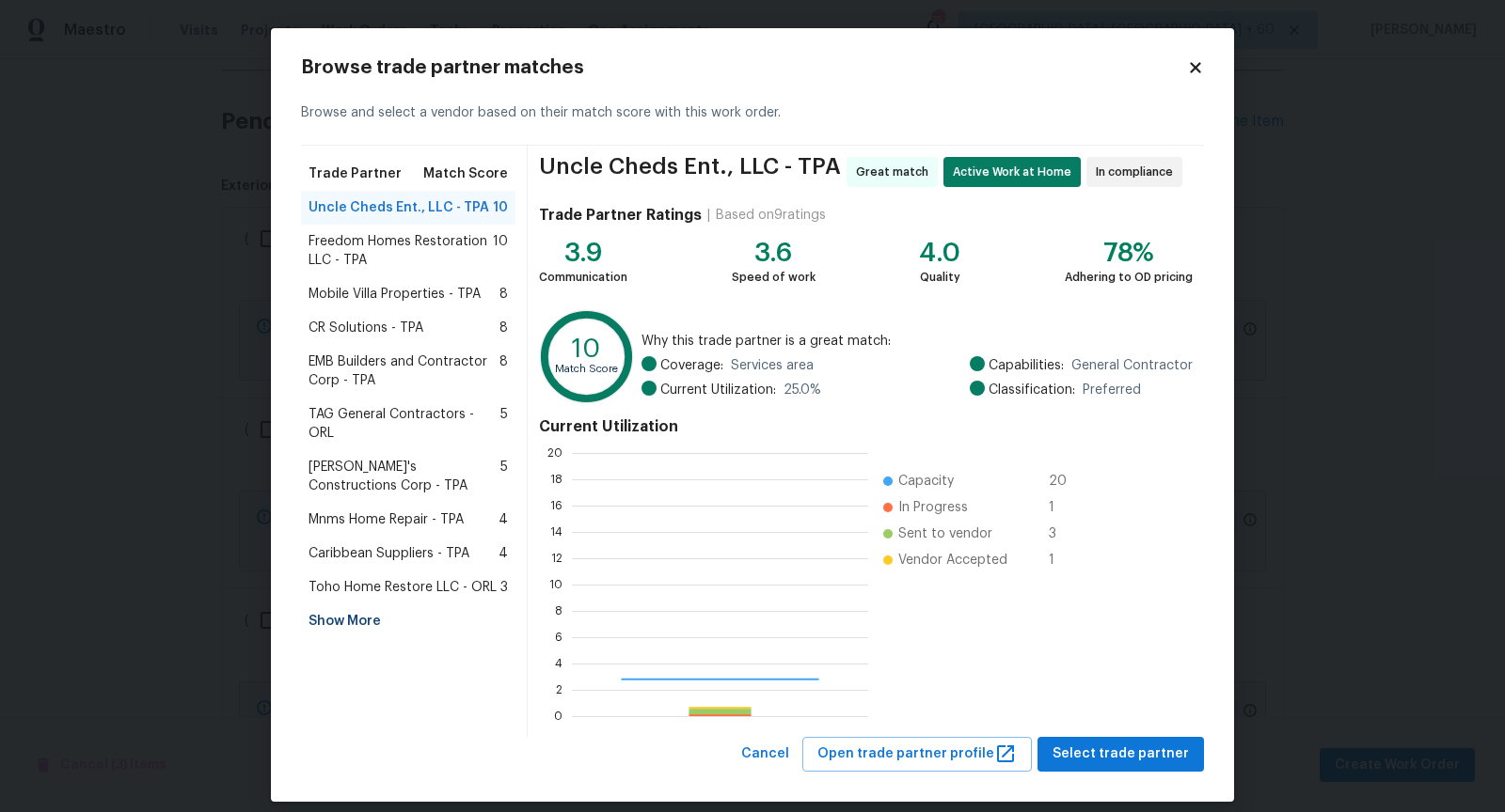
scroll to position [264, 297]
click at [382, 249] on span "Freedom Homes Restoration LLC - TPA" at bounding box center [400, 250] width 185 height 38
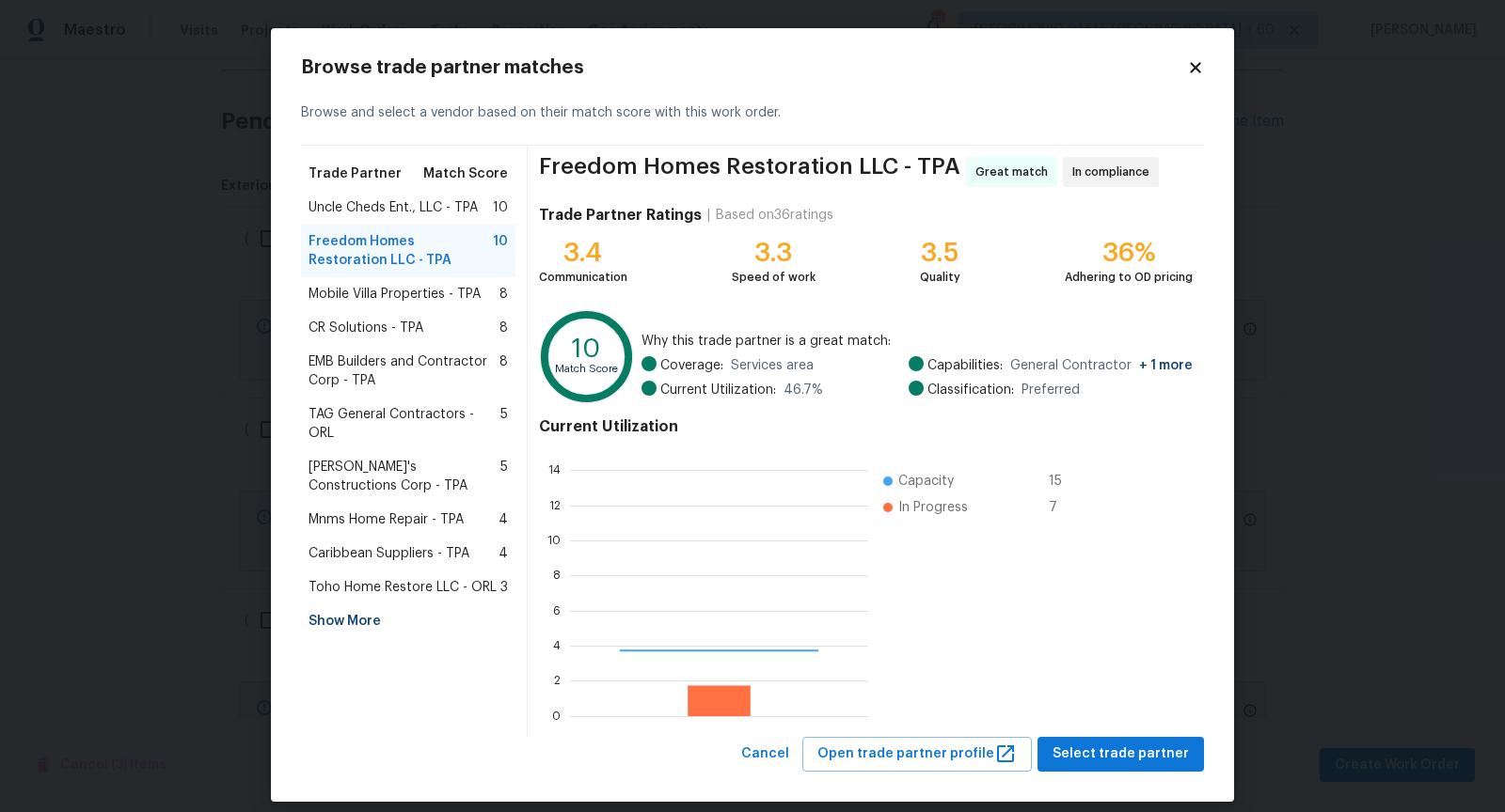
scroll to position [264, 298]
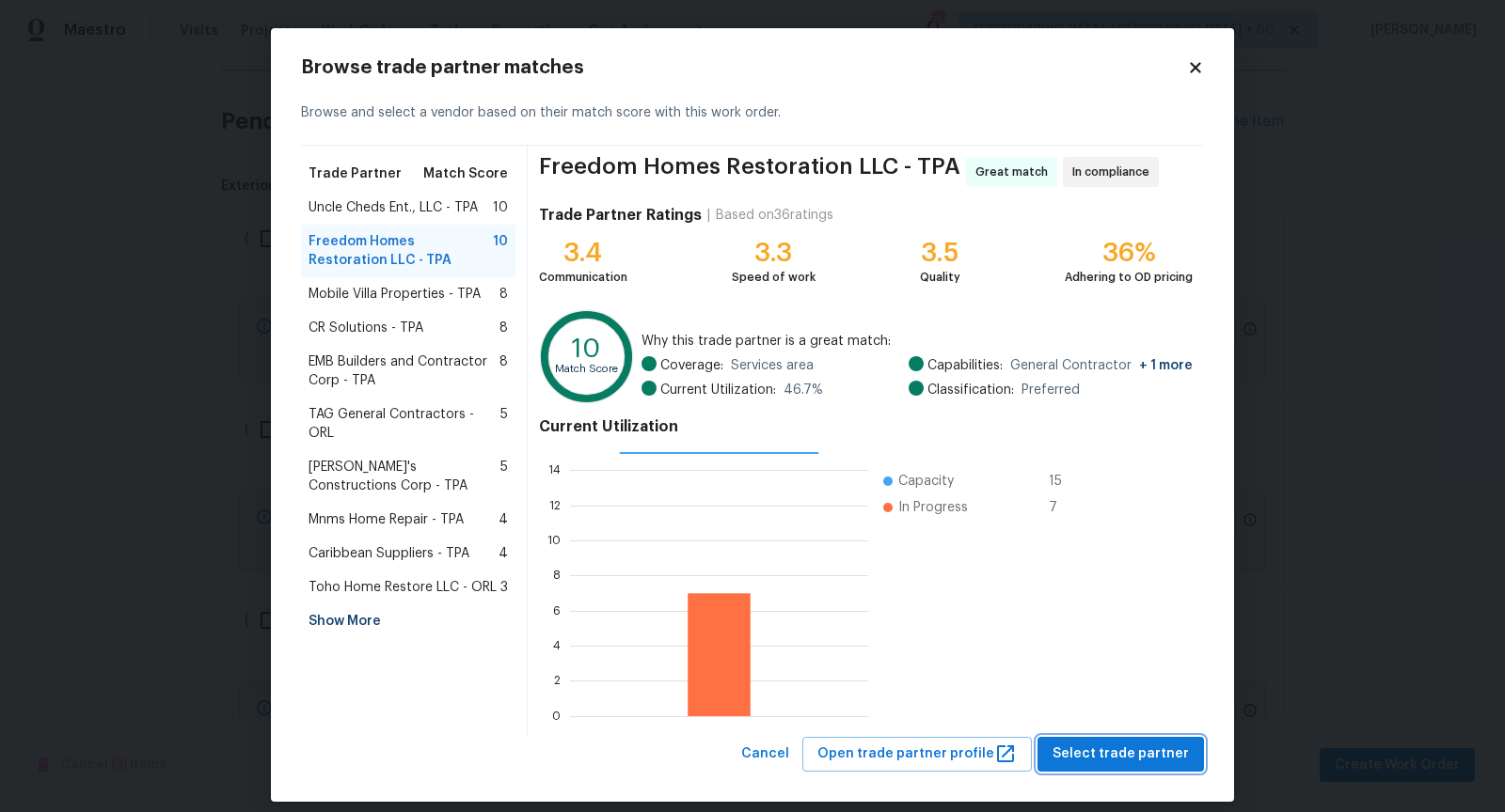
click at [1139, 758] on span "Select trade partner" at bounding box center [1120, 754] width 136 height 23
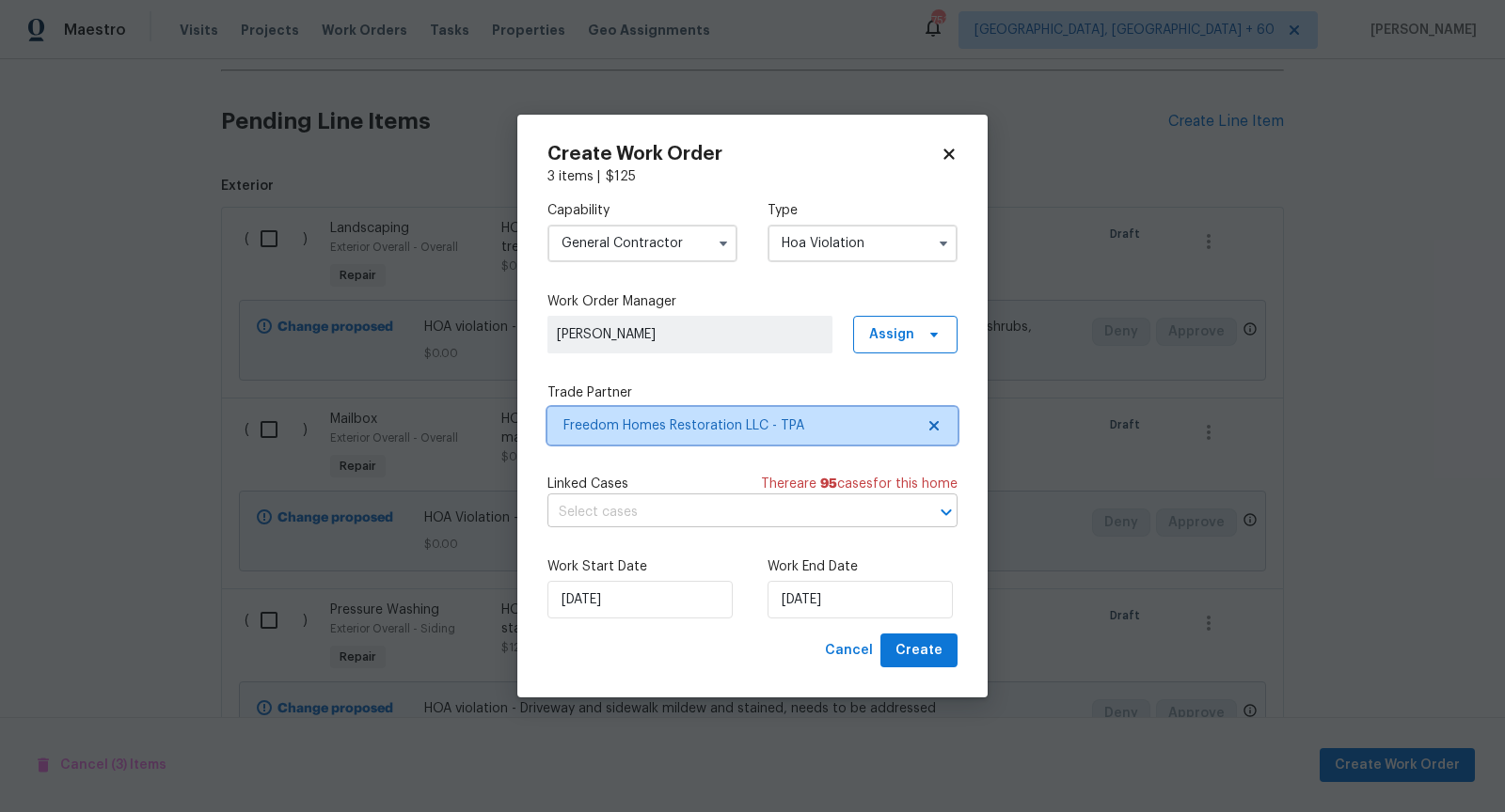
click at [946, 514] on icon "Open" at bounding box center [946, 513] width 11 height 7
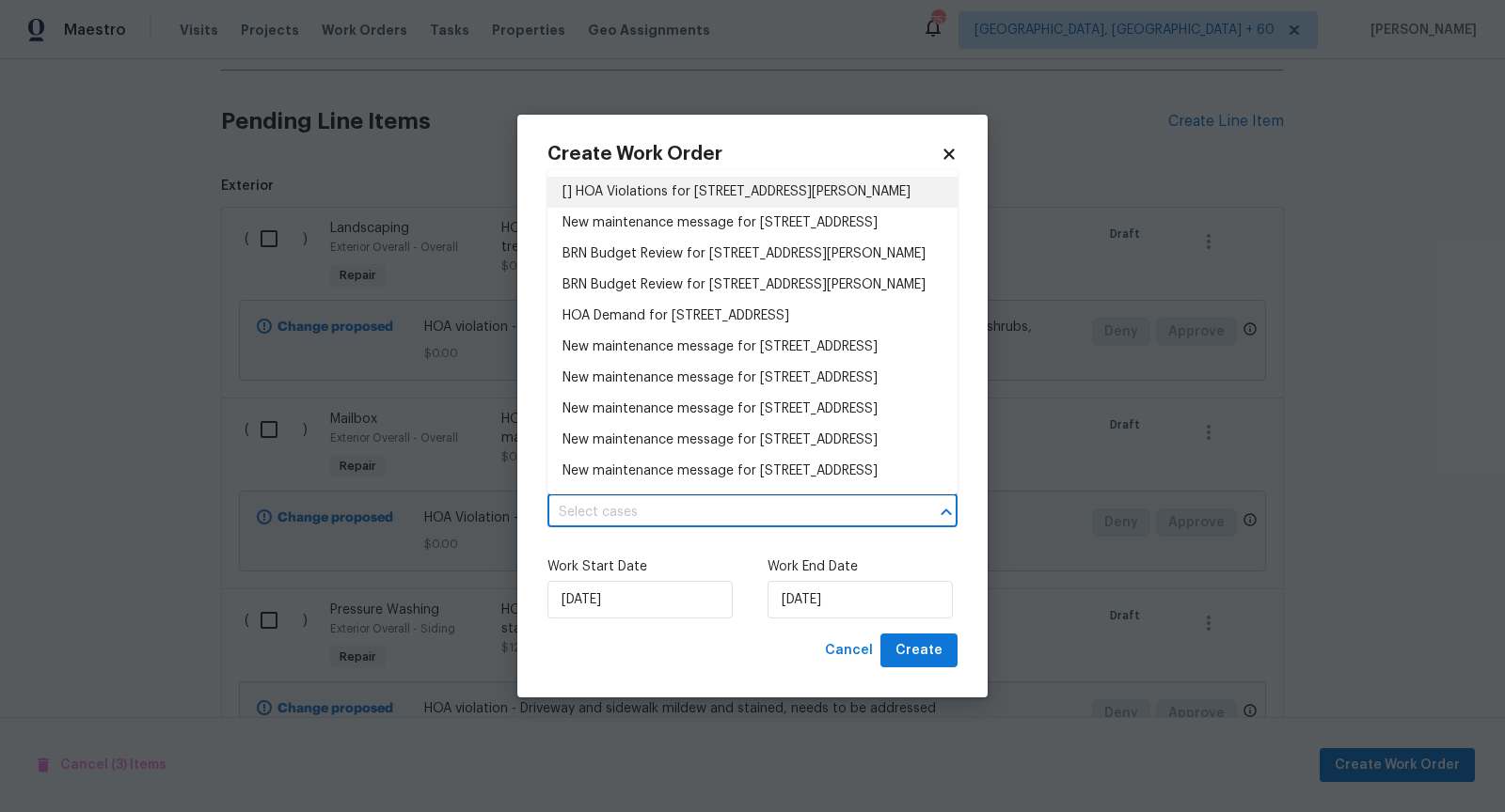
click at [701, 193] on li "[] HOA Violations for [STREET_ADDRESS][PERSON_NAME]" at bounding box center [752, 192] width 410 height 31
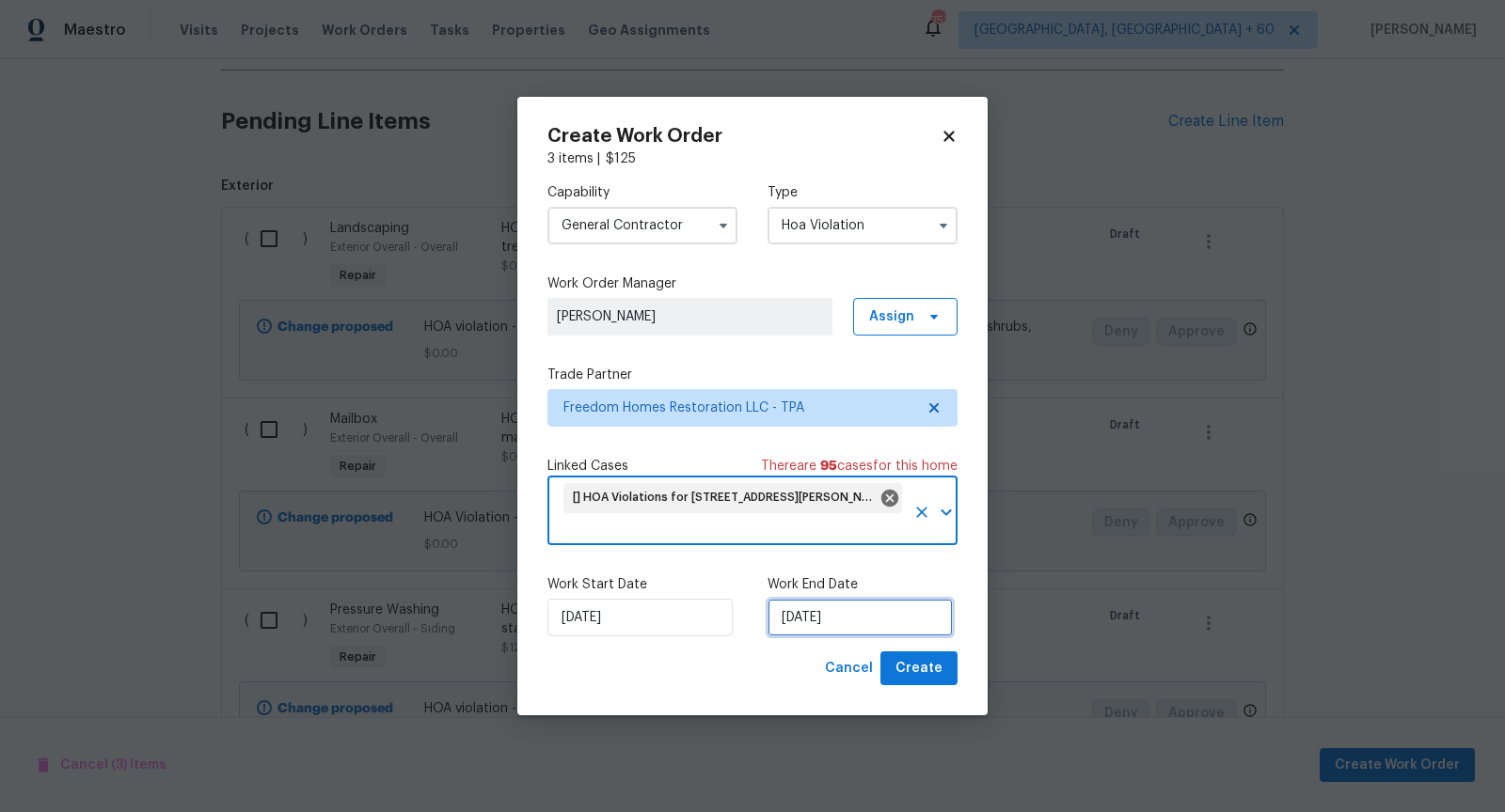
click at [806, 621] on input "[DATE]" at bounding box center [860, 617] width 185 height 38
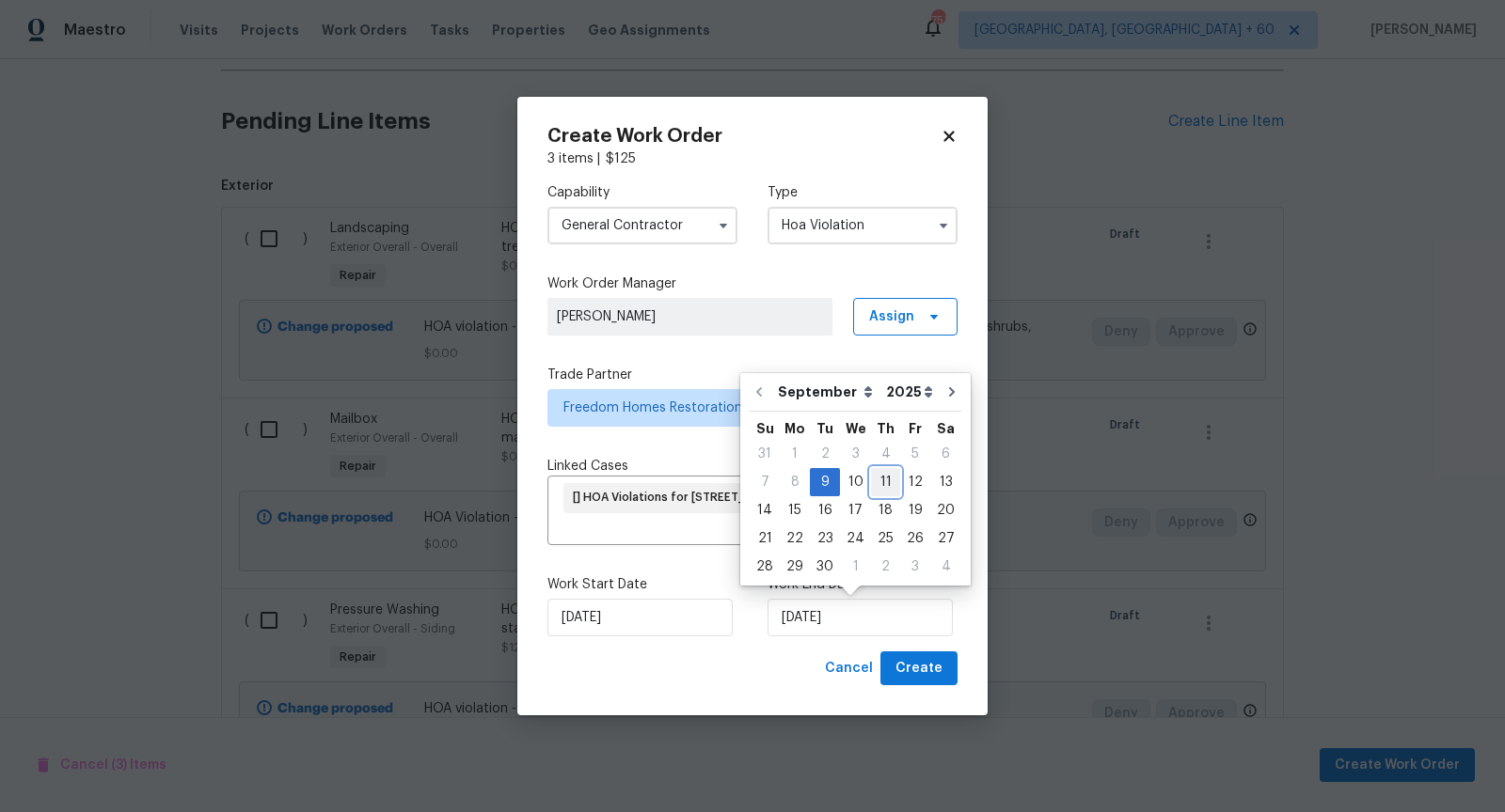
click at [875, 486] on div "11" at bounding box center [886, 482] width 29 height 26
type input "[DATE]"
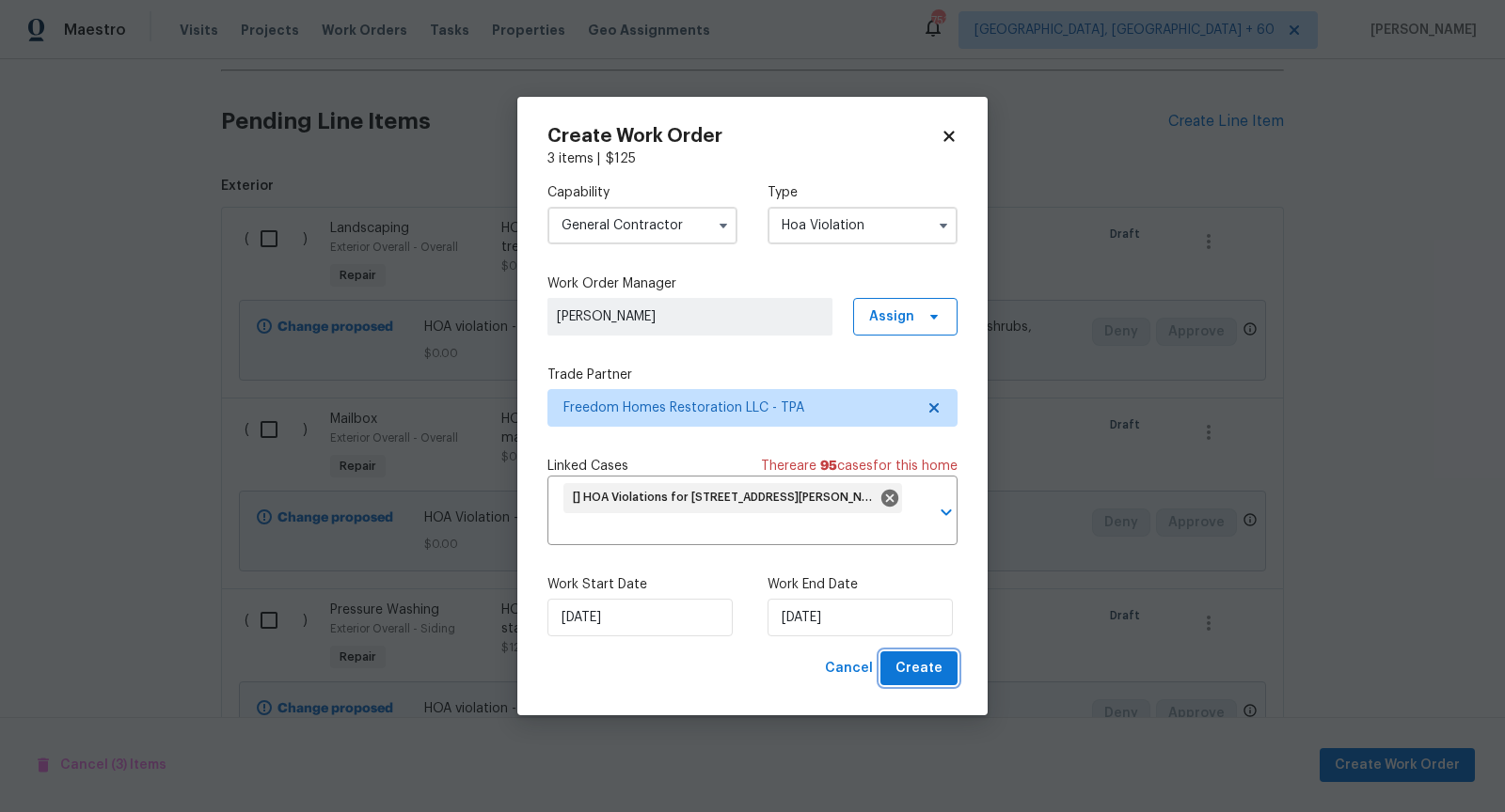
click at [932, 660] on span "Create" at bounding box center [919, 669] width 47 height 23
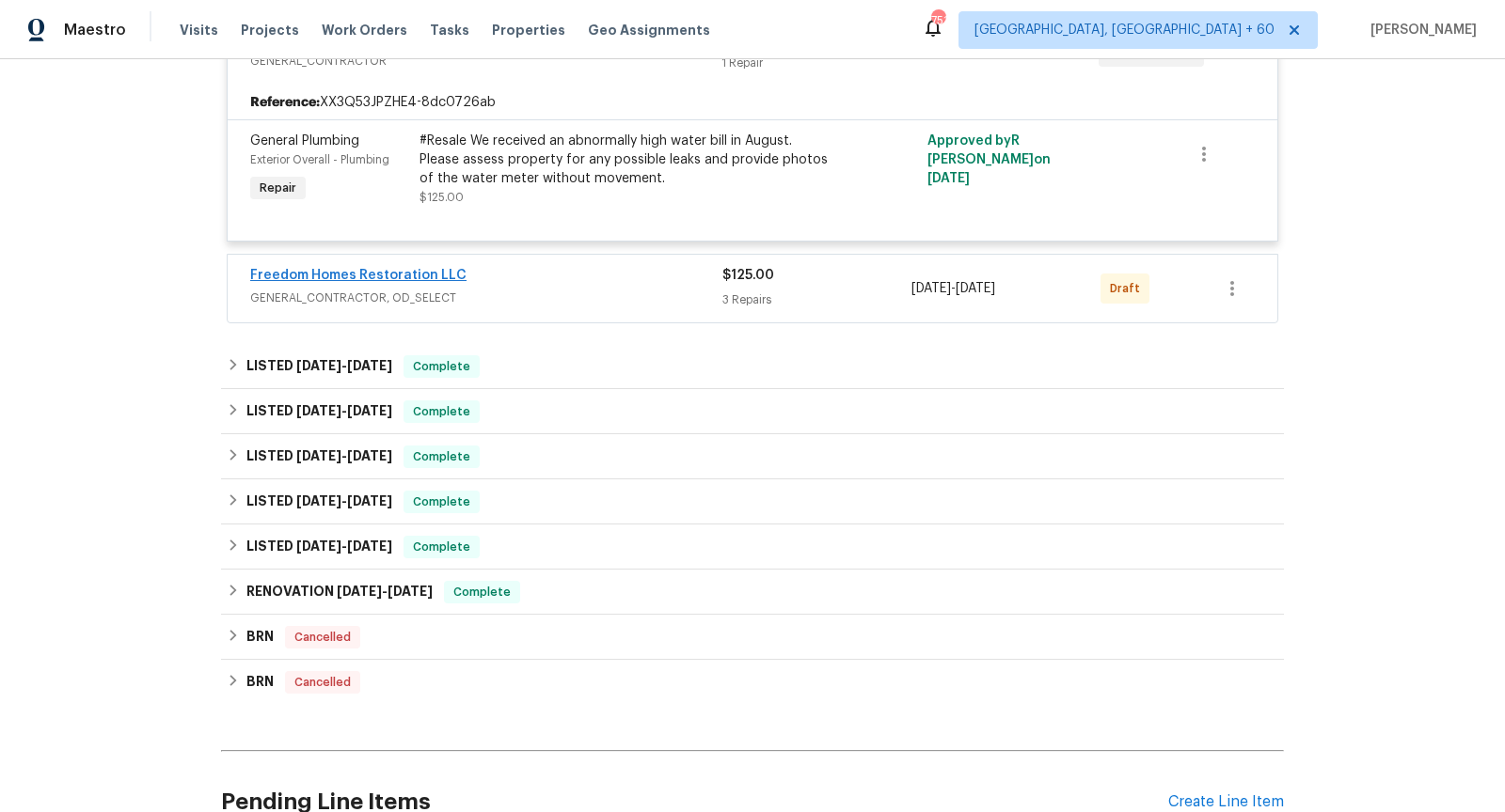
scroll to position [956, 0]
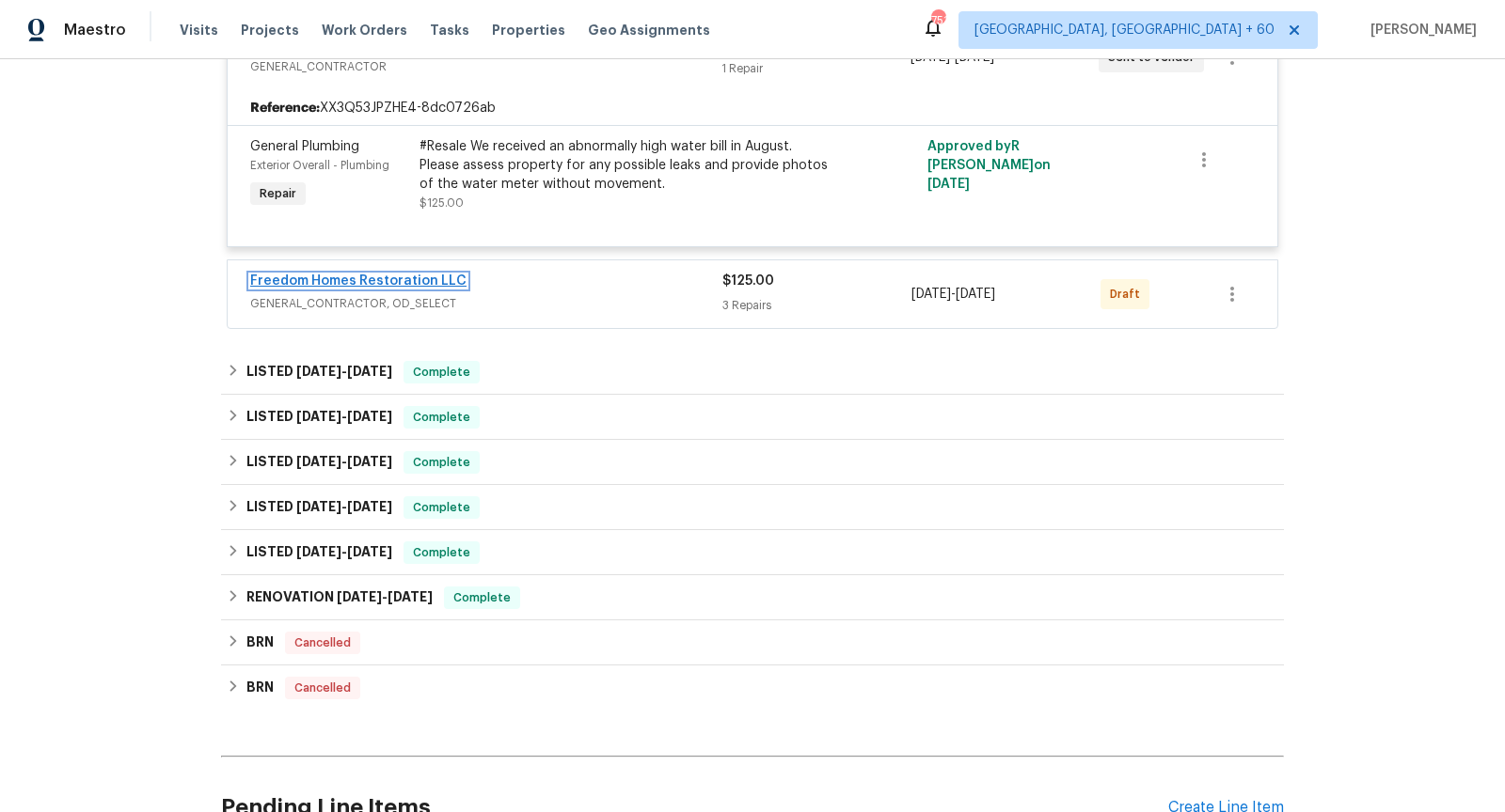
click at [368, 274] on link "Freedom Homes Restoration LLC" at bounding box center [358, 281] width 216 height 14
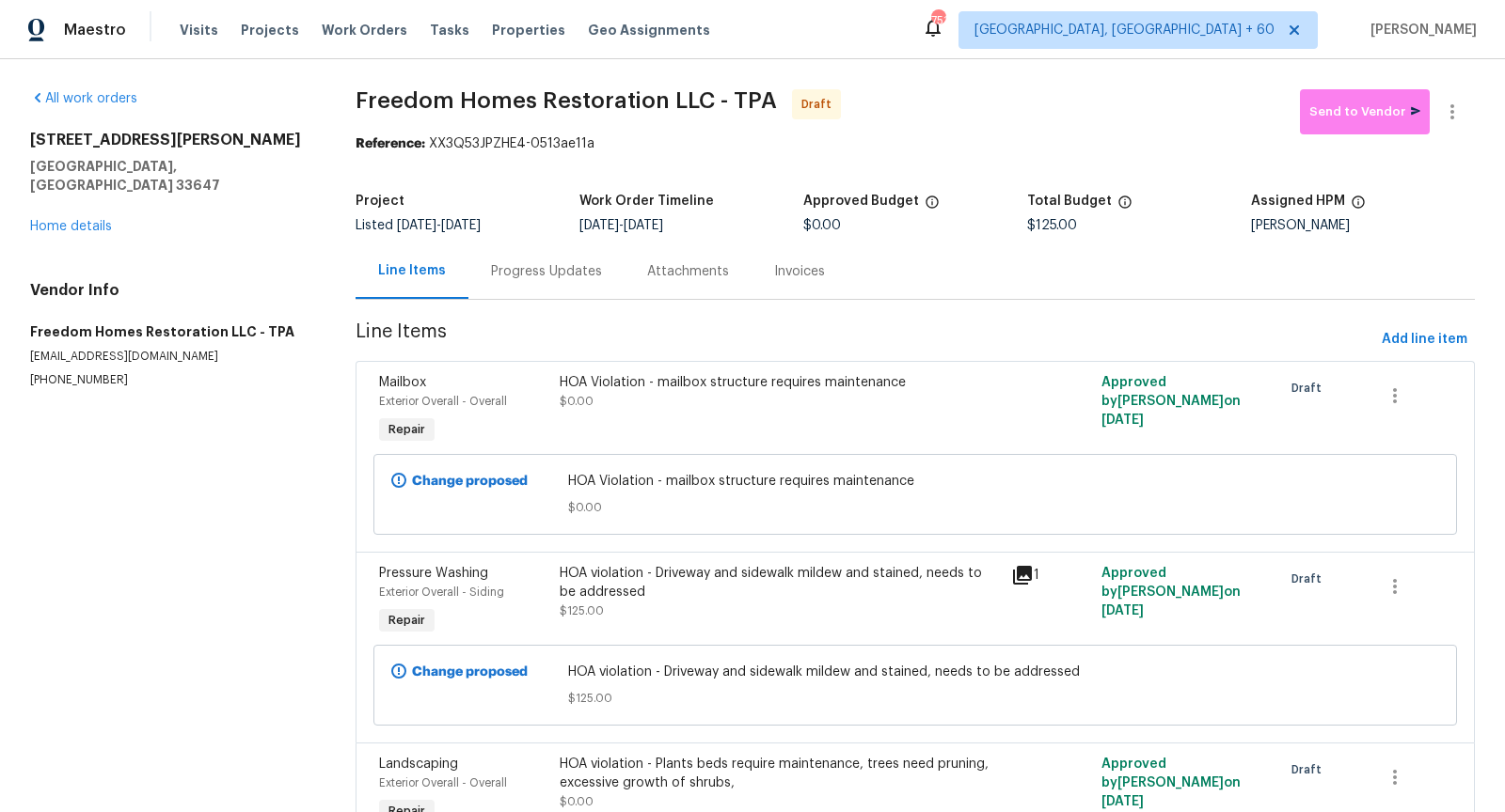
click at [526, 279] on div "Progress Updates" at bounding box center [546, 271] width 111 height 18
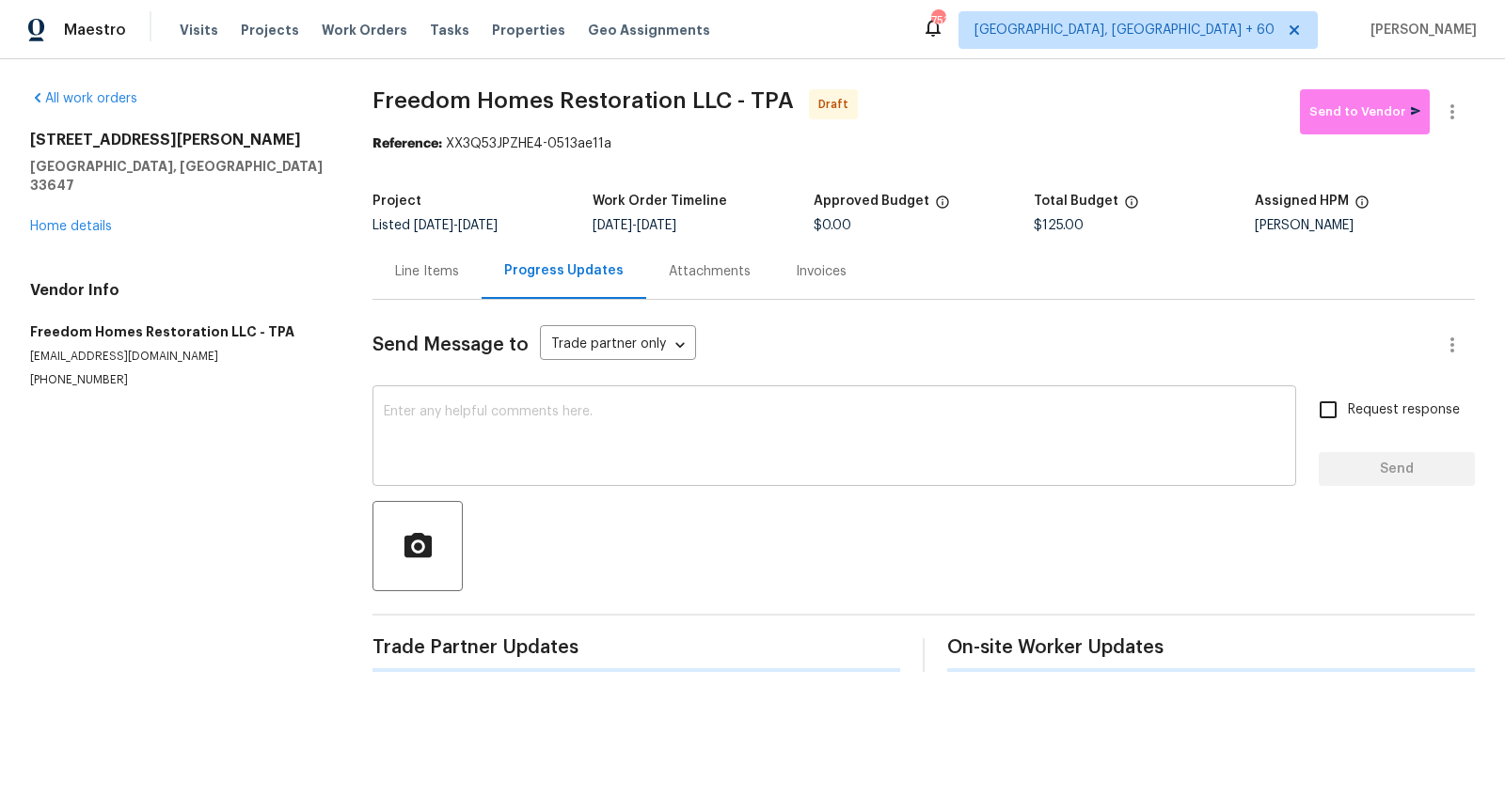
click at [559, 474] on div "x ​" at bounding box center [835, 437] width 923 height 96
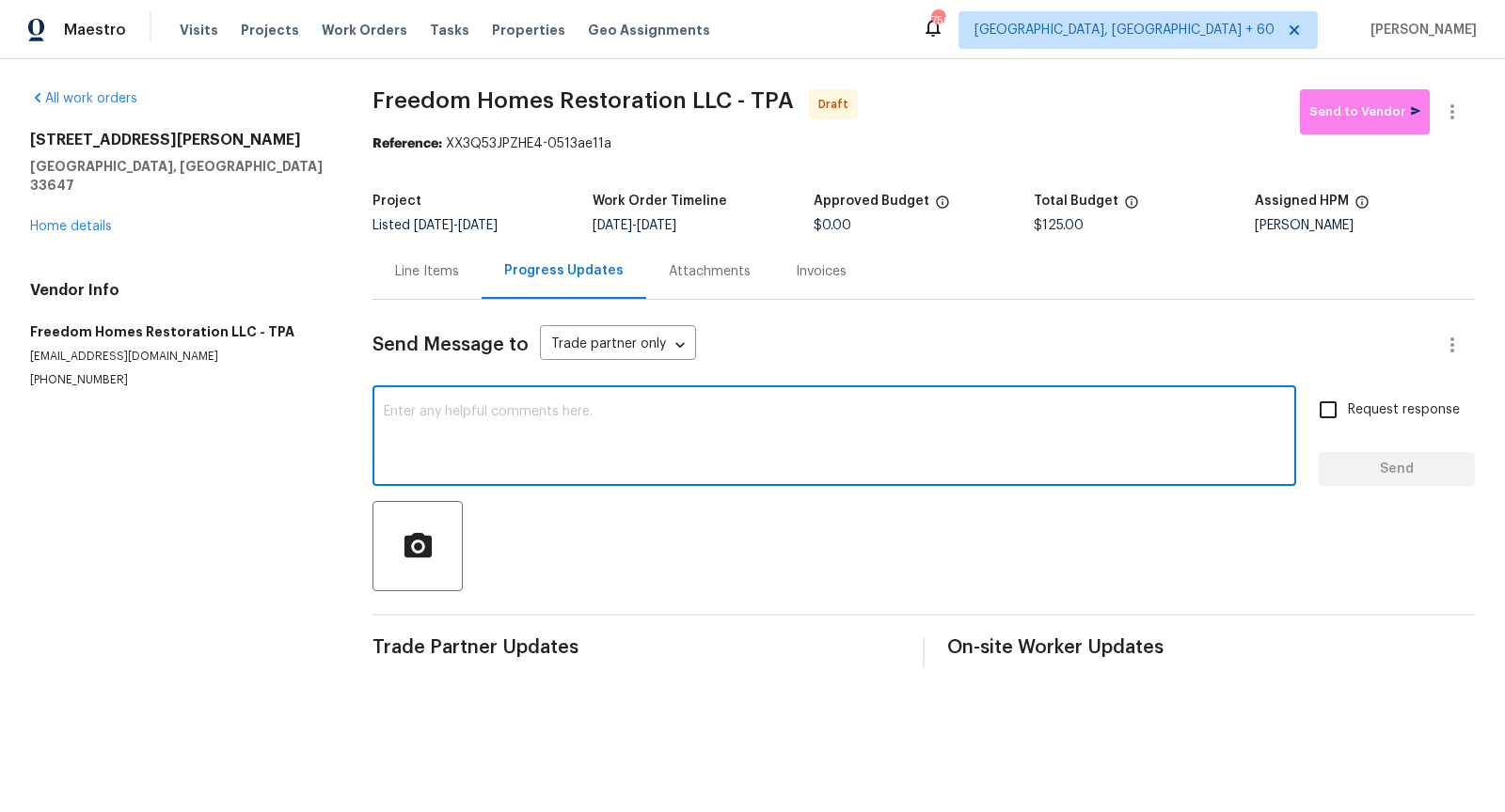
paste textarea "Hi, I'm [PERSON_NAME] from Opendoor. Just wanted to check if you received the w…"
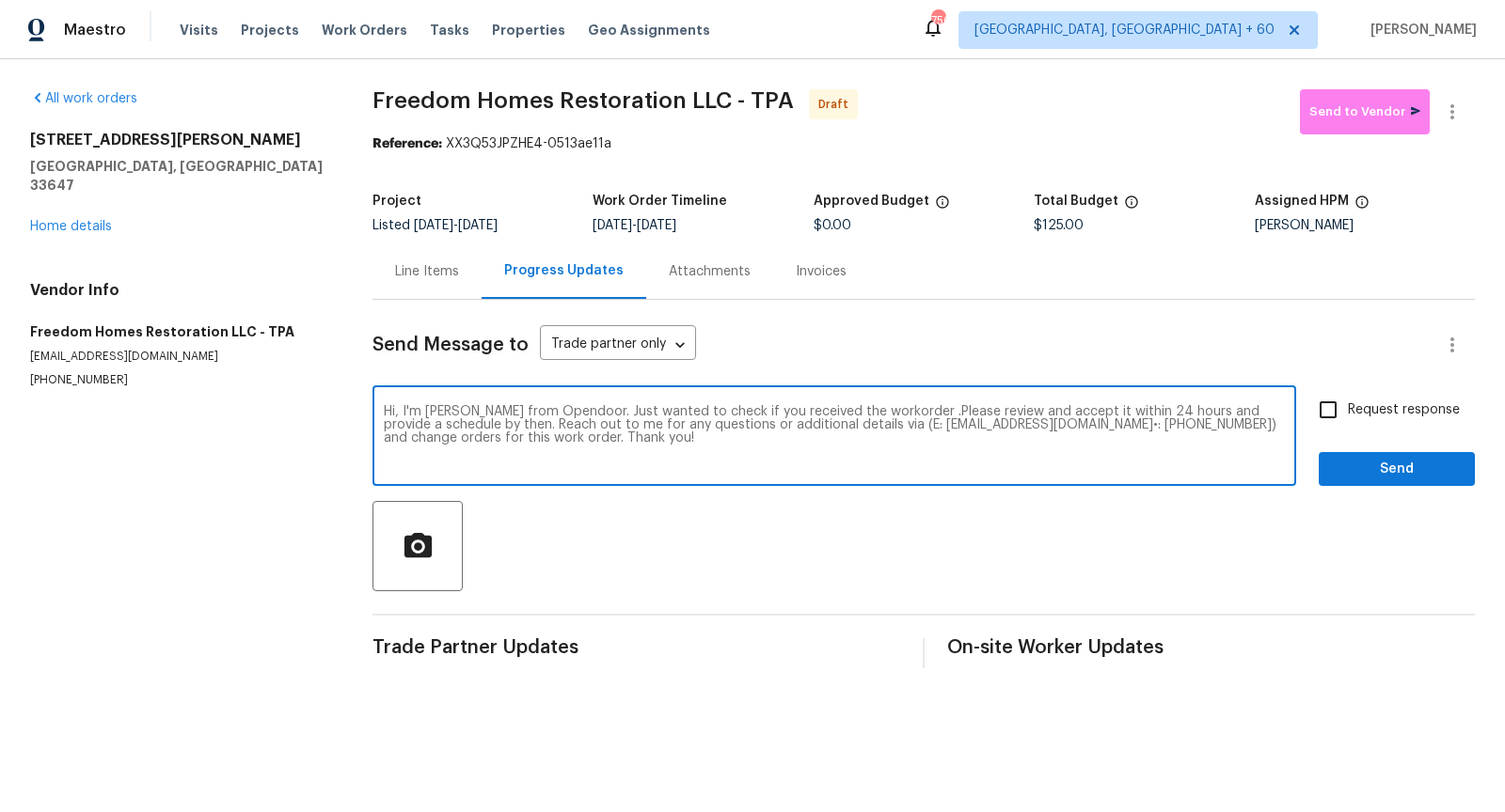
type textarea "Hi, I'm [PERSON_NAME] from Opendoor. Just wanted to check if you received the w…"
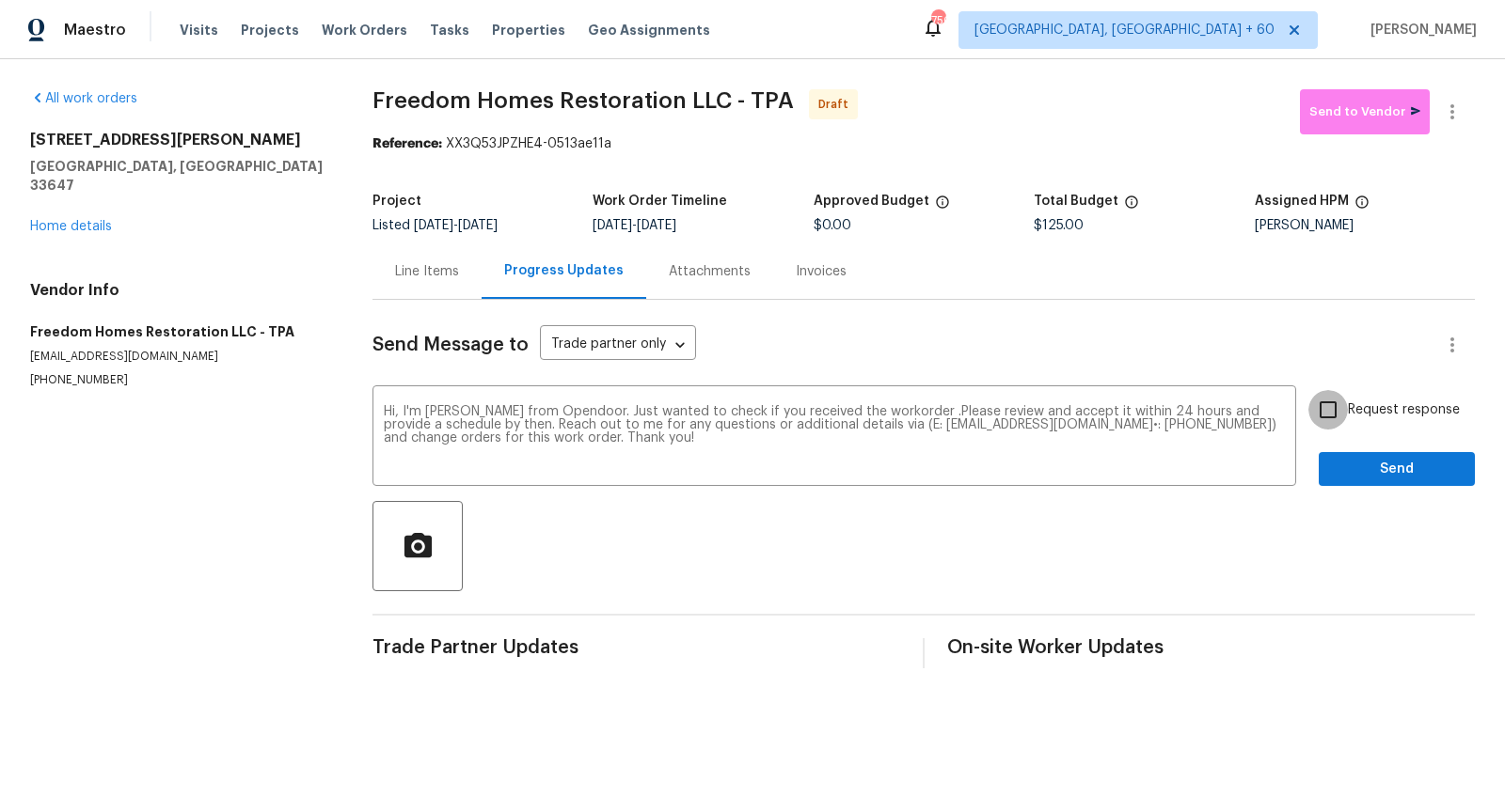
click at [1328, 408] on input "Request response" at bounding box center [1327, 409] width 40 height 40
checkbox input "true"
click at [1371, 462] on span "Send" at bounding box center [1397, 469] width 126 height 23
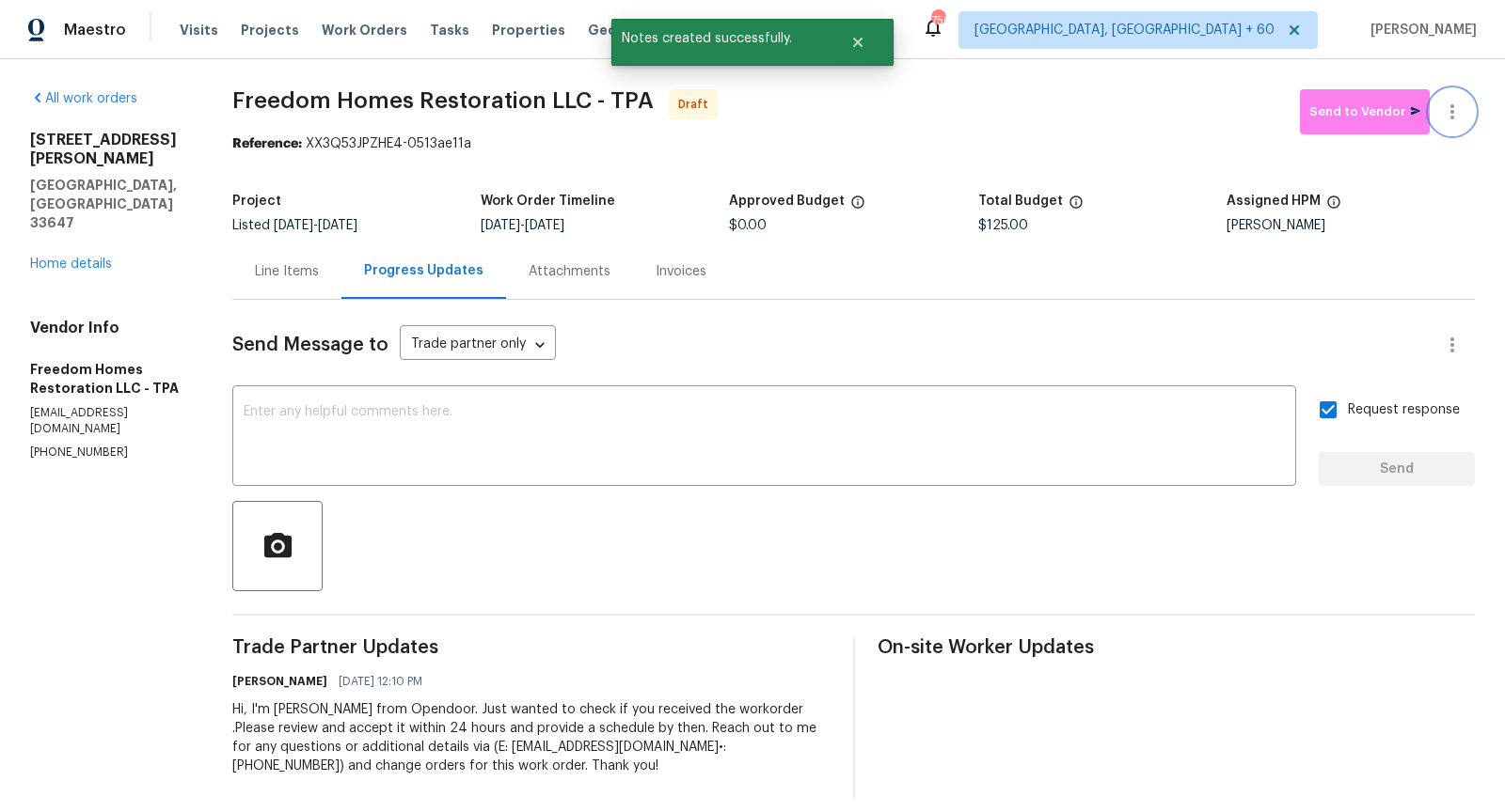
click at [1457, 116] on icon "button" at bounding box center [1452, 111] width 22 height 22
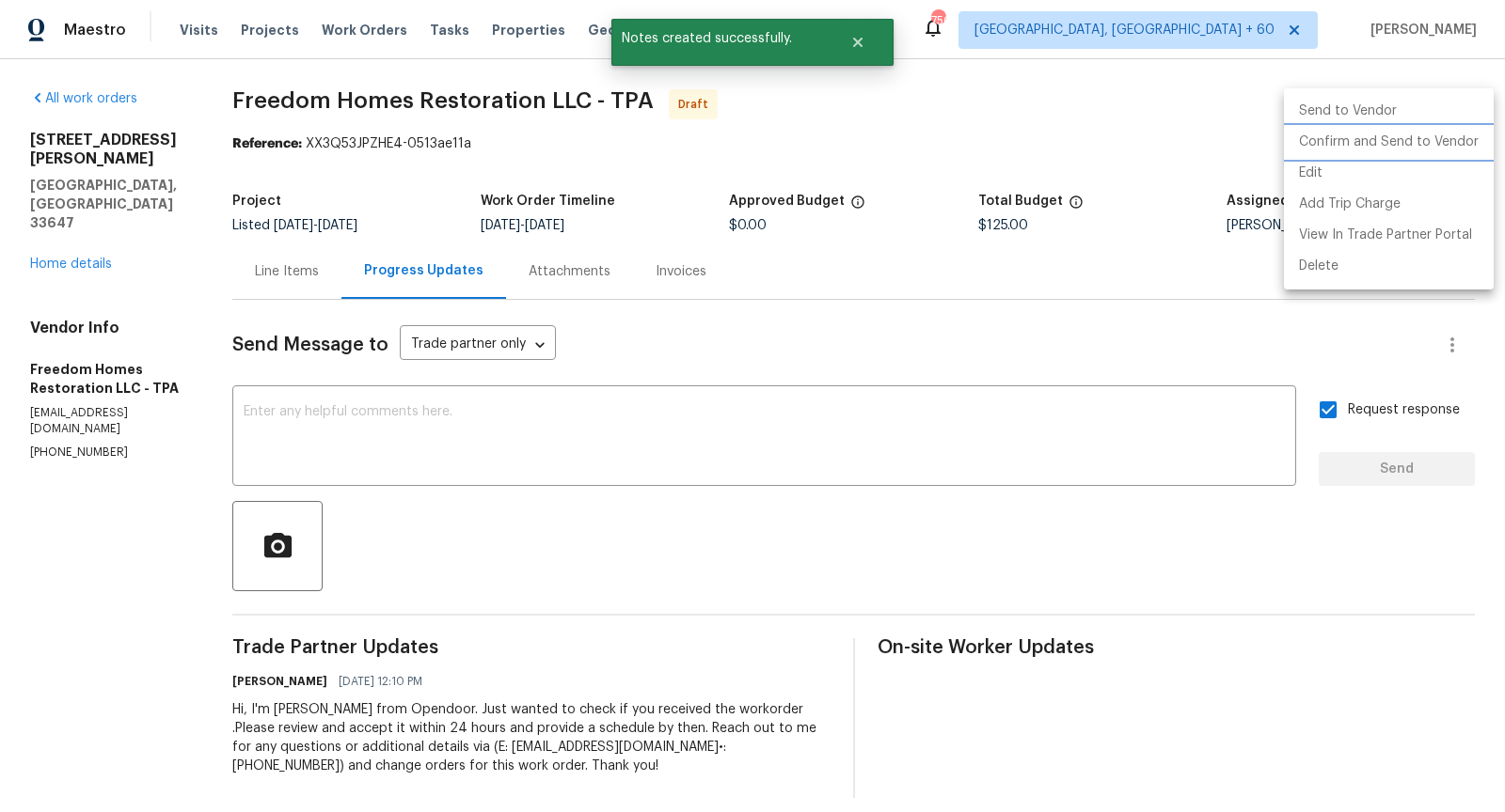
click at [1344, 136] on li "Confirm and Send to Vendor" at bounding box center [1388, 142] width 210 height 31
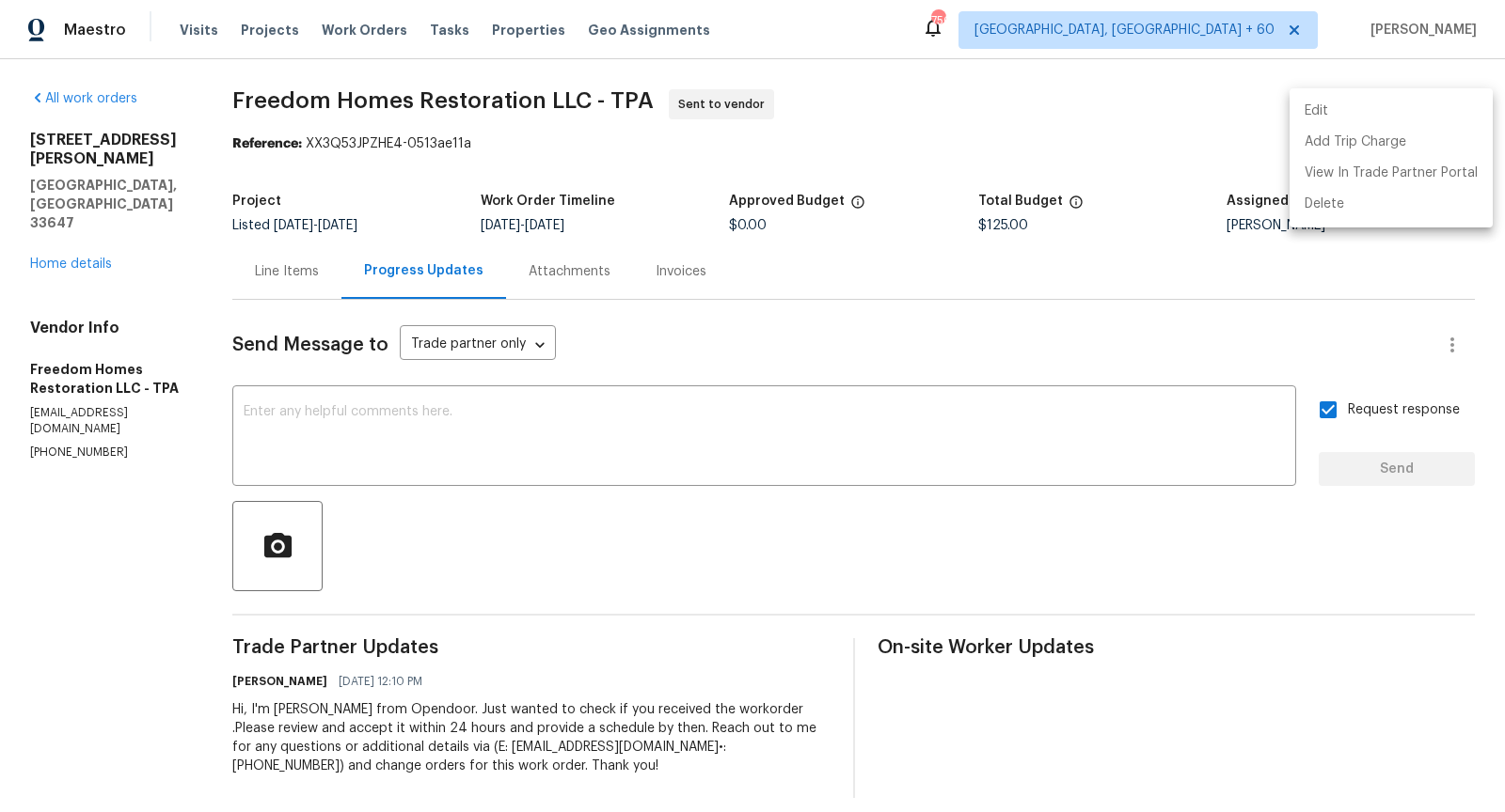
click at [77, 205] on div at bounding box center [752, 406] width 1505 height 812
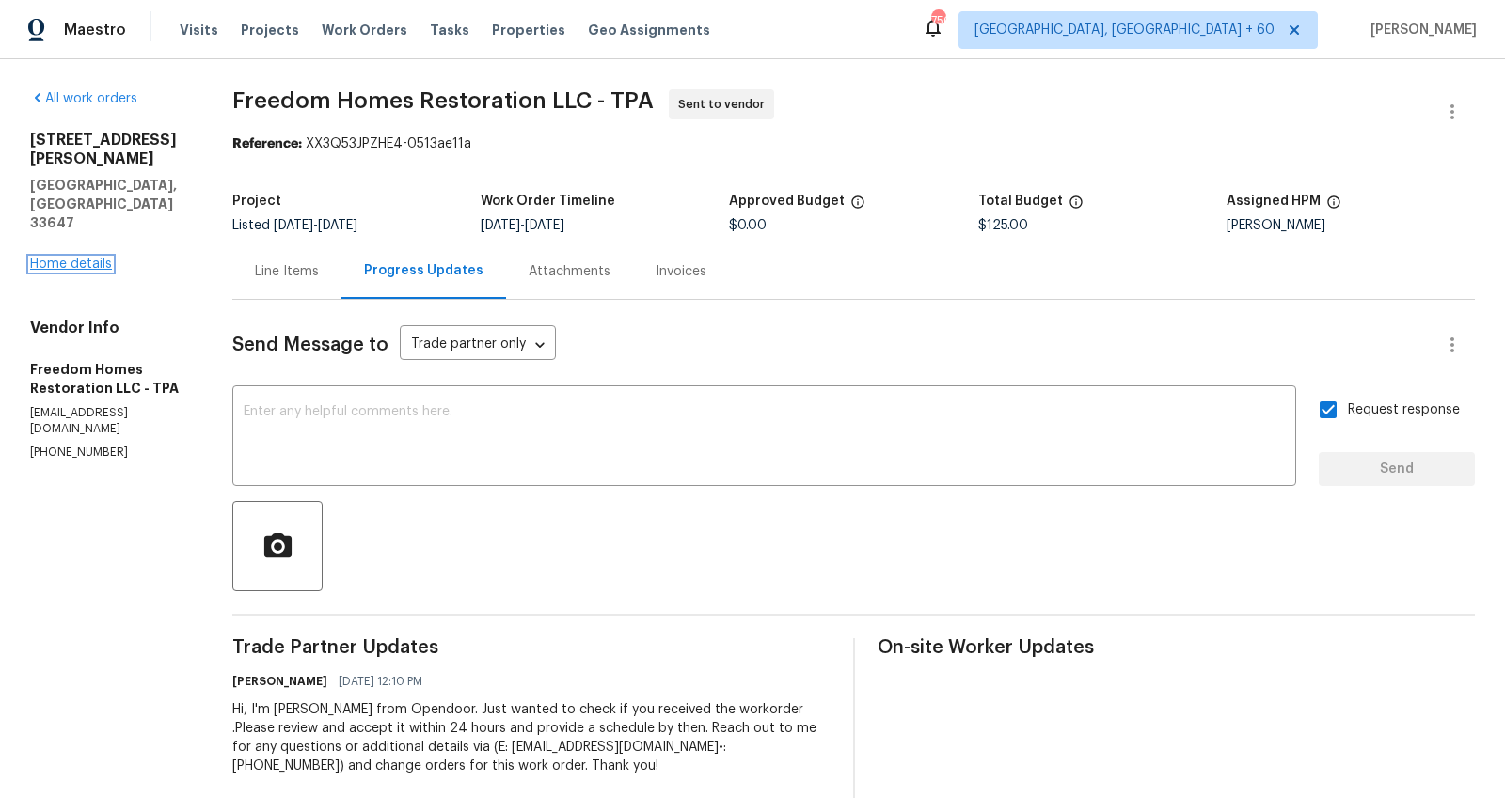
click at [82, 258] on link "Home details" at bounding box center [71, 265] width 82 height 14
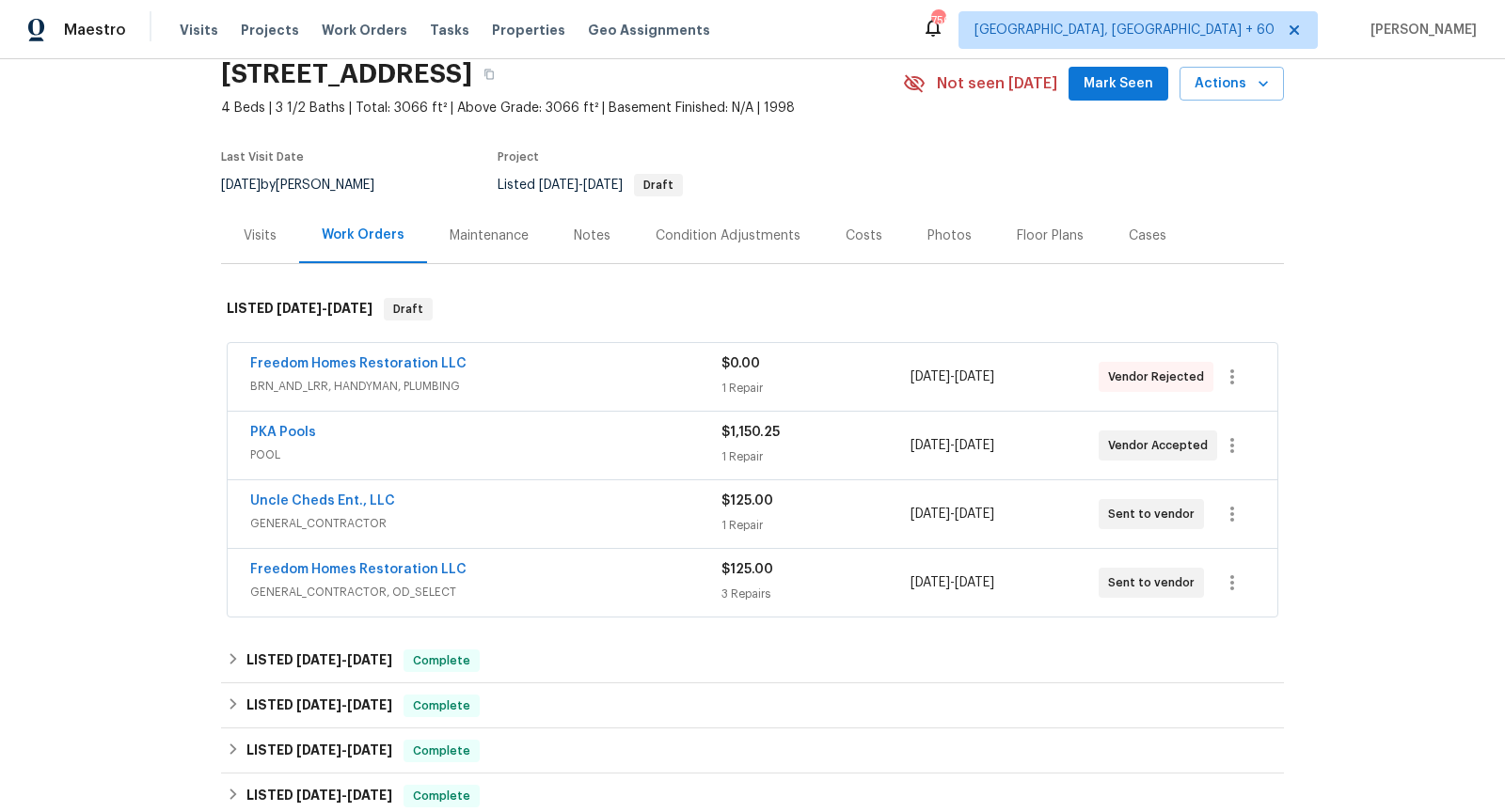
scroll to position [72, 0]
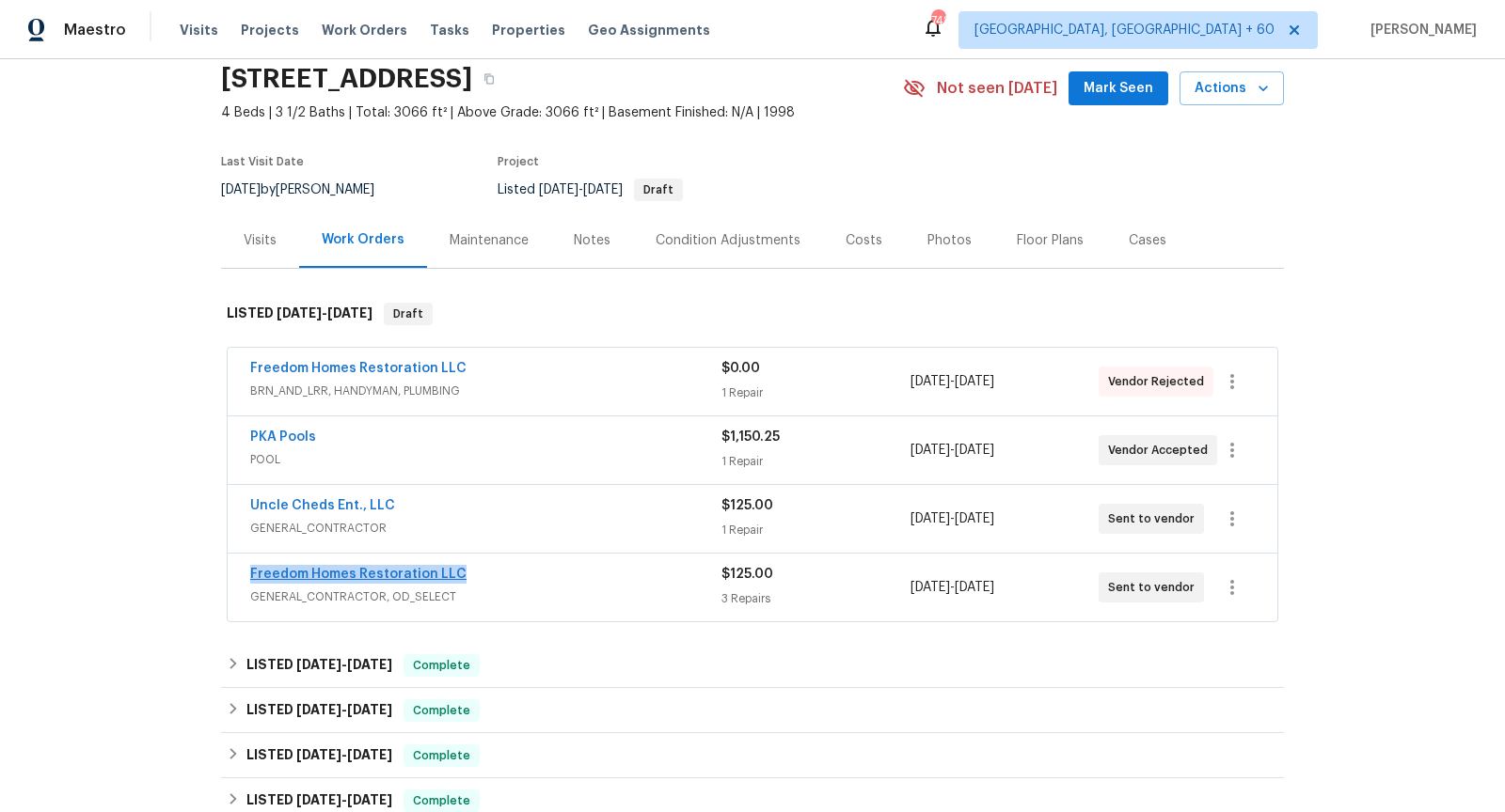
drag, startPoint x: 469, startPoint y: 569, endPoint x: 251, endPoint y: 572, distance: 218.0
click at [251, 572] on div "Freedom Homes Restoration LLC" at bounding box center [486, 575] width 471 height 22
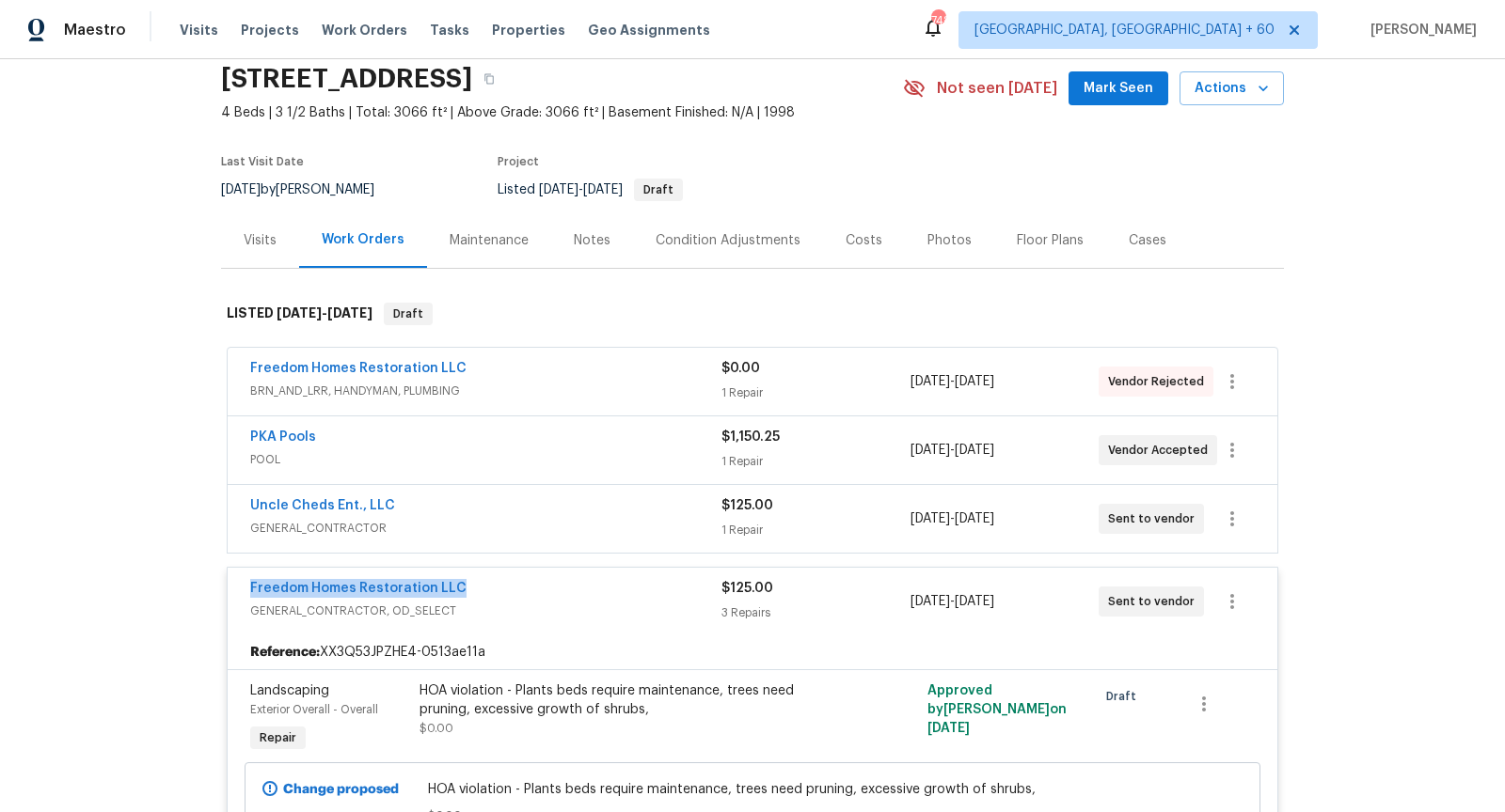
copy link "Freedom Homes Restoration LLC"
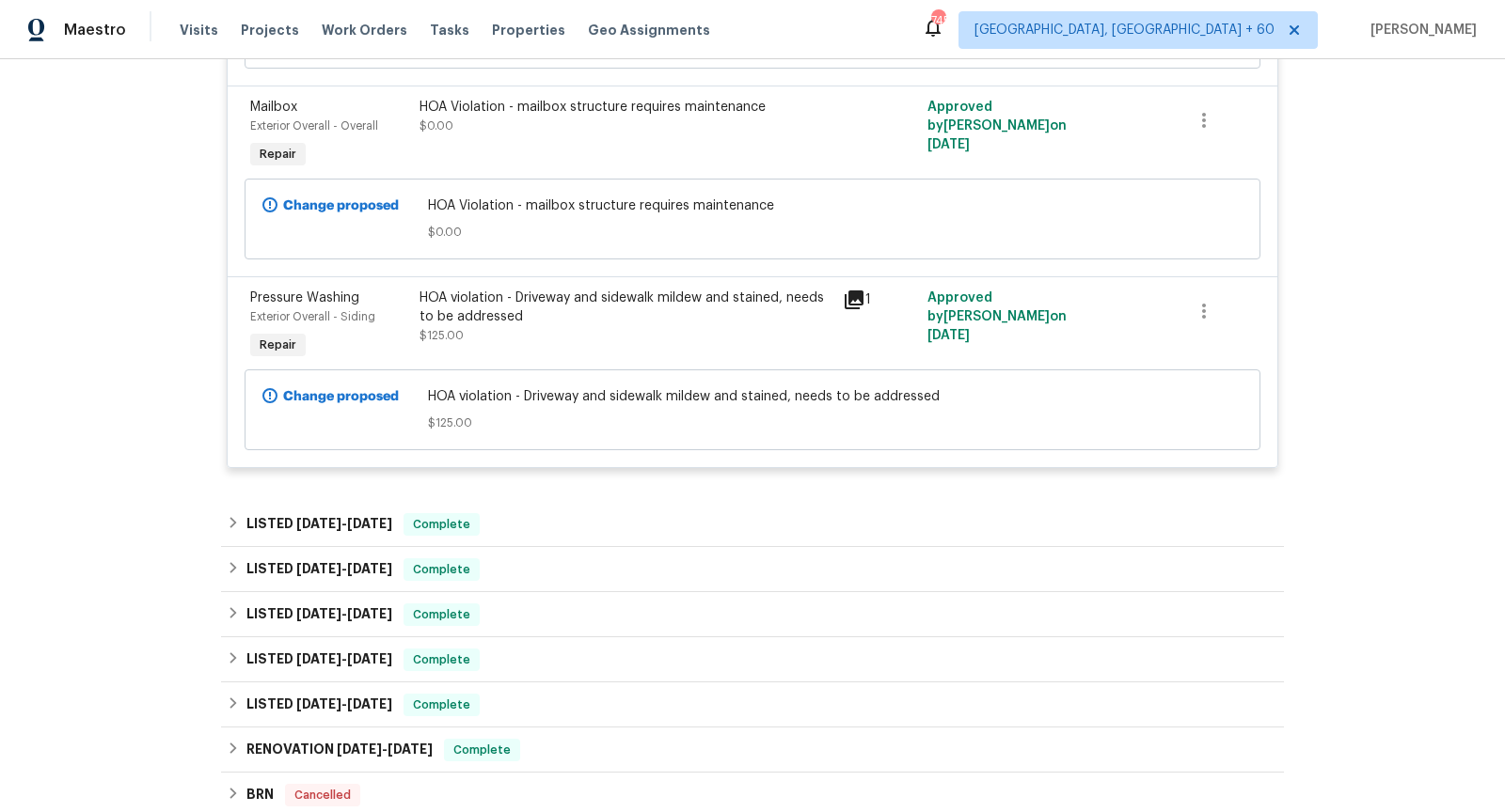
scroll to position [0, 0]
